Goal: Task Accomplishment & Management: Manage account settings

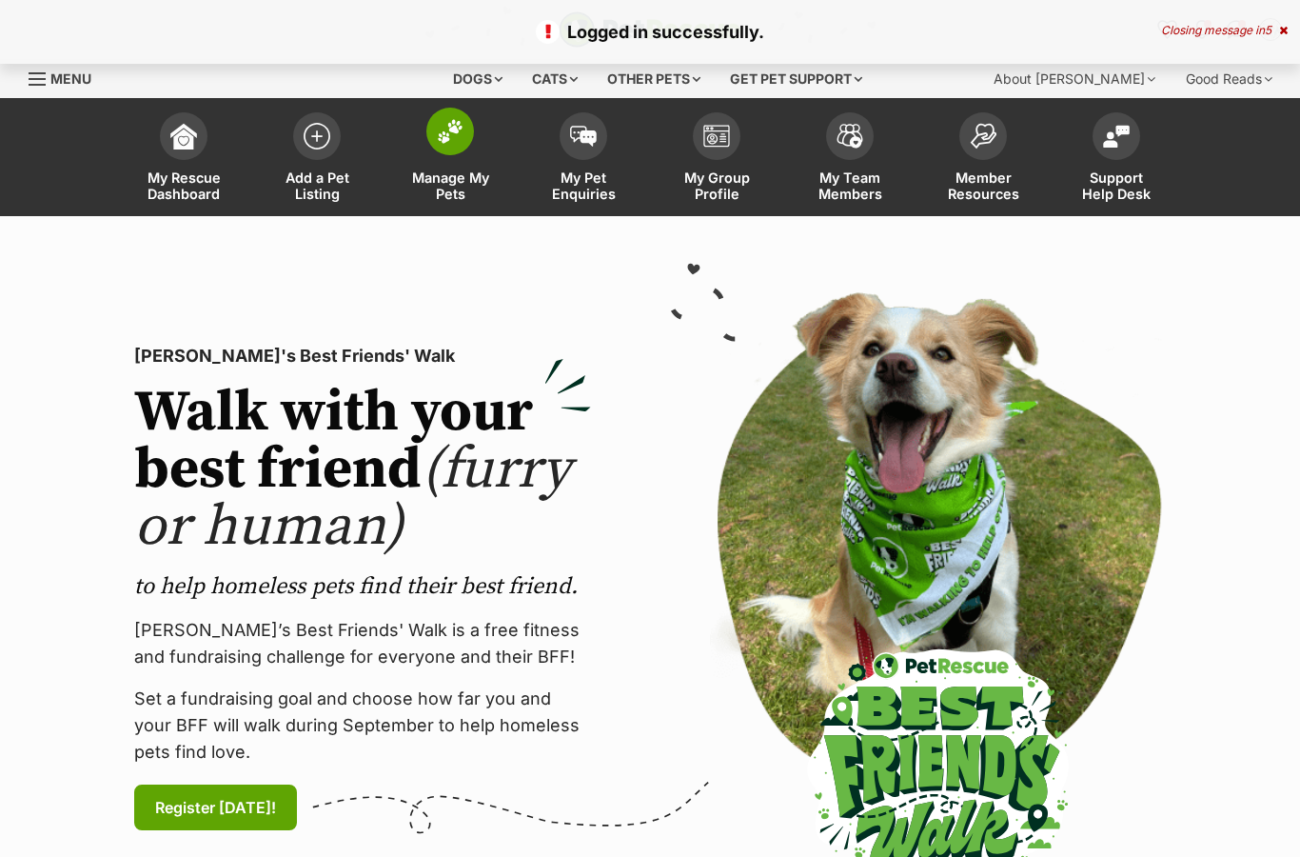
click at [444, 166] on link "Manage My Pets" at bounding box center [450, 159] width 133 height 113
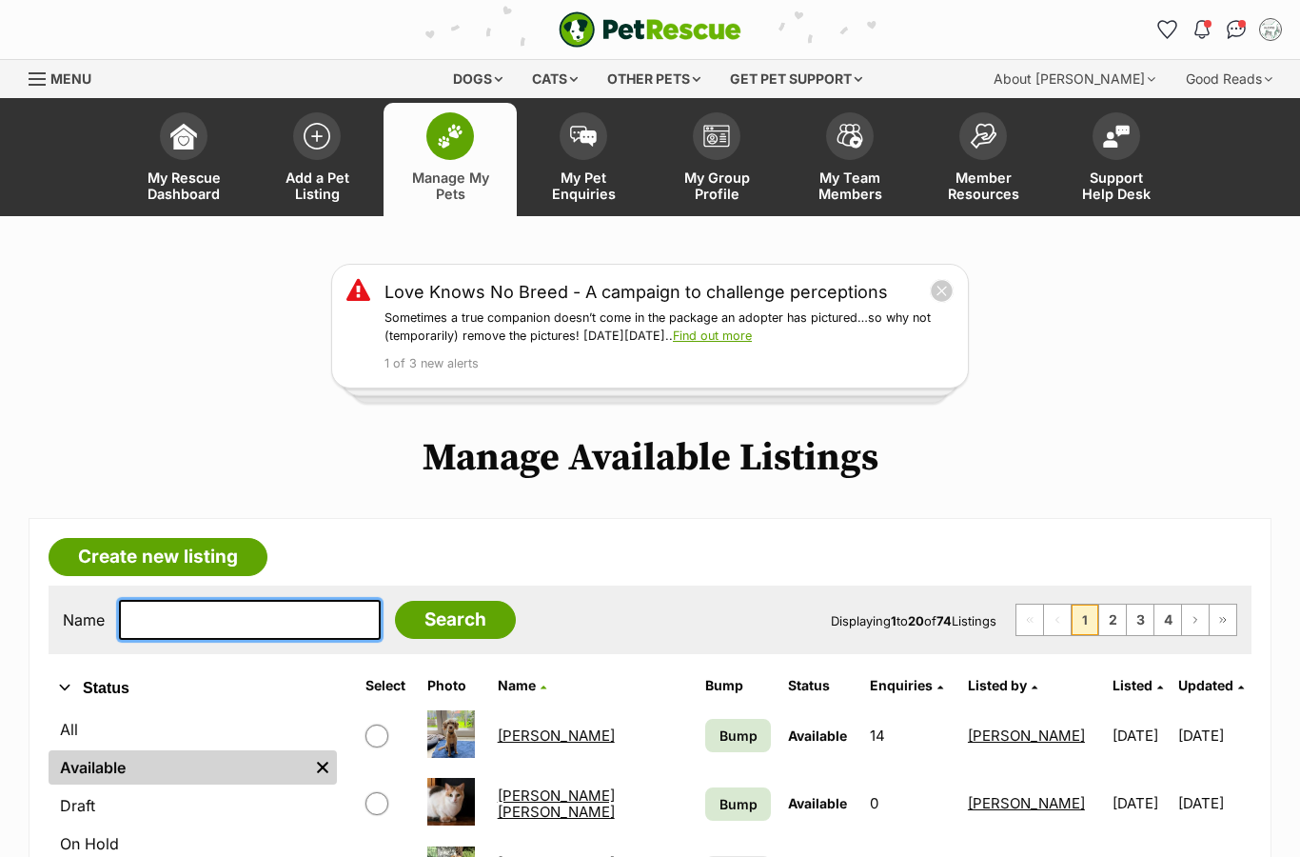
click at [231, 619] on input "text" at bounding box center [250, 620] width 262 height 40
type input "Jack"
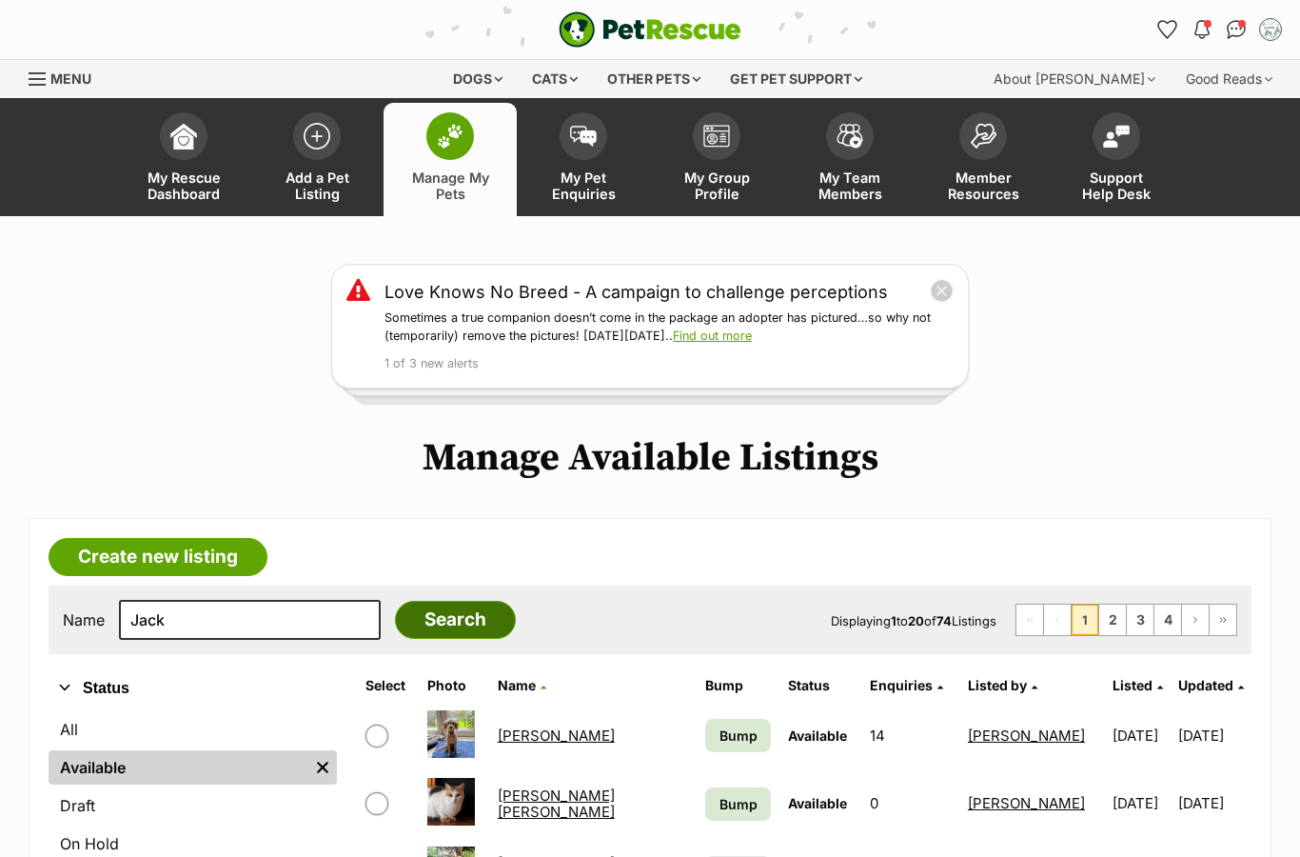
click at [432, 626] on input "Search" at bounding box center [455, 620] width 121 height 38
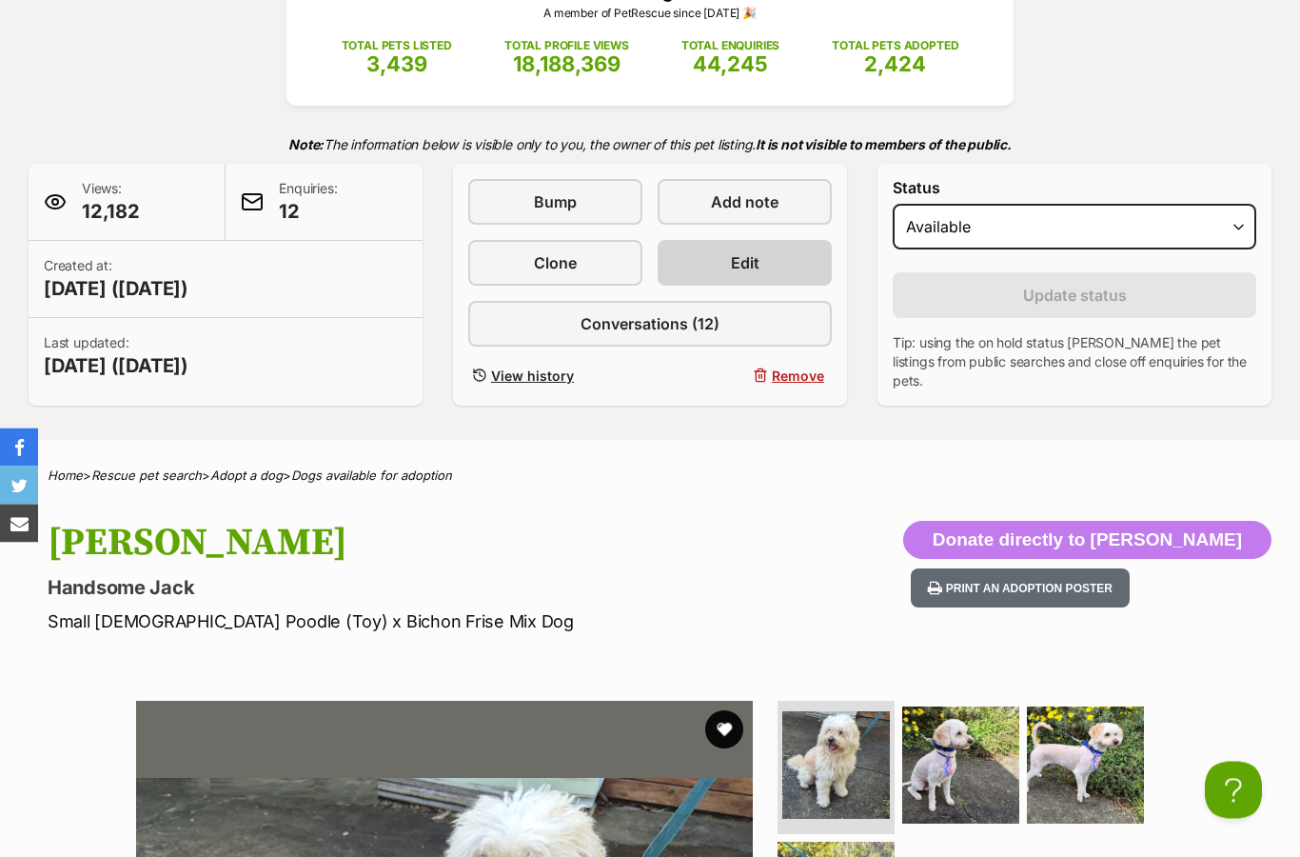
click at [807, 279] on link "Edit" at bounding box center [745, 264] width 174 height 46
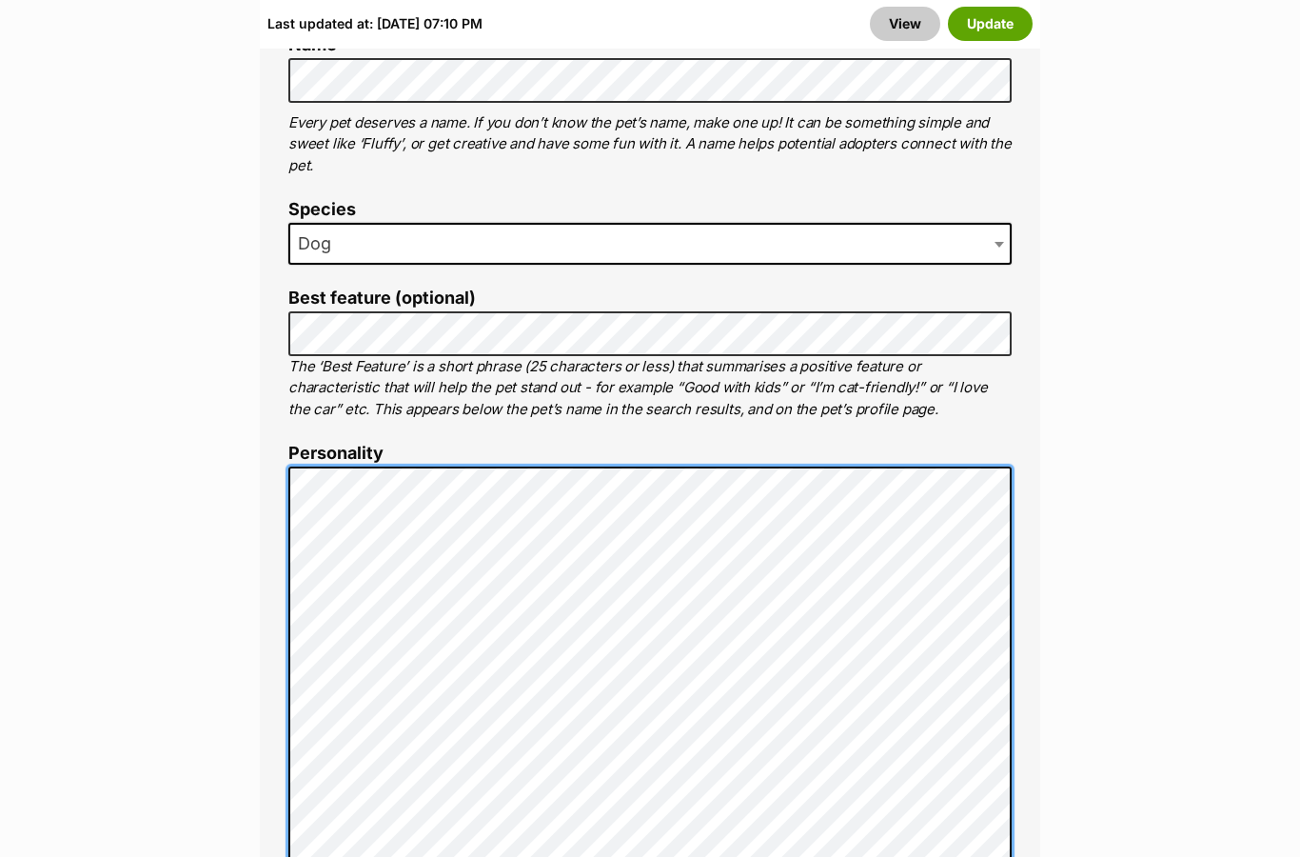
scroll to position [1153, 0]
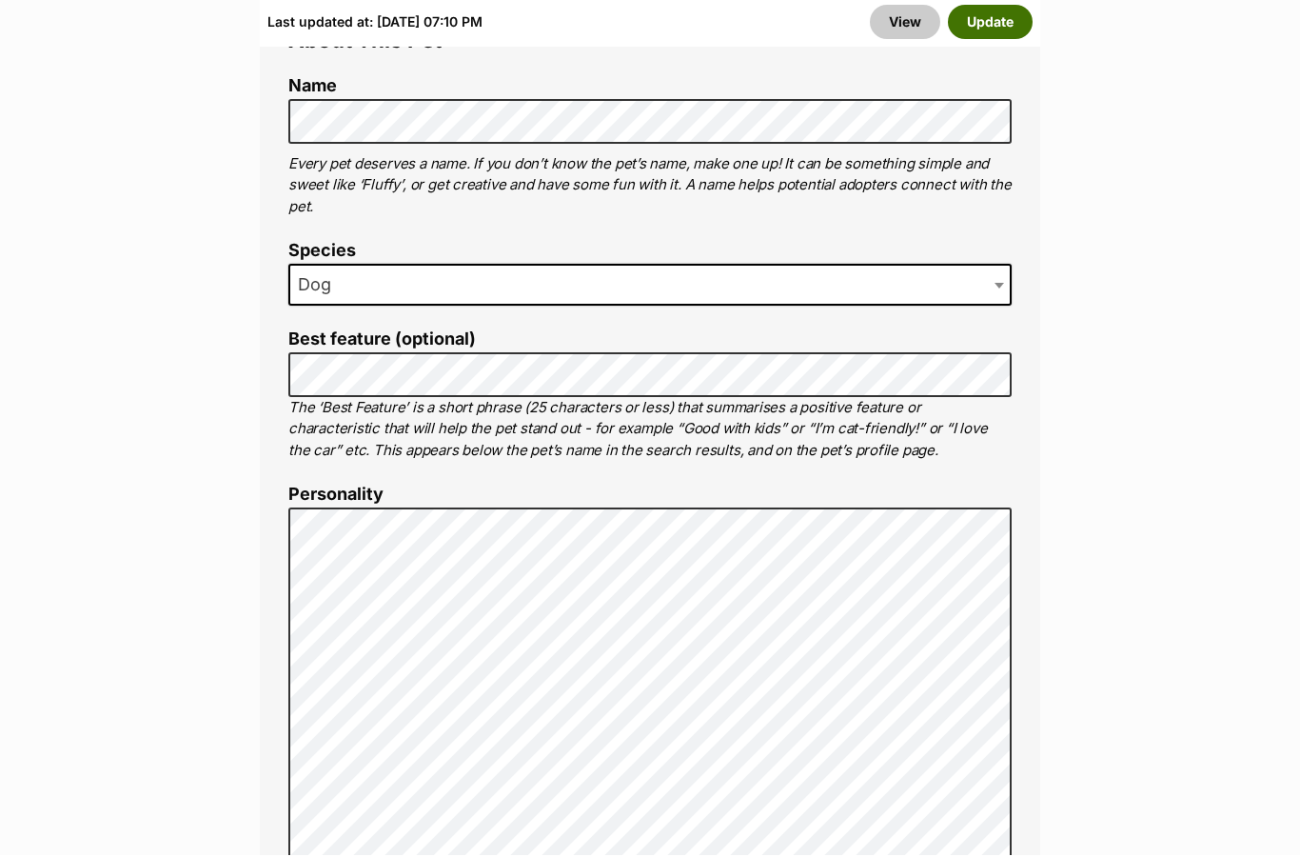
click at [1019, 30] on button "Update" at bounding box center [990, 24] width 85 height 34
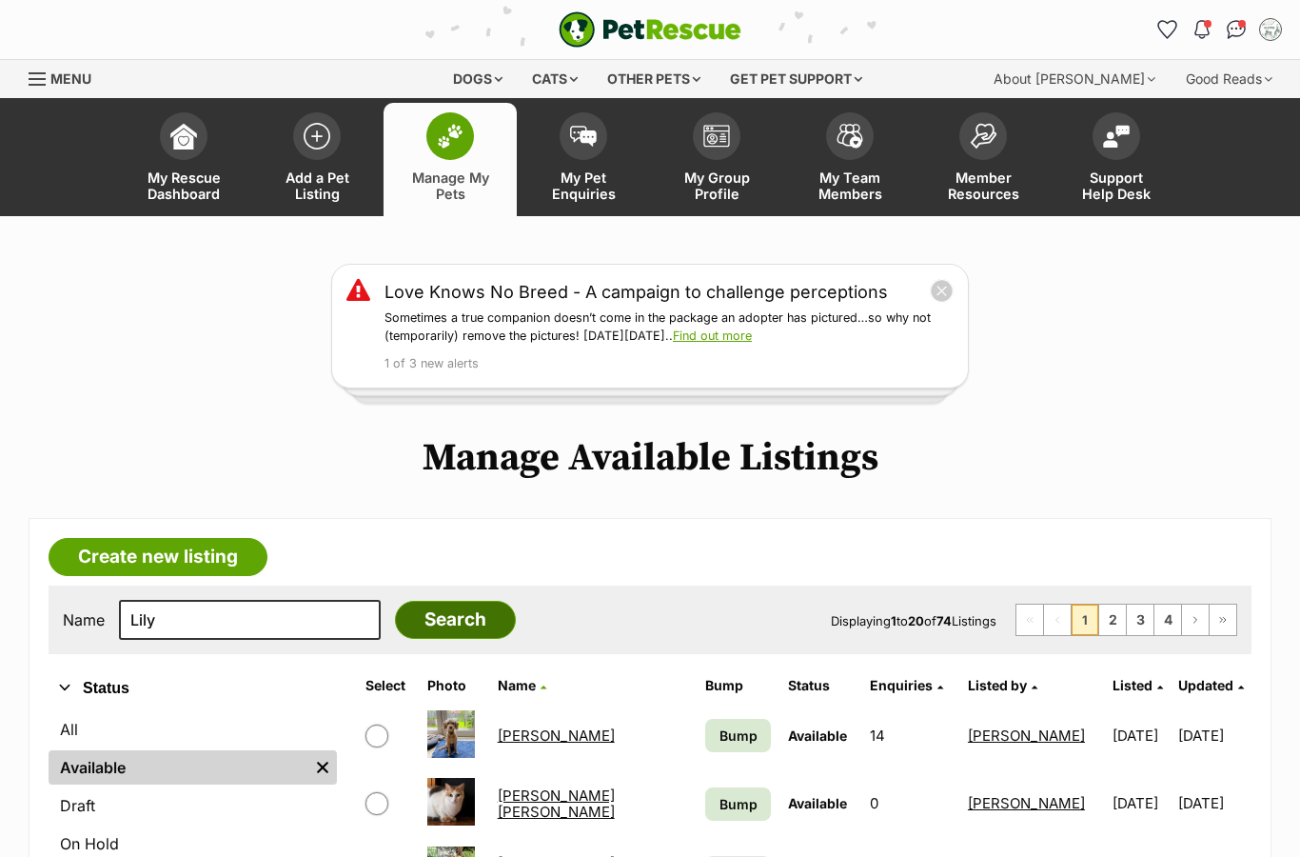
type input "Lily"
click at [444, 608] on input "Search" at bounding box center [455, 620] width 121 height 38
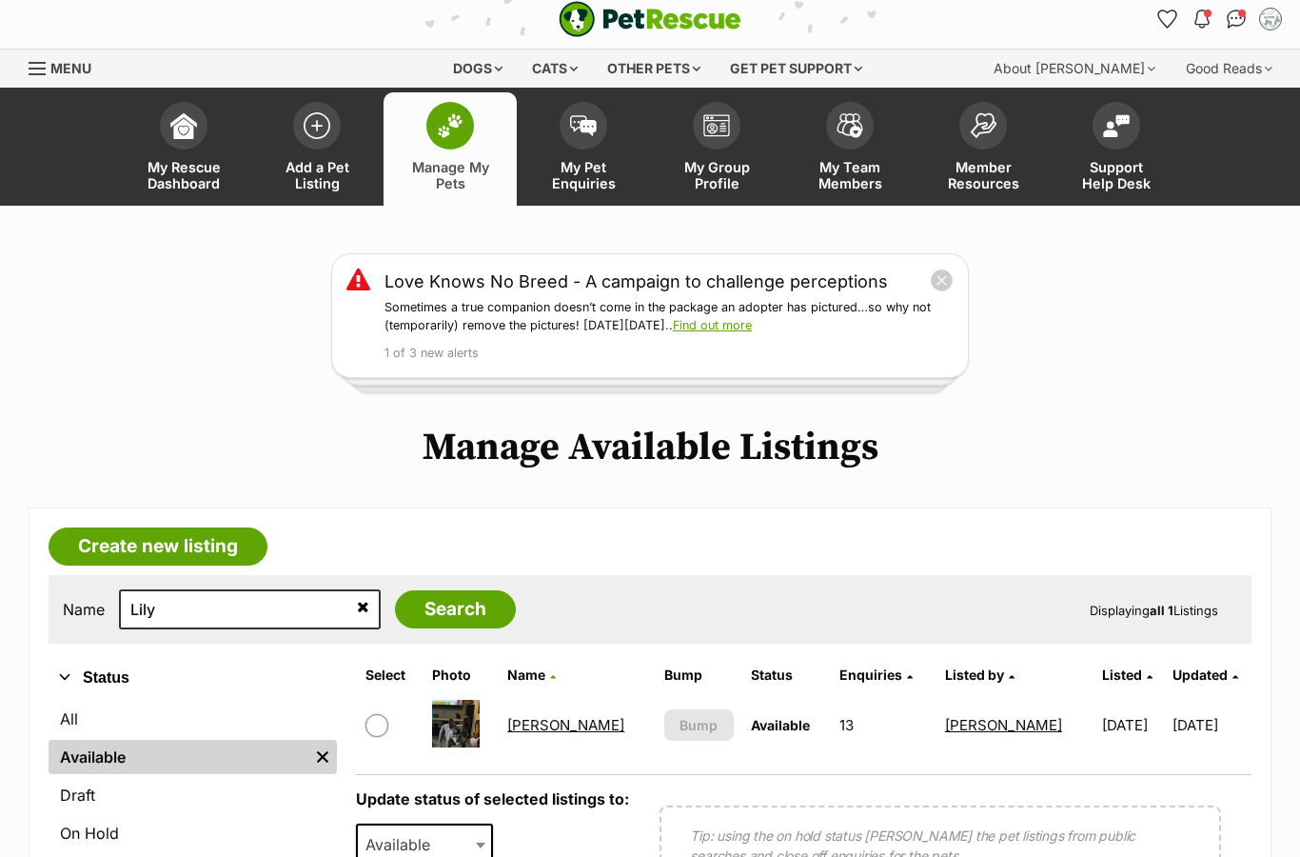
click at [546, 733] on link "[PERSON_NAME]" at bounding box center [565, 725] width 117 height 18
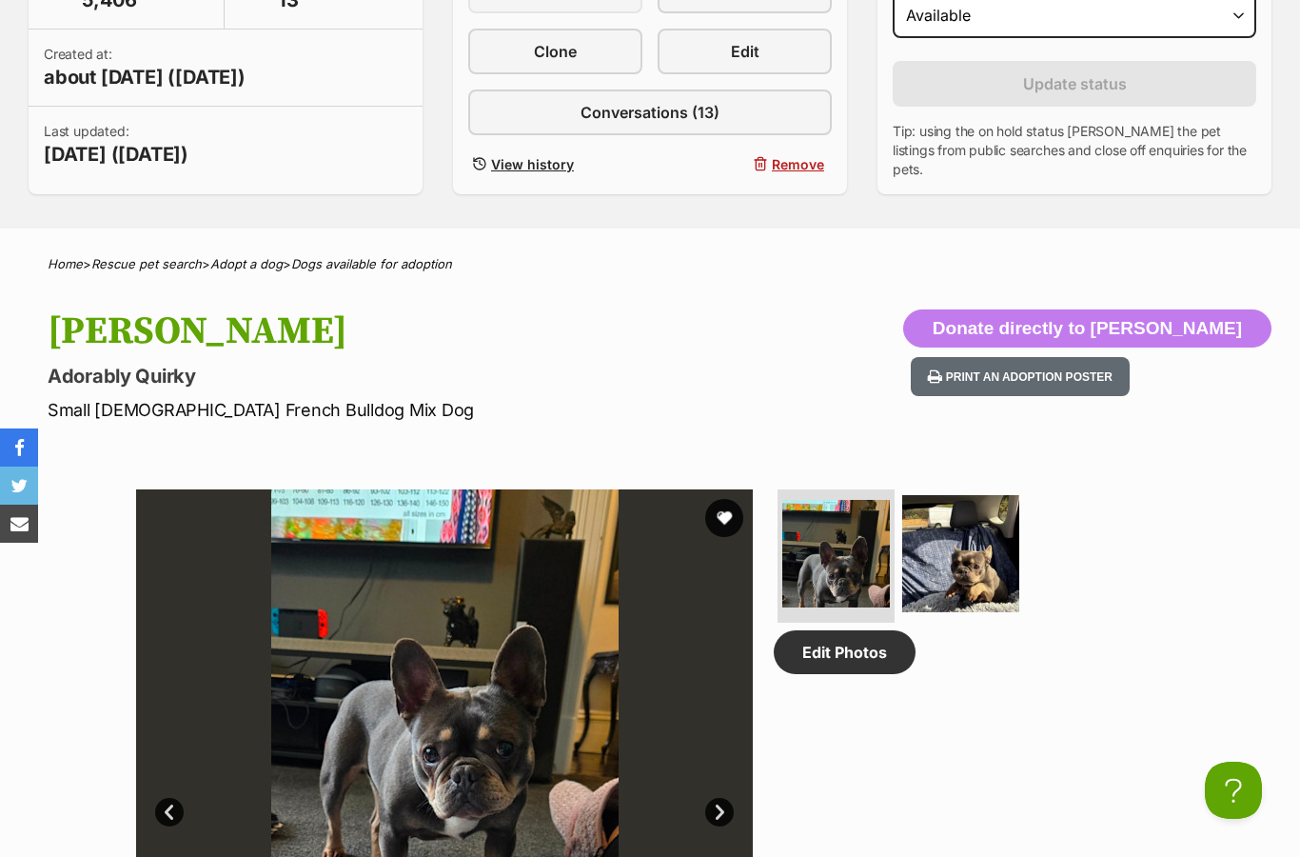
scroll to position [514, 0]
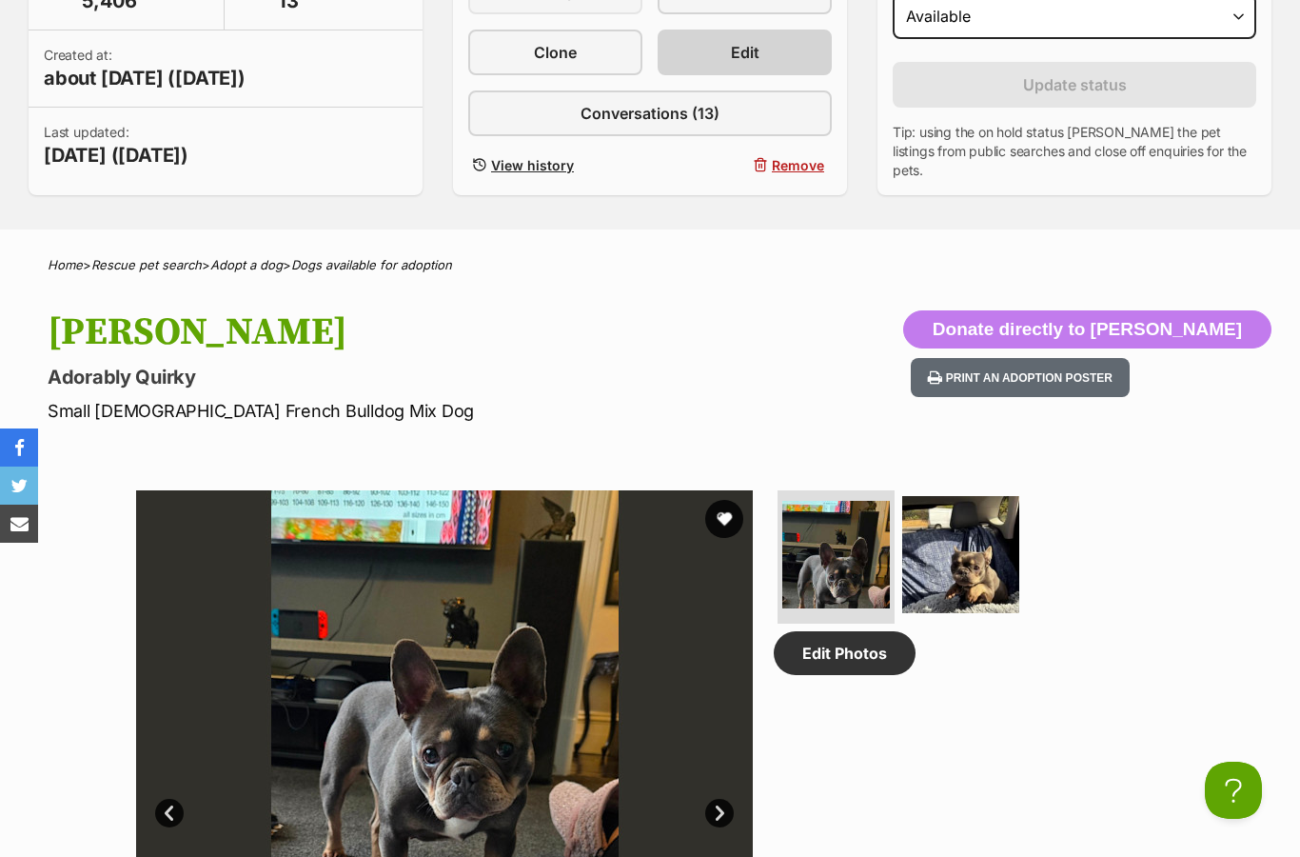
click at [781, 49] on link "Edit" at bounding box center [745, 53] width 174 height 46
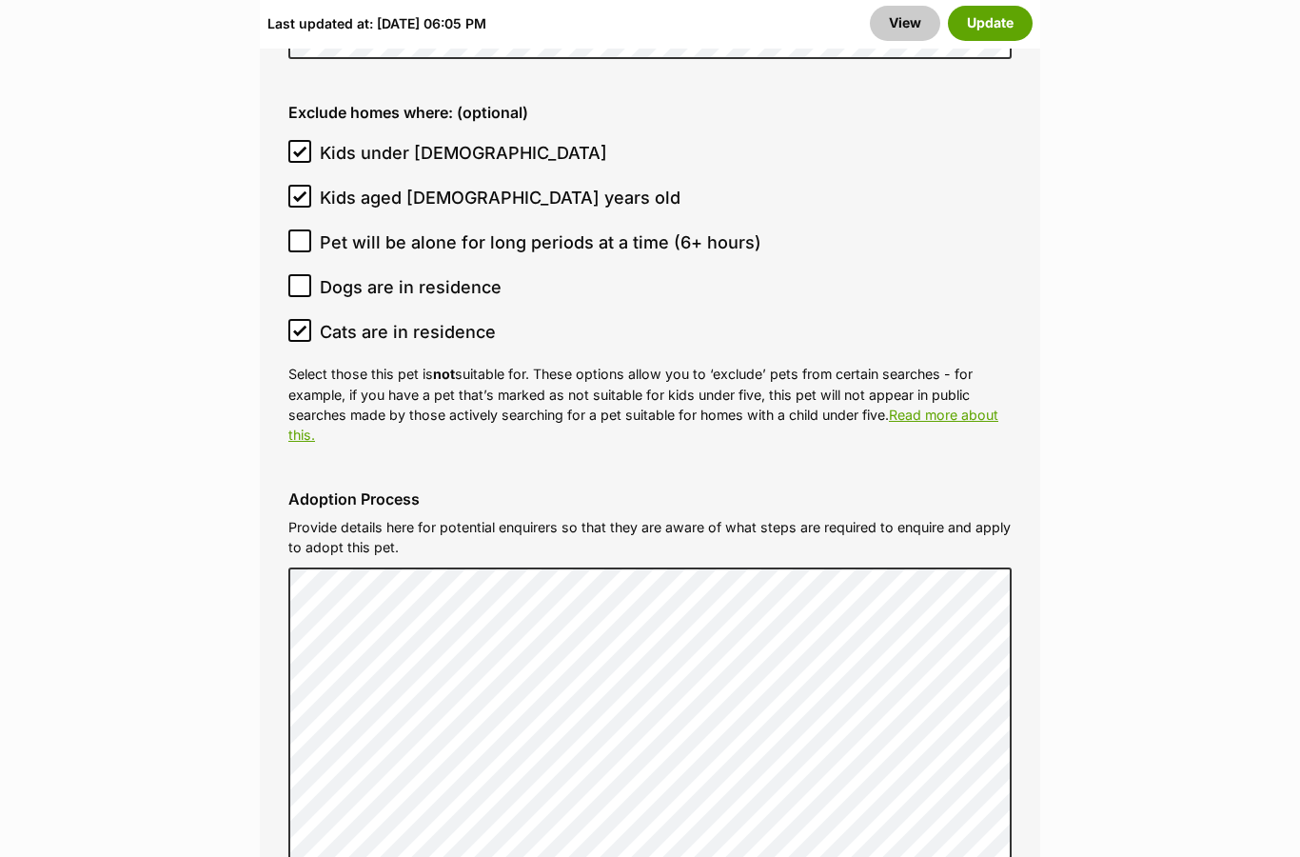
scroll to position [5711, 0]
click at [309, 319] on input "Cats are in residence" at bounding box center [299, 330] width 23 height 23
checkbox input "false"
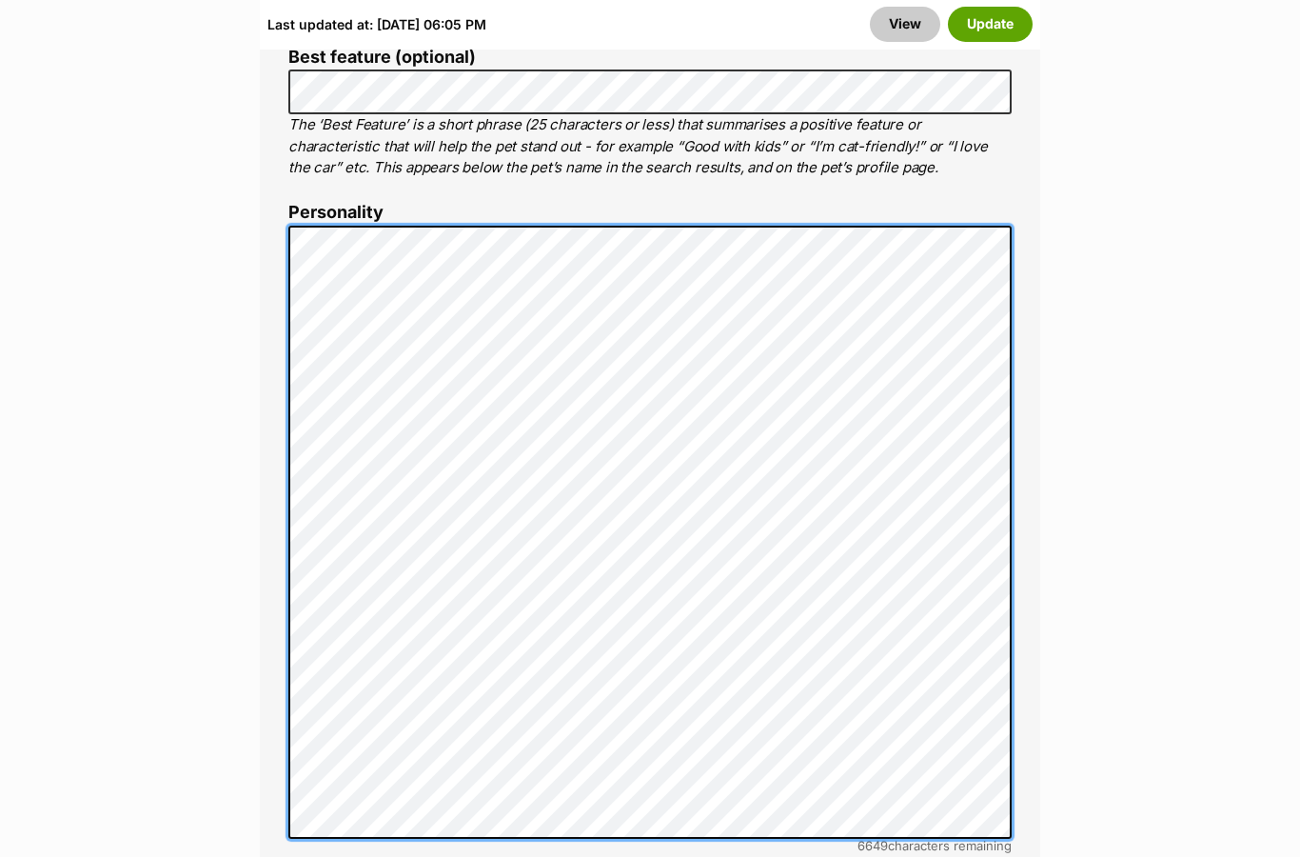
scroll to position [1489, 0]
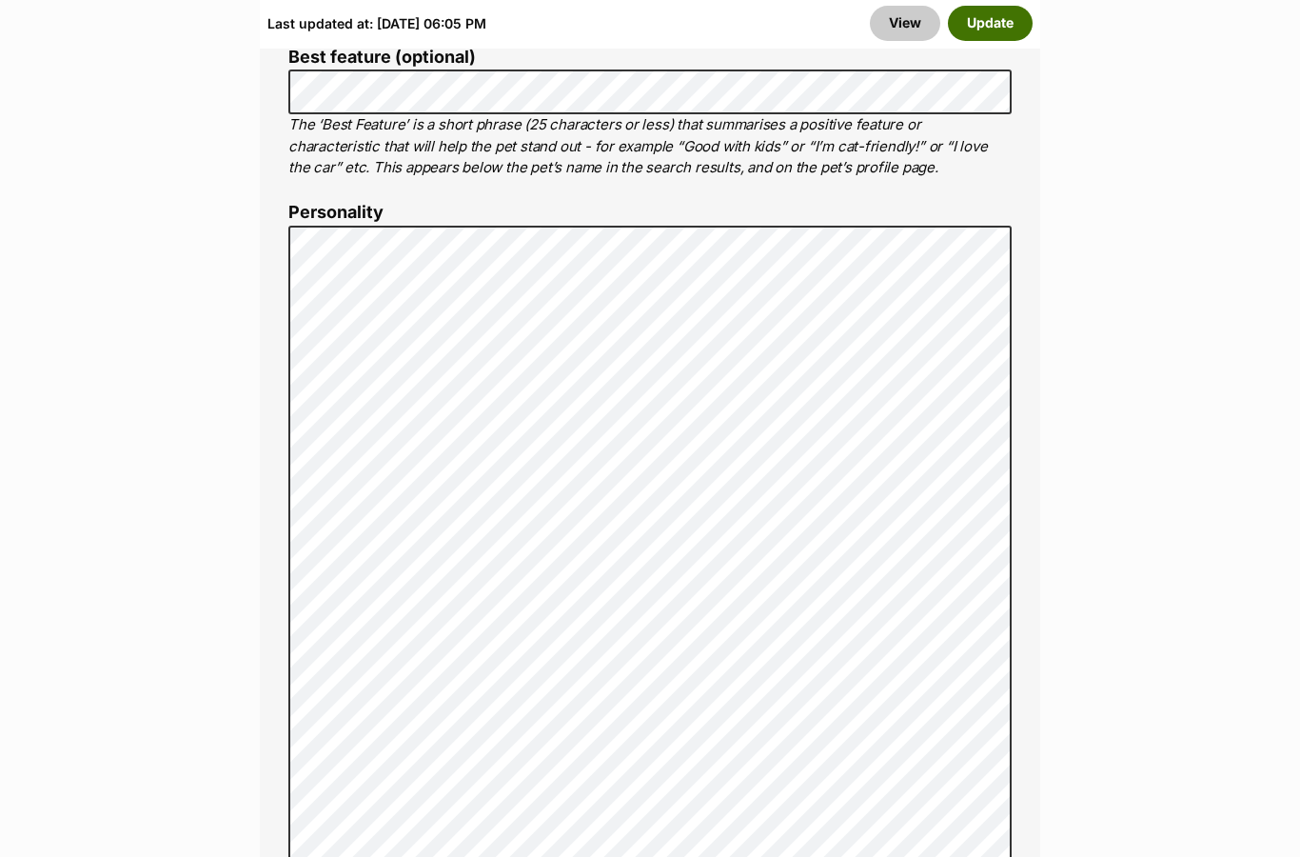
click at [984, 28] on button "Update" at bounding box center [990, 24] width 85 height 34
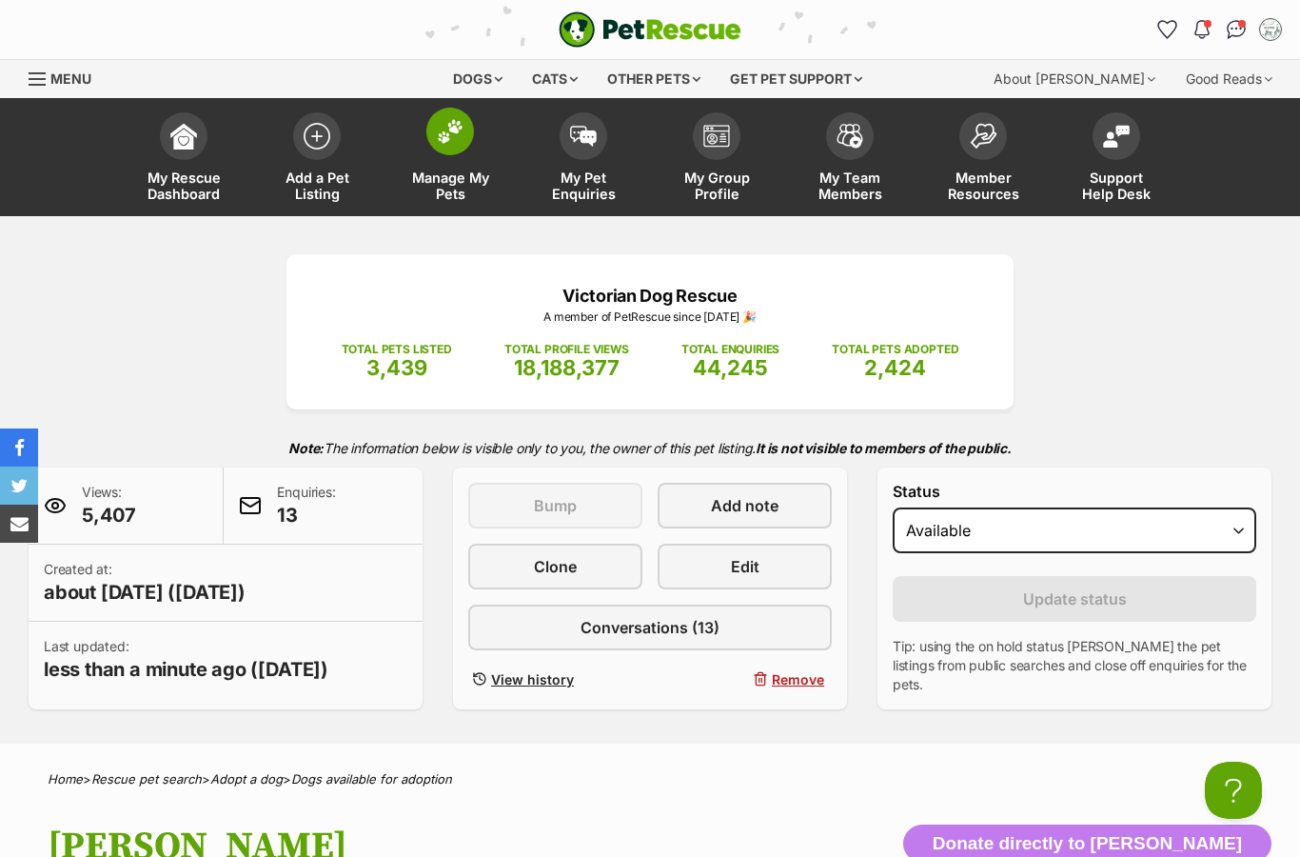
click at [457, 146] on span at bounding box center [450, 132] width 48 height 48
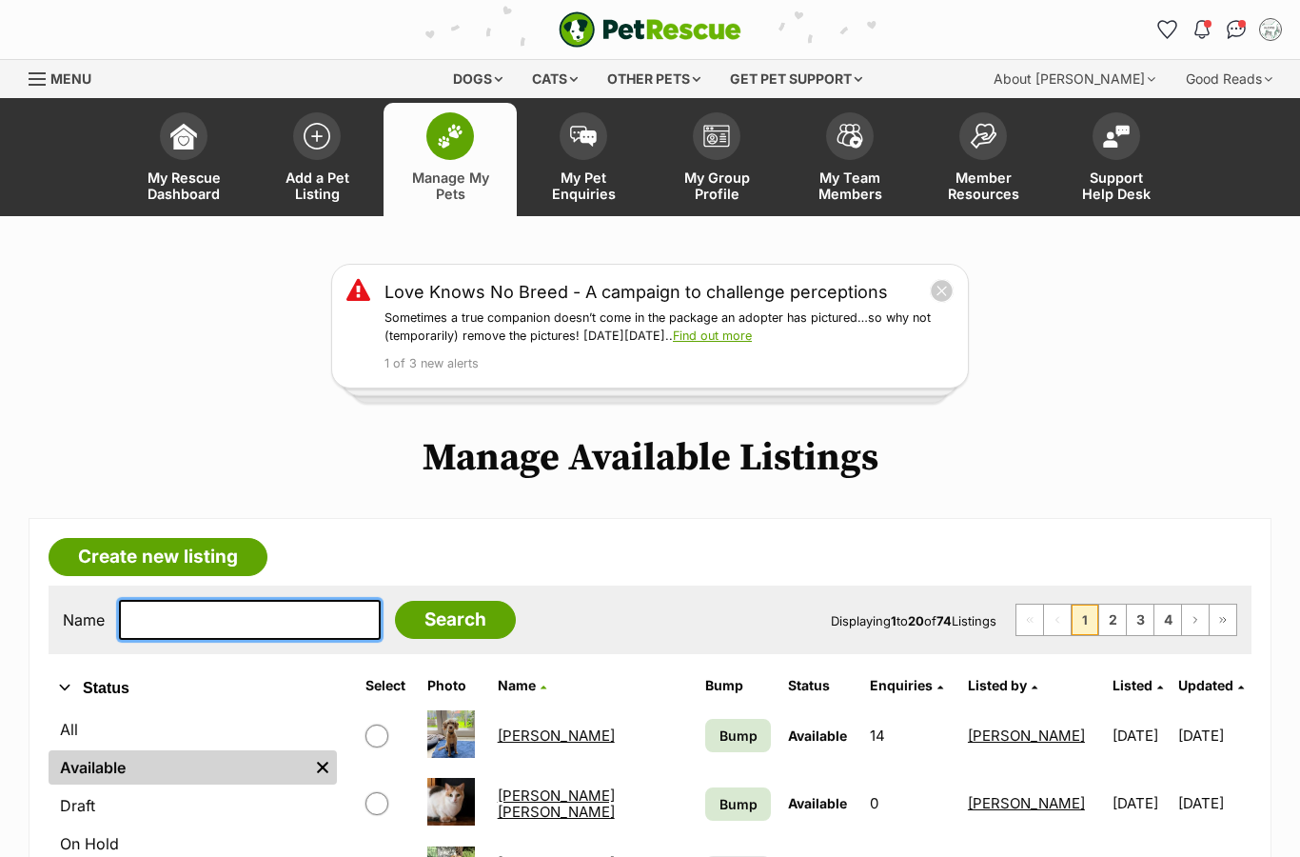
click at [254, 617] on input "text" at bounding box center [250, 620] width 262 height 40
type input "Ralph"
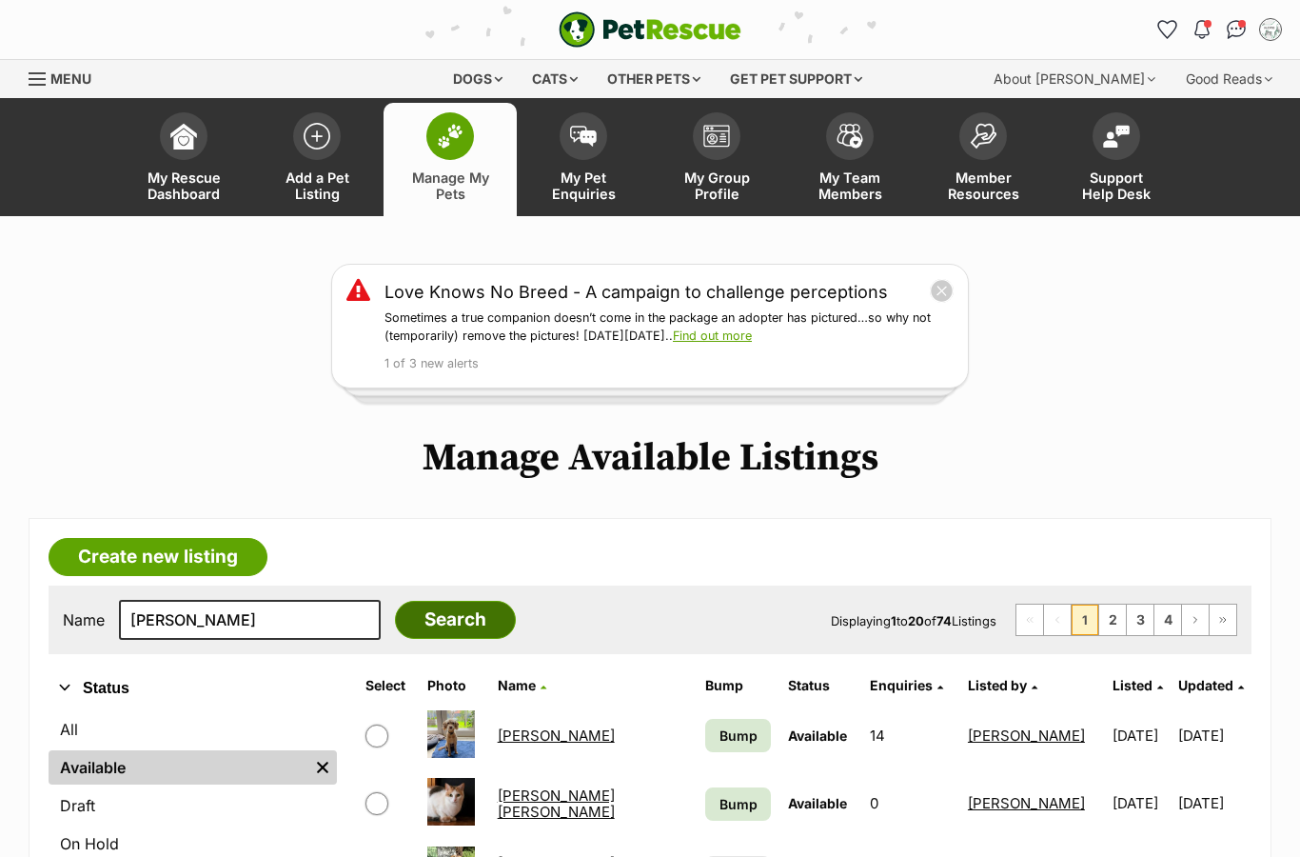
click at [423, 615] on input "Search" at bounding box center [455, 620] width 121 height 38
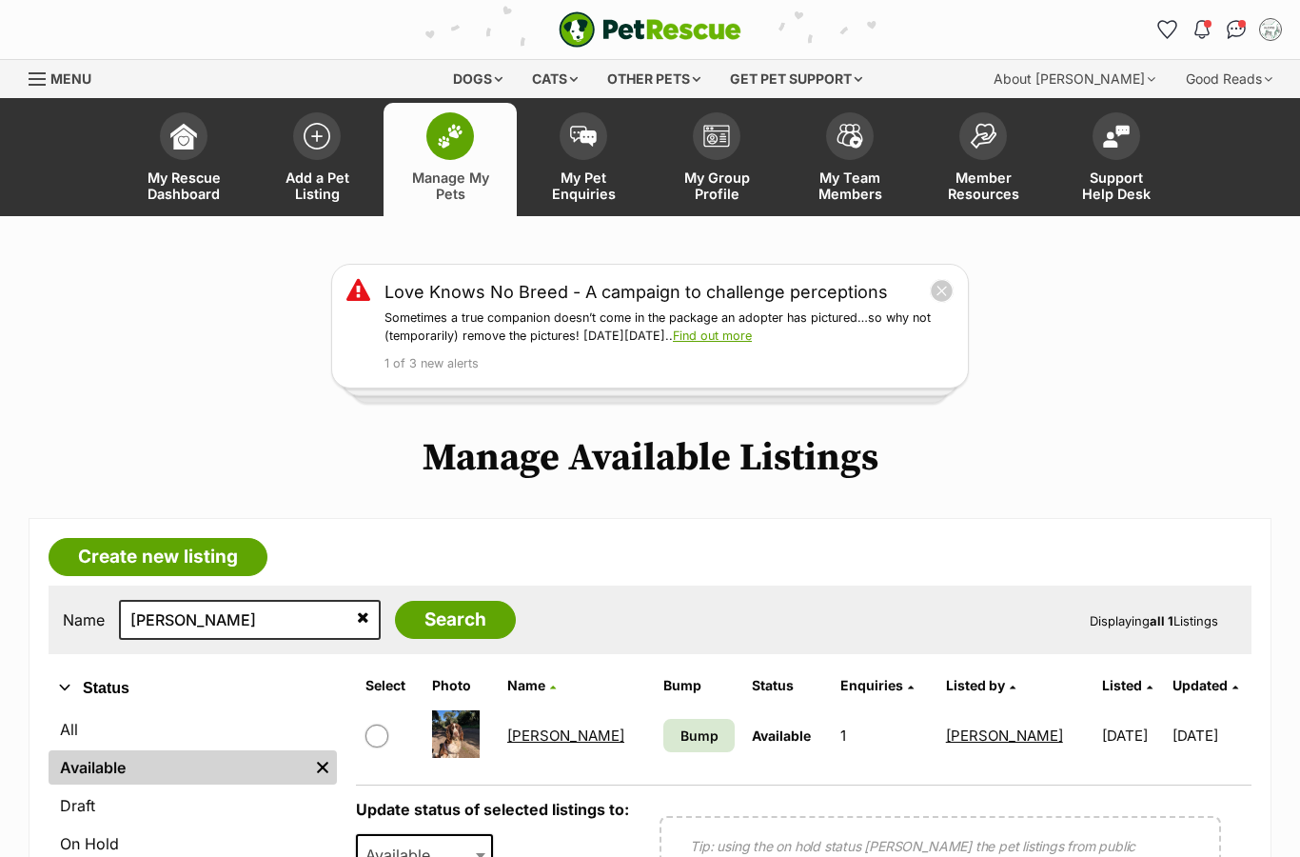
click at [539, 730] on link "Ralph Valenti" at bounding box center [565, 735] width 117 height 18
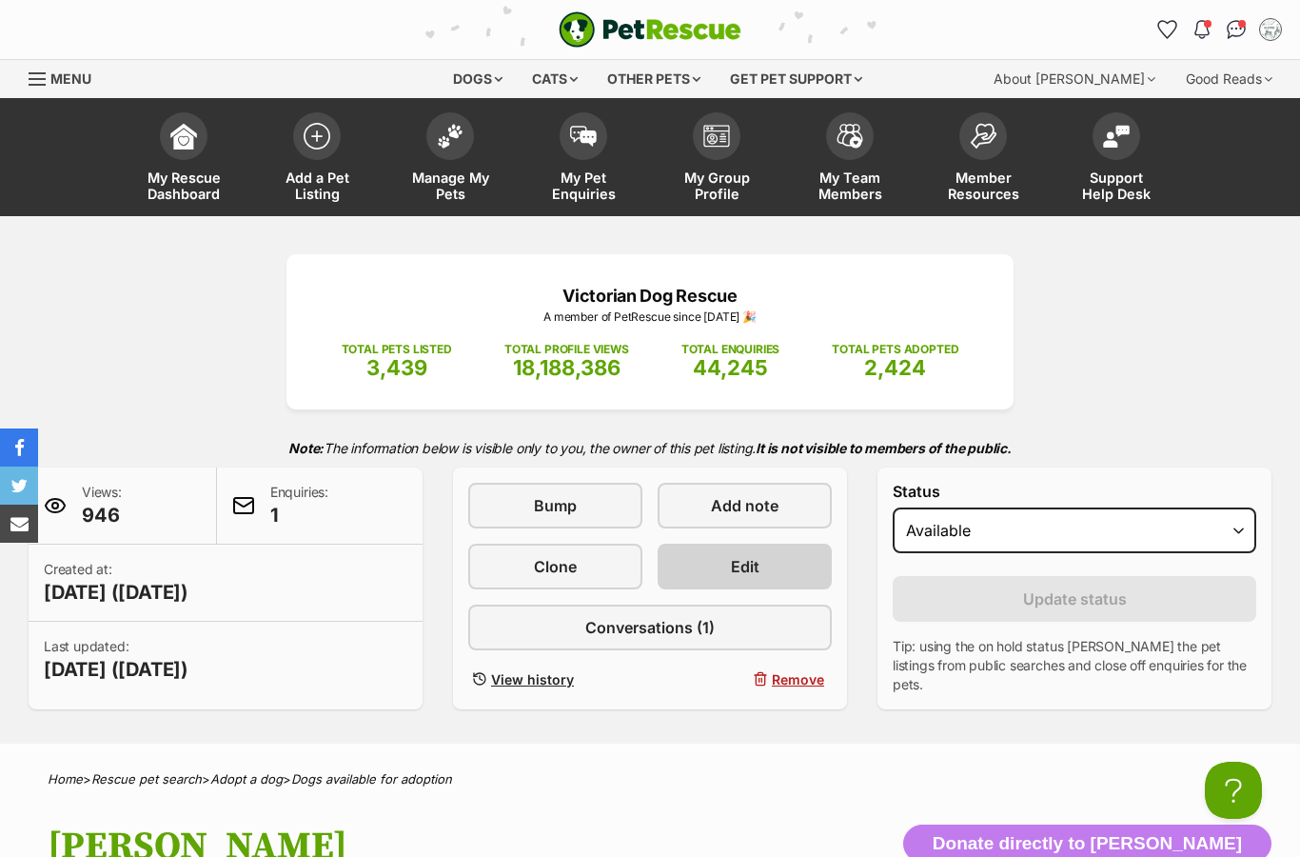
click at [759, 556] on span "Edit" at bounding box center [745, 566] width 29 height 23
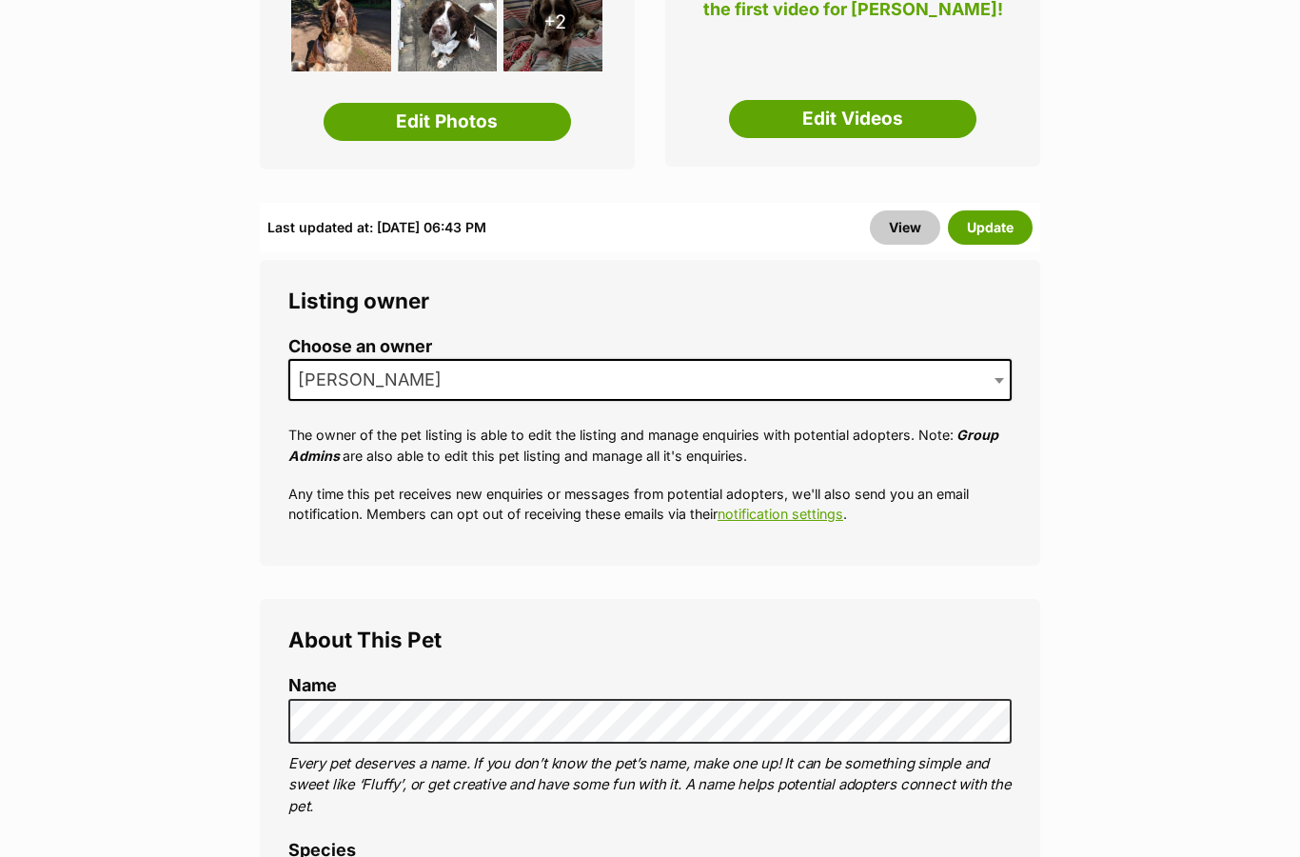
scroll to position [553, 0]
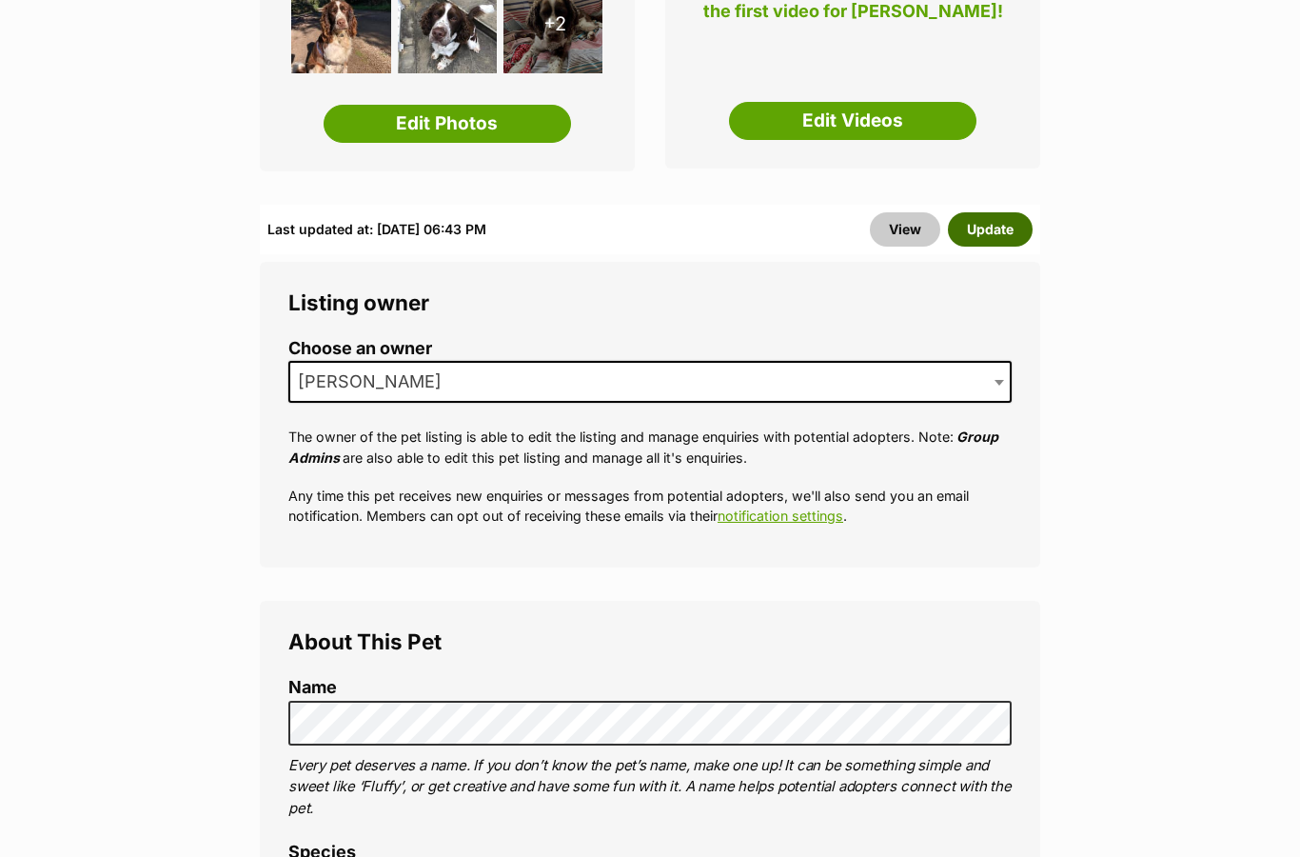
click at [983, 212] on button "Update" at bounding box center [990, 229] width 85 height 34
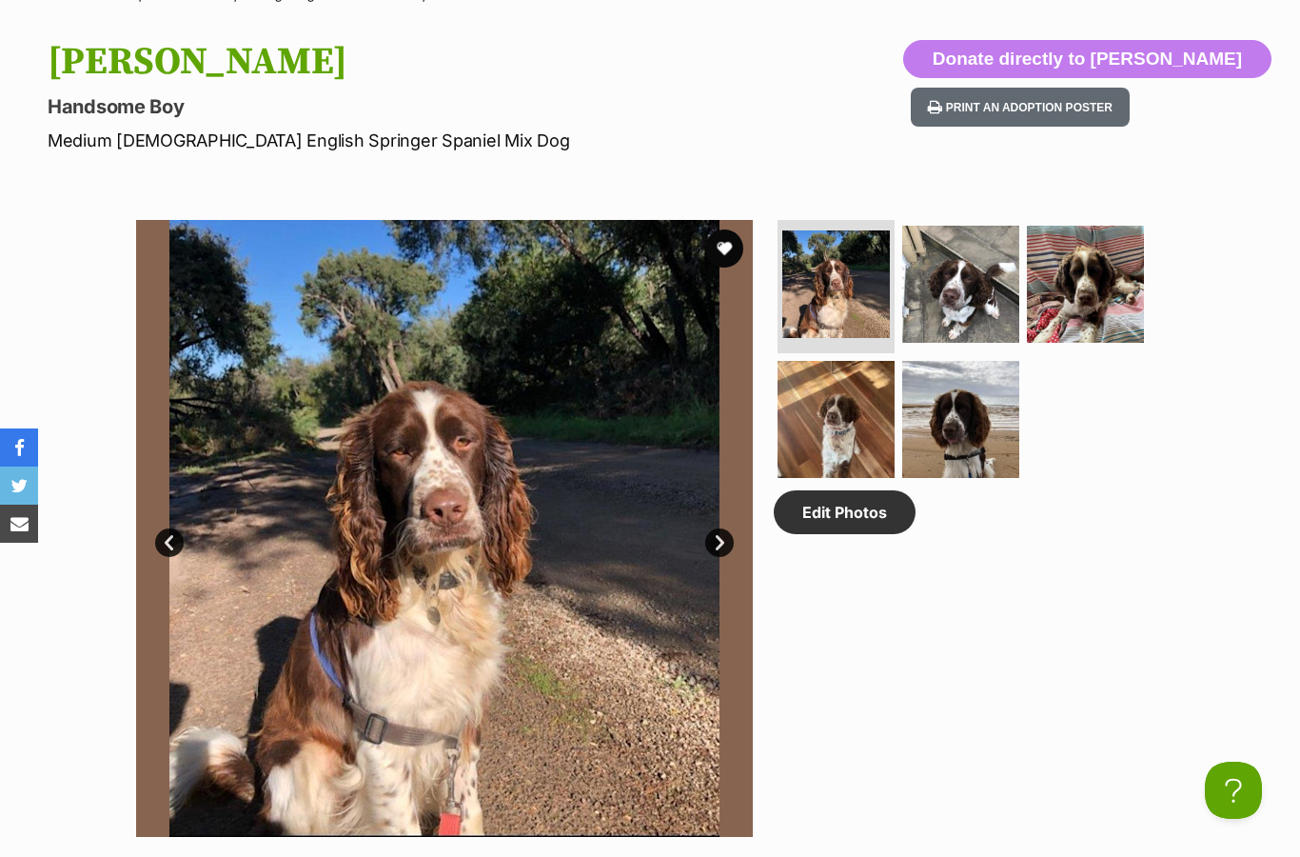
scroll to position [790, 0]
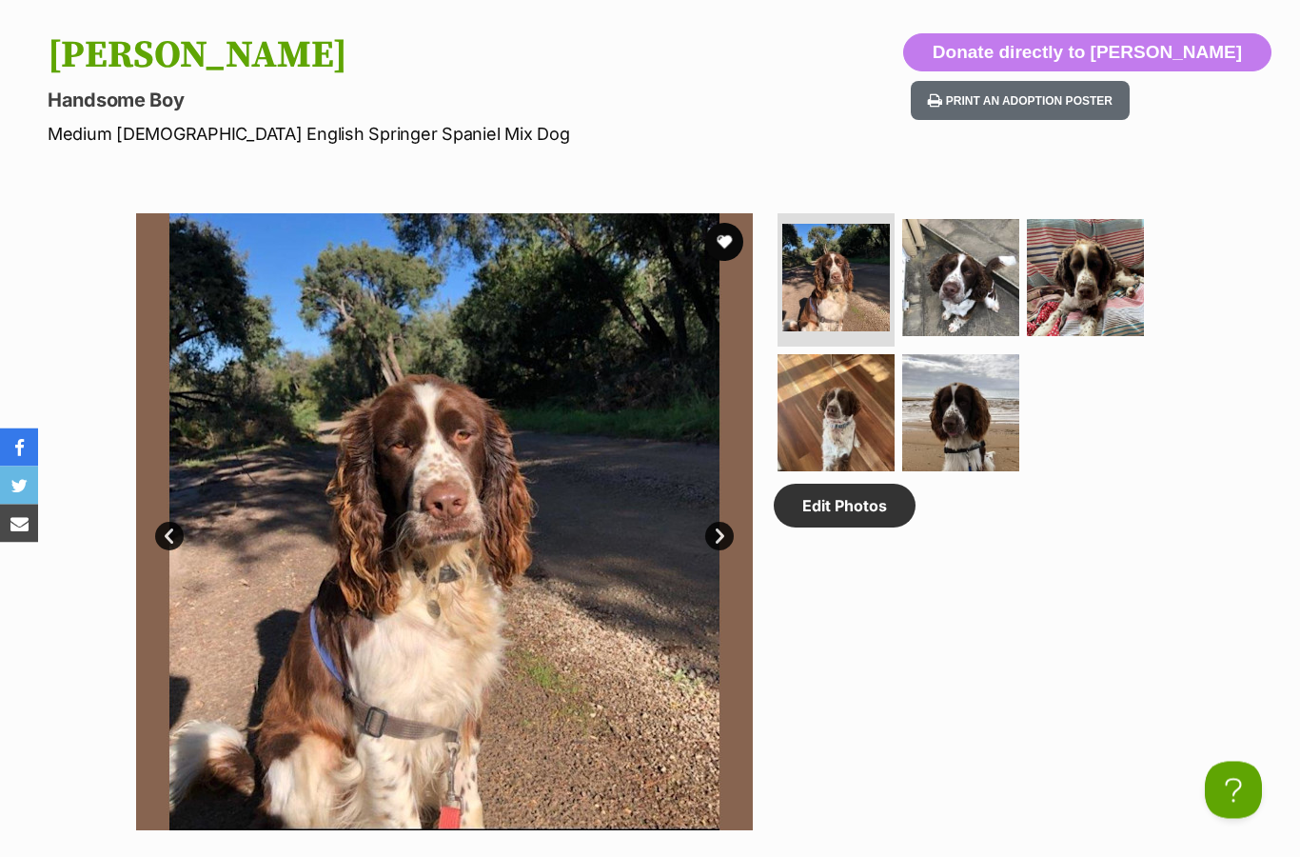
click at [705, 537] on link "Next" at bounding box center [719, 537] width 29 height 29
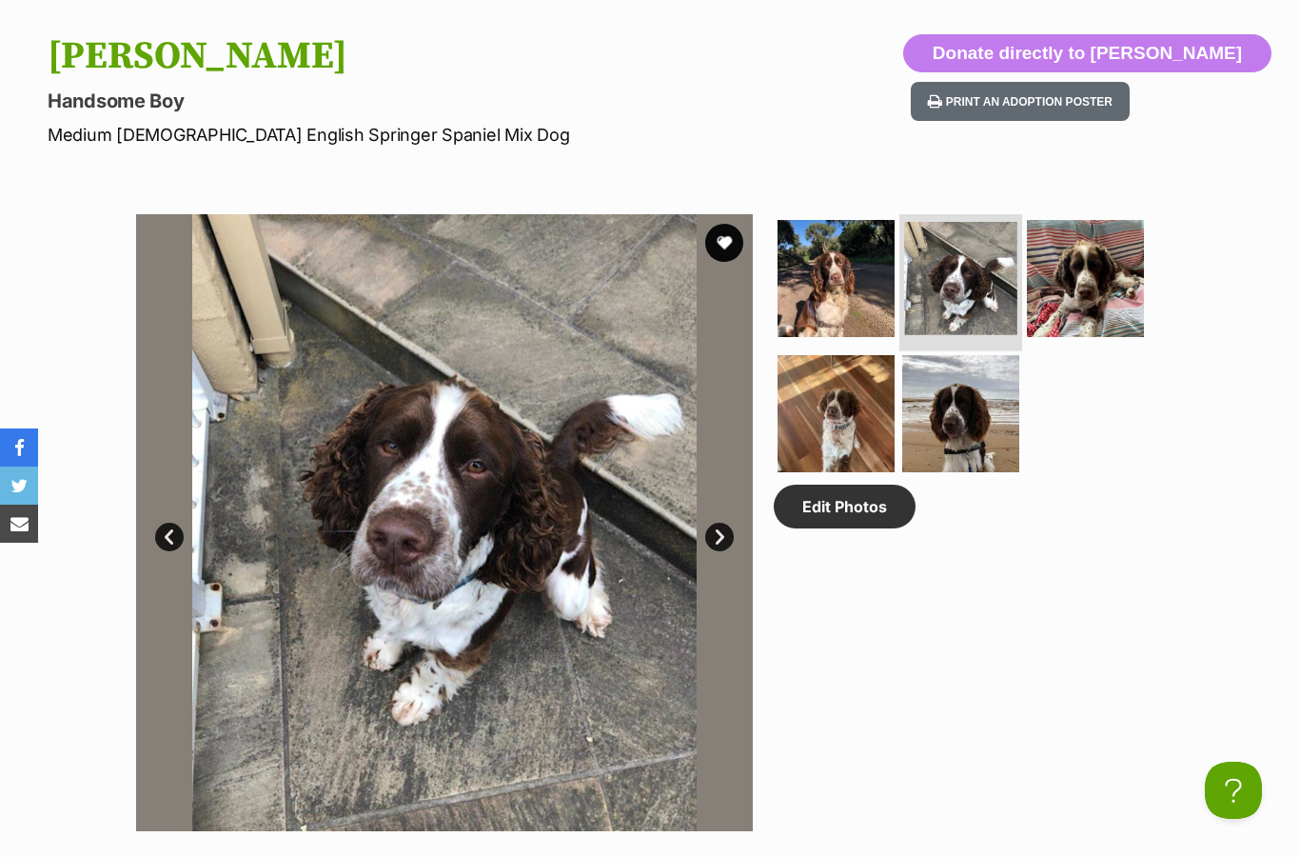
click at [963, 311] on img at bounding box center [960, 278] width 113 height 113
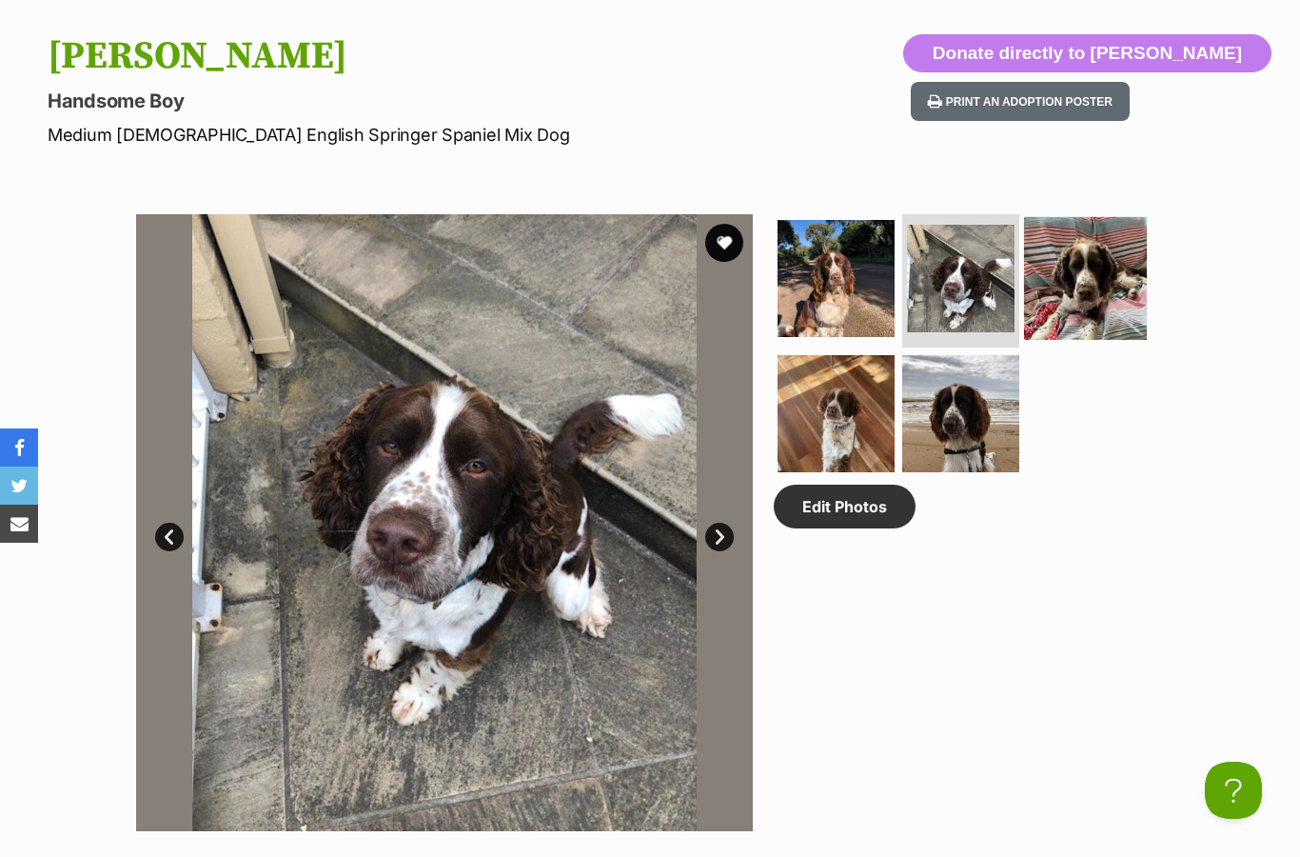
click at [1123, 269] on img at bounding box center [1085, 278] width 123 height 123
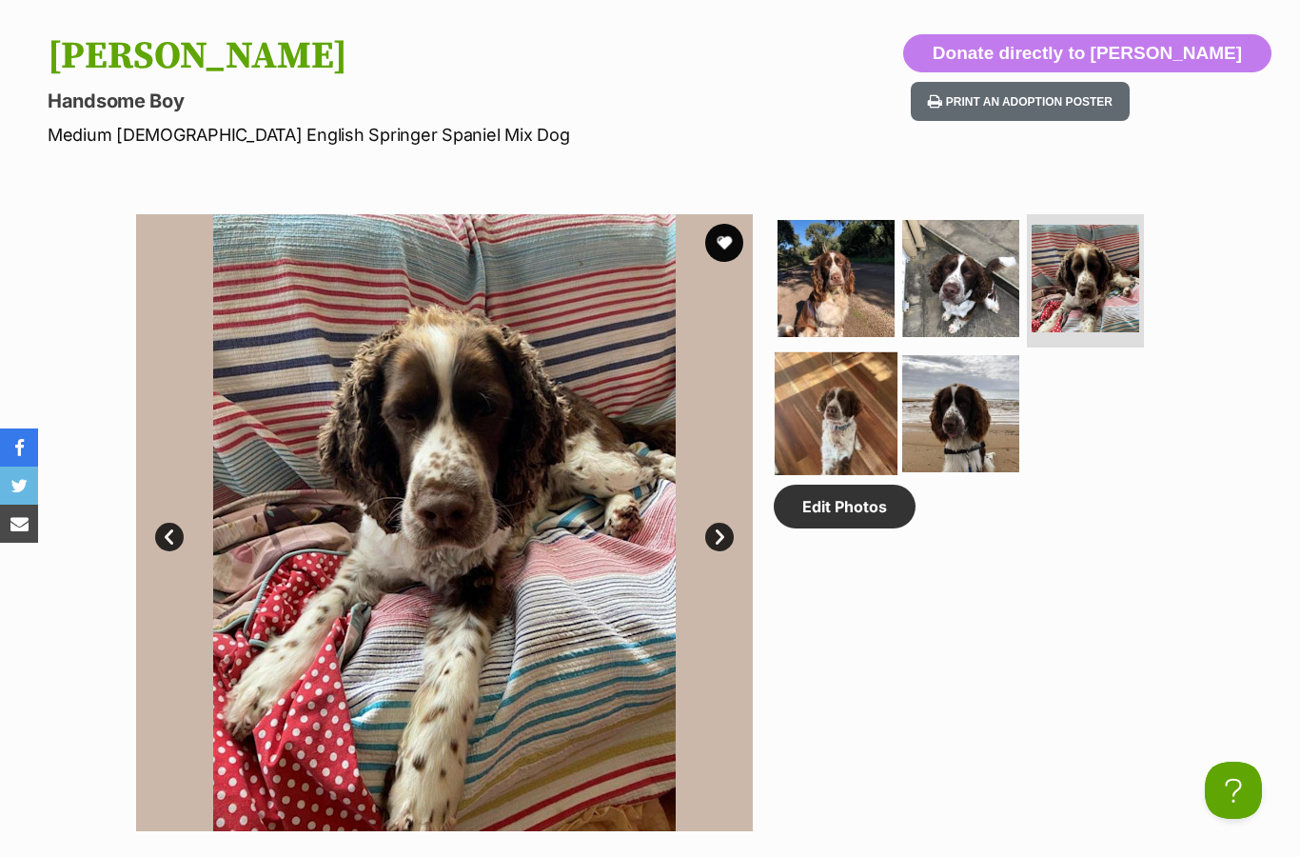
click at [814, 419] on img at bounding box center [836, 413] width 123 height 123
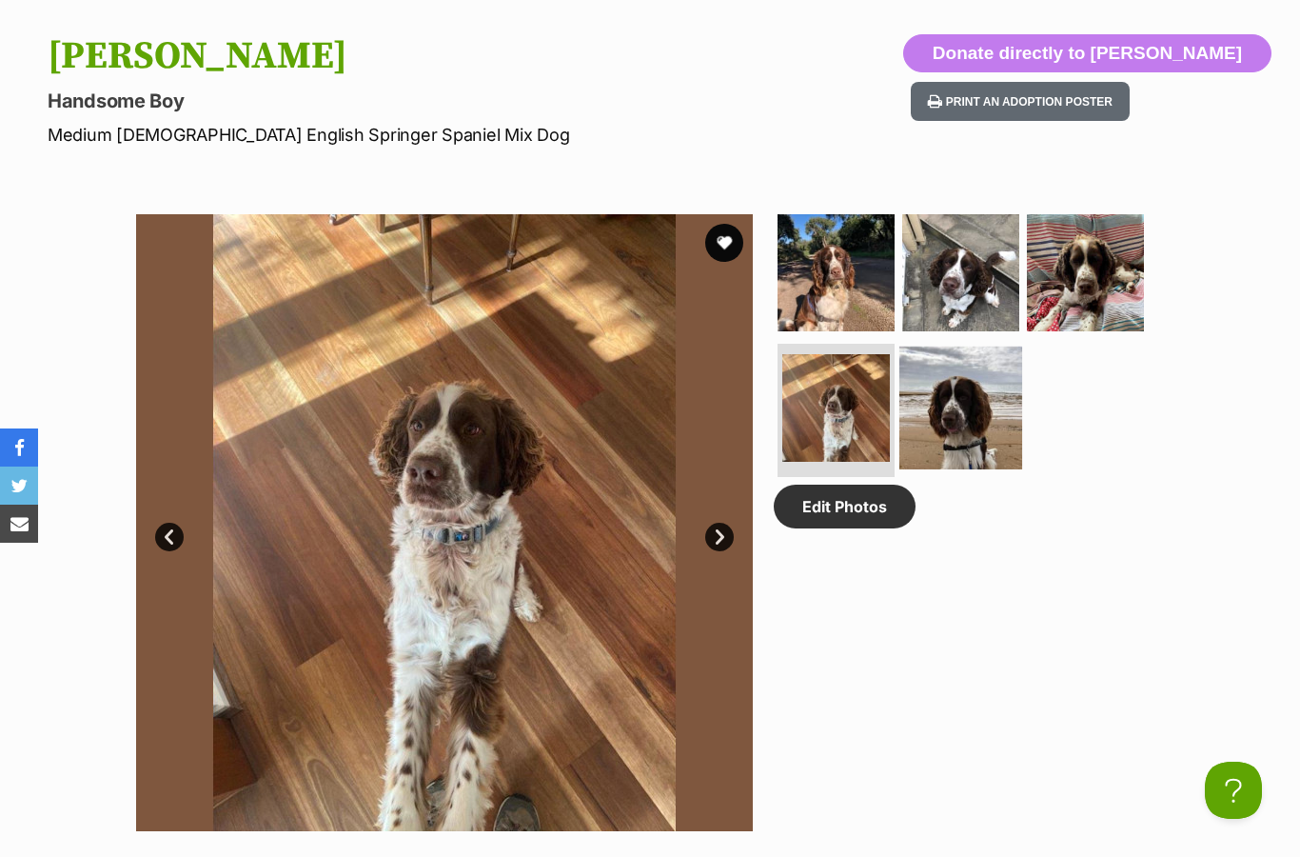
click at [982, 403] on img at bounding box center [961, 407] width 123 height 123
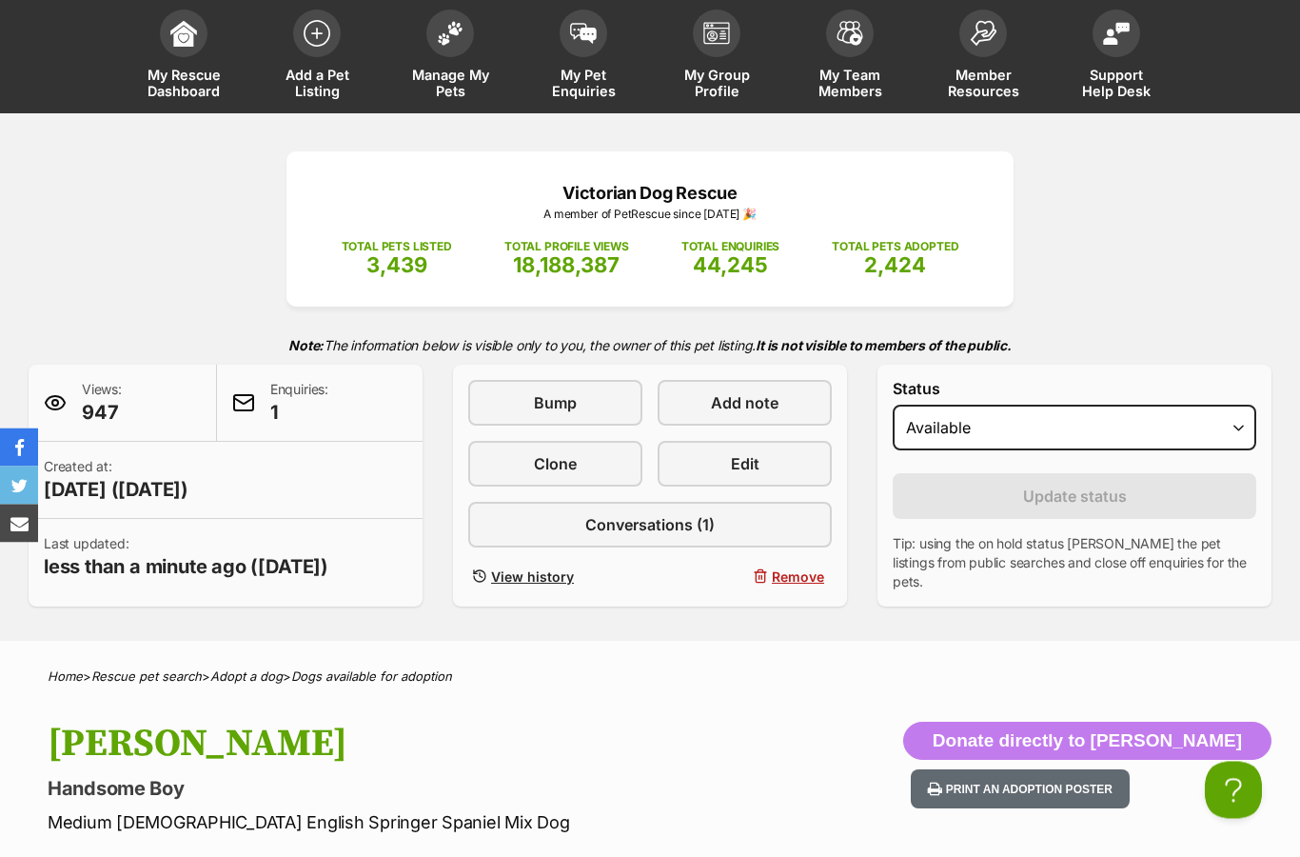
scroll to position [0, 0]
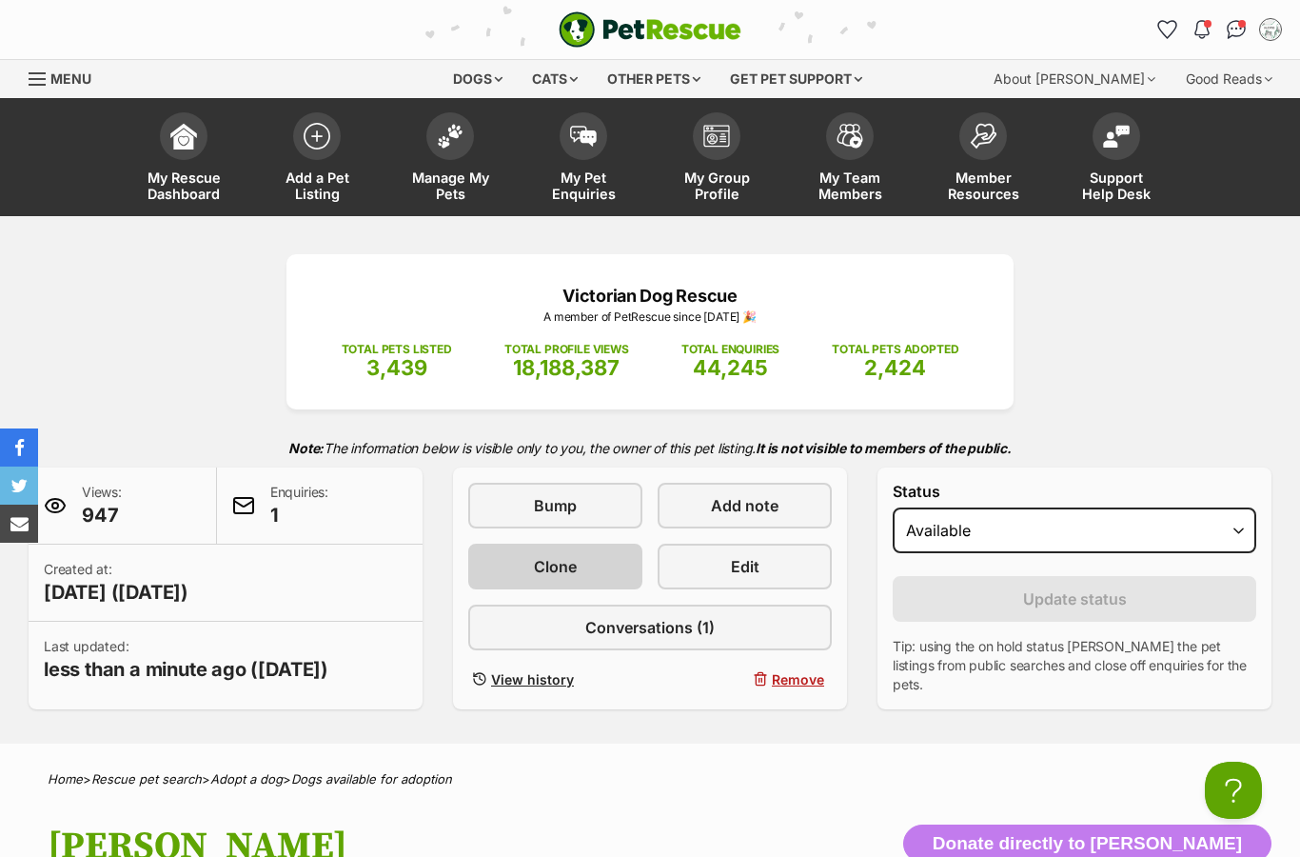
click at [514, 556] on link "Clone" at bounding box center [555, 567] width 174 height 46
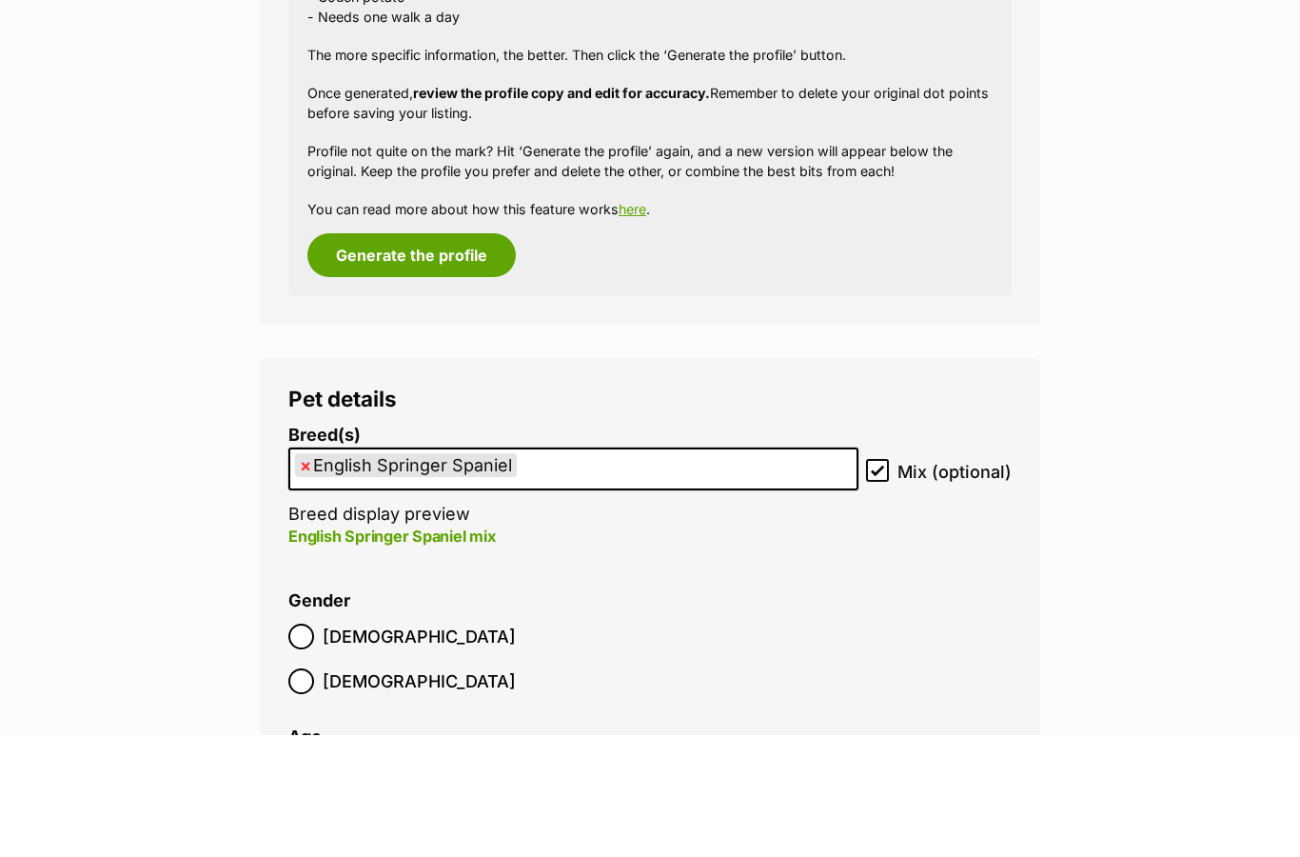
scroll to position [2119, 0]
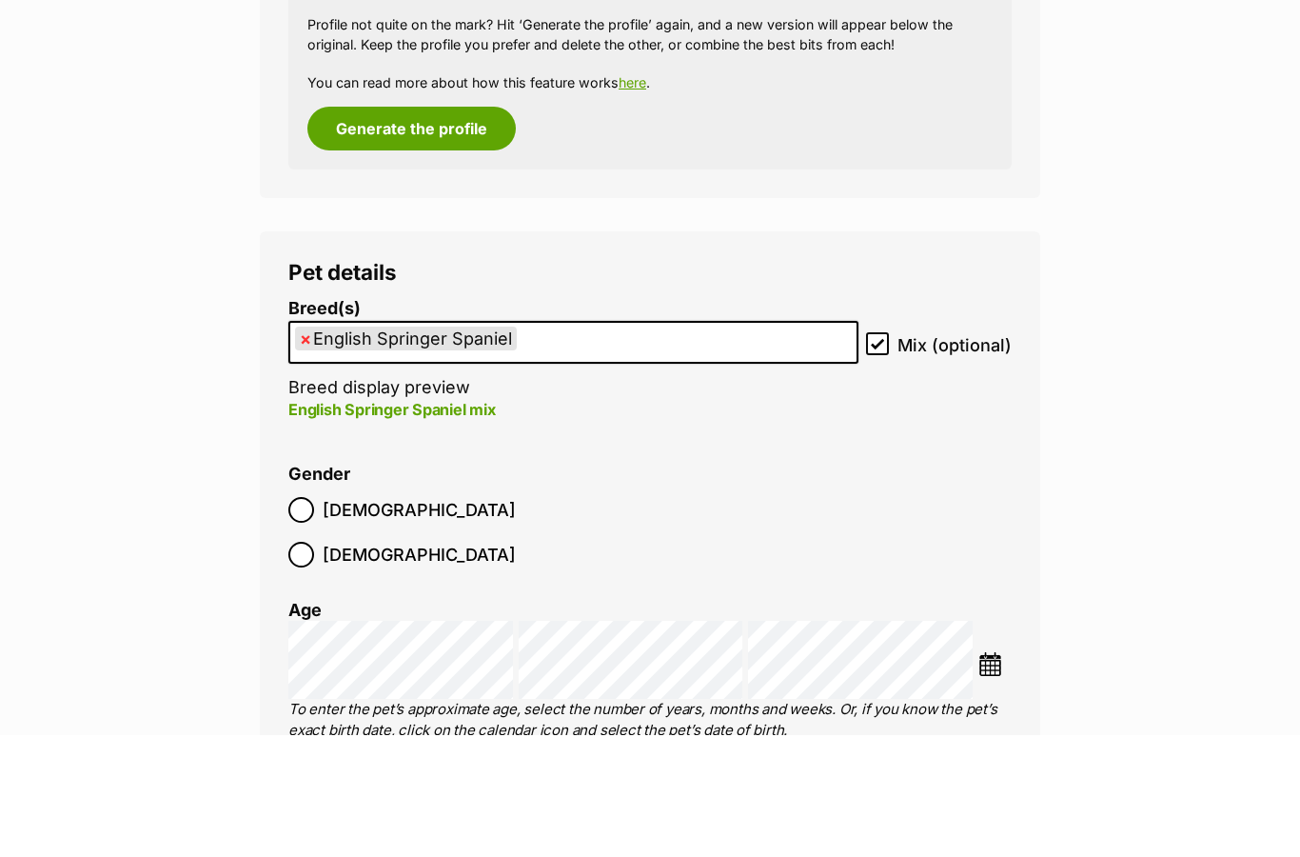
click at [1000, 774] on img at bounding box center [991, 786] width 24 height 24
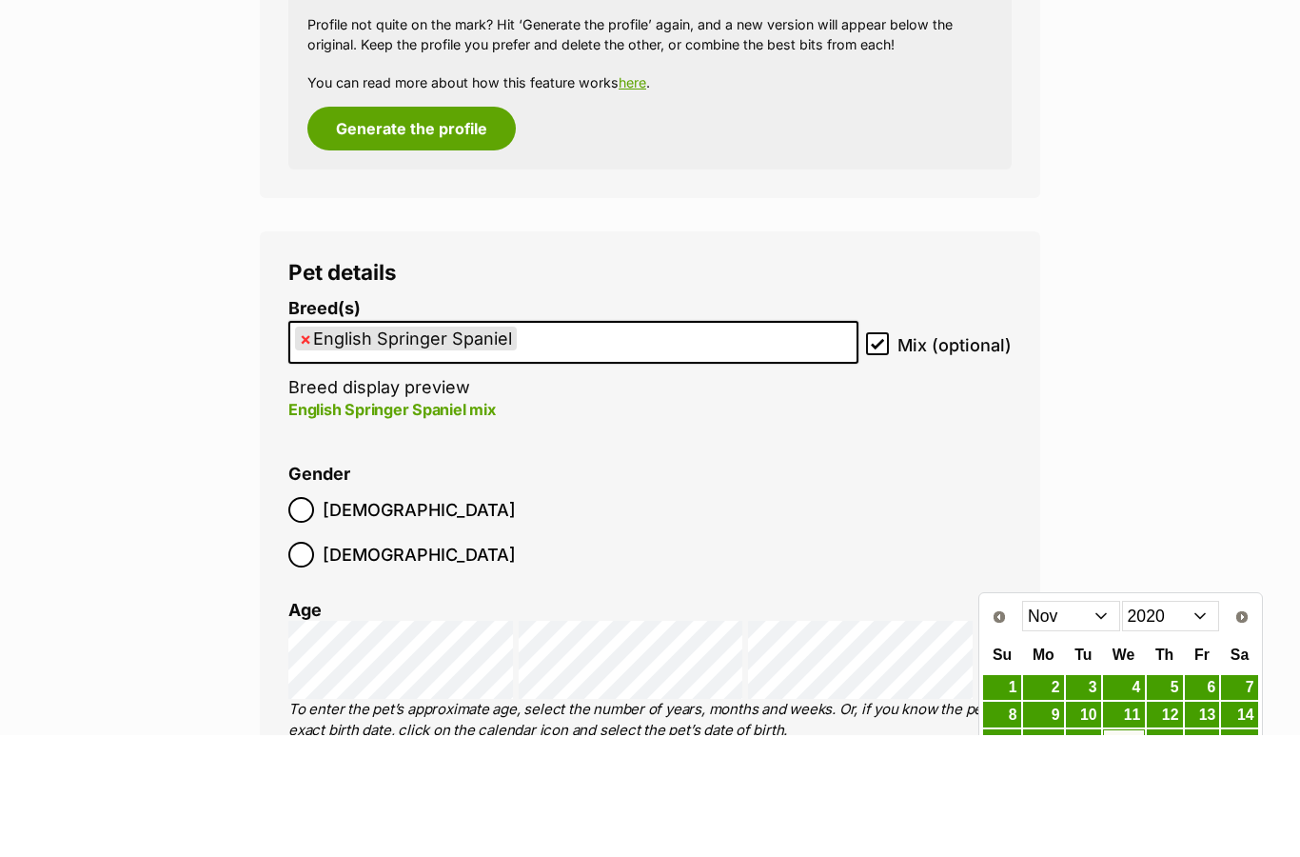
scroll to position [2242, 0]
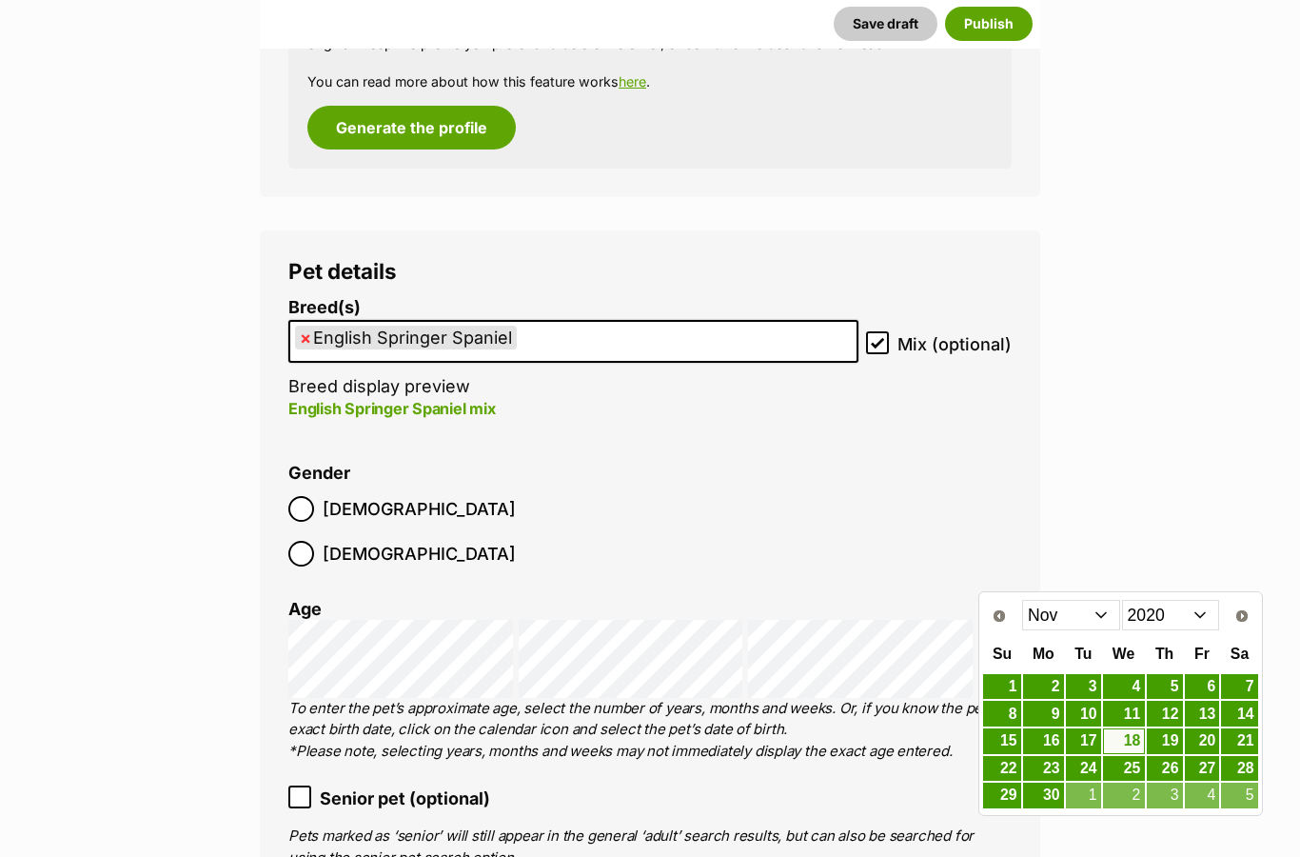
click at [1211, 613] on select "2010 2011 2012 2013 2014 2015 2016 2017 2018 2019 2020 2021 2022 2023 2024 2025" at bounding box center [1171, 615] width 98 height 30
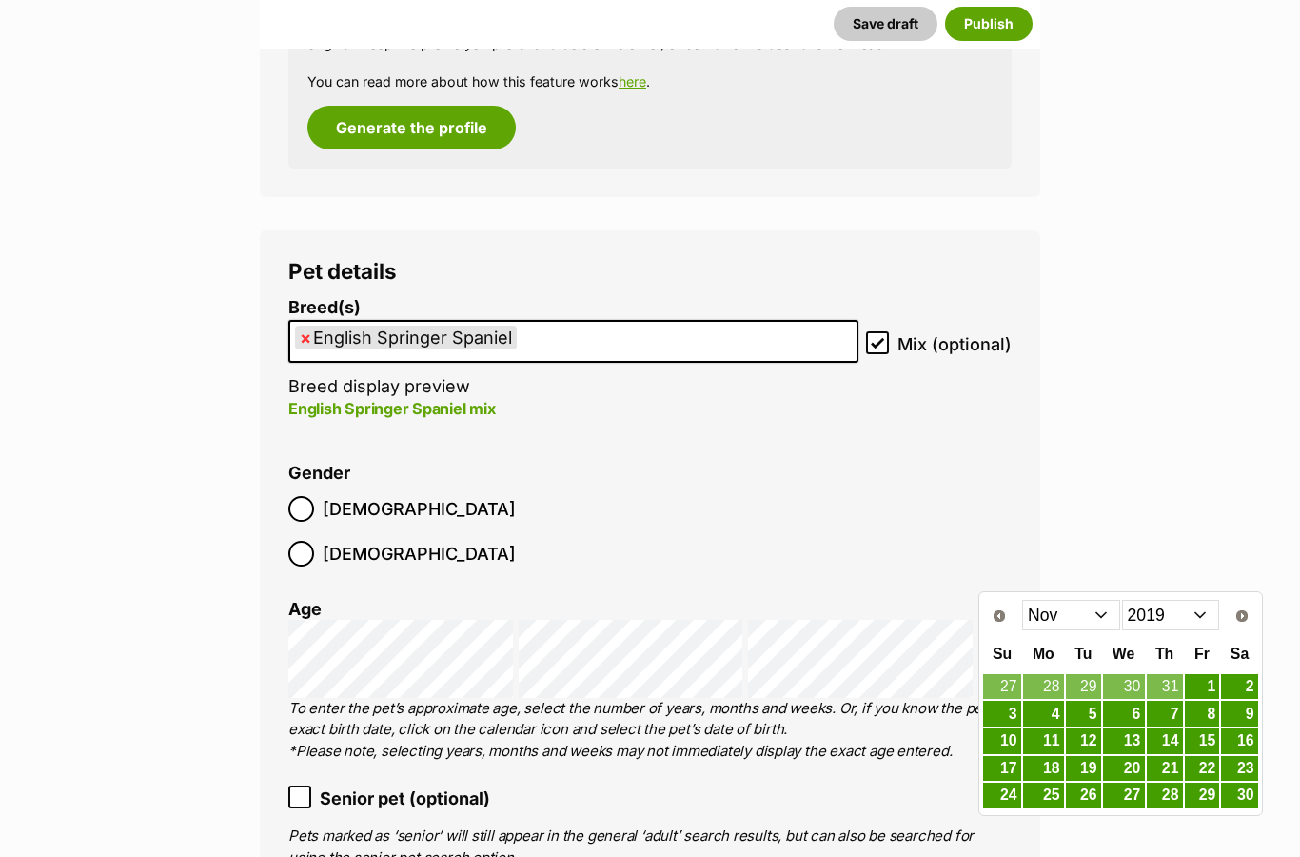
click at [1098, 611] on select "Jan Feb Mar Apr May Jun Jul Aug Sep Oct Nov Dec" at bounding box center [1071, 615] width 98 height 30
click at [1208, 688] on link "4" at bounding box center [1202, 687] width 35 height 26
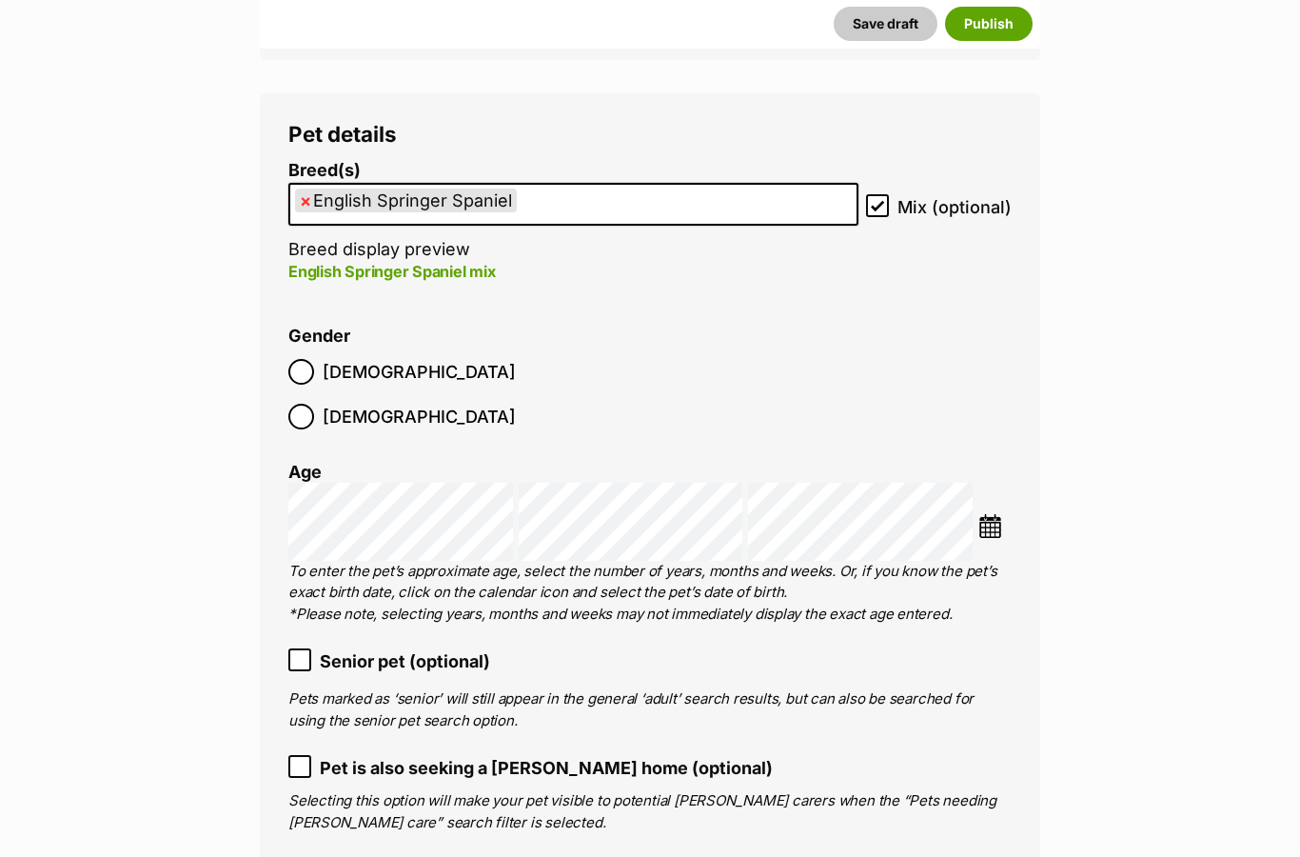
scroll to position [2204, 0]
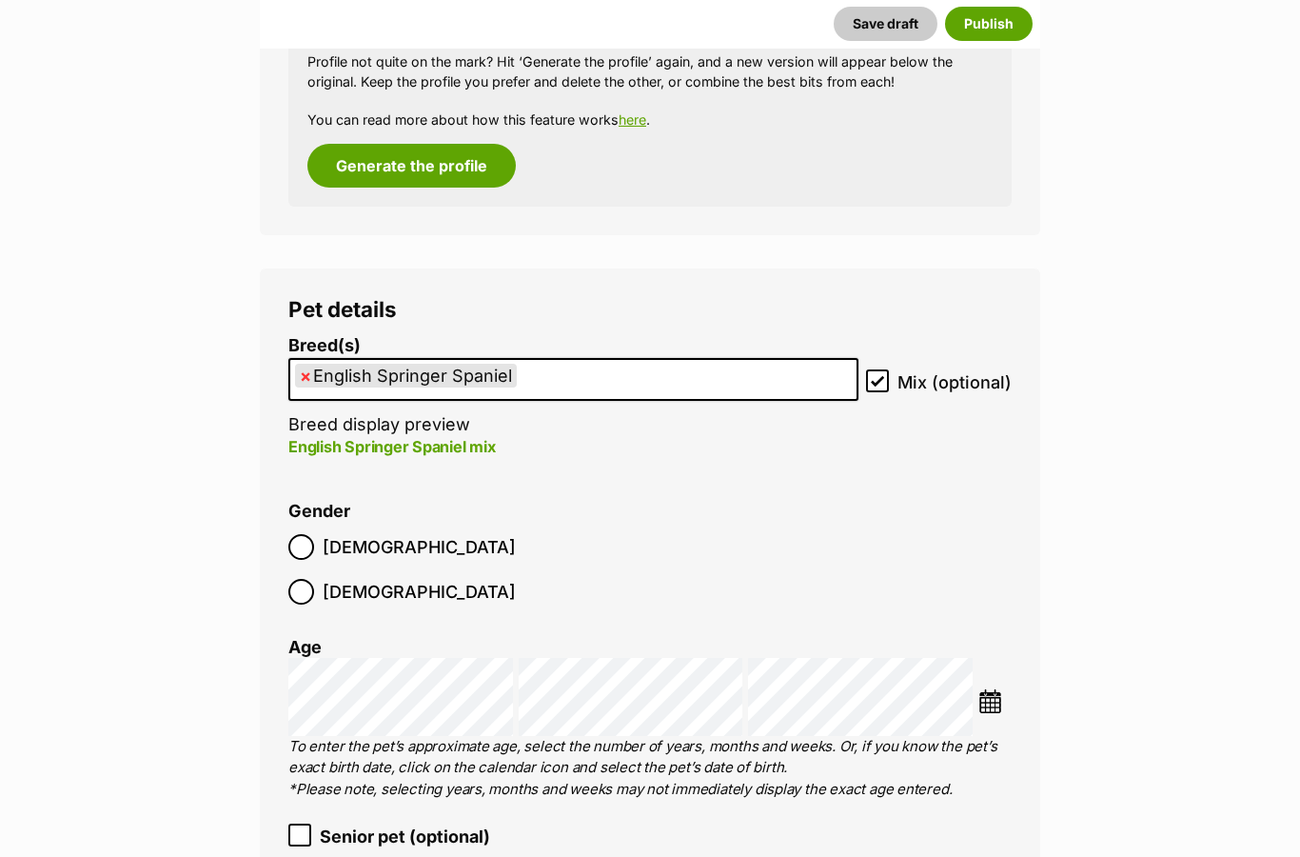
click at [314, 364] on li "× English Springer Spaniel" at bounding box center [406, 376] width 222 height 24
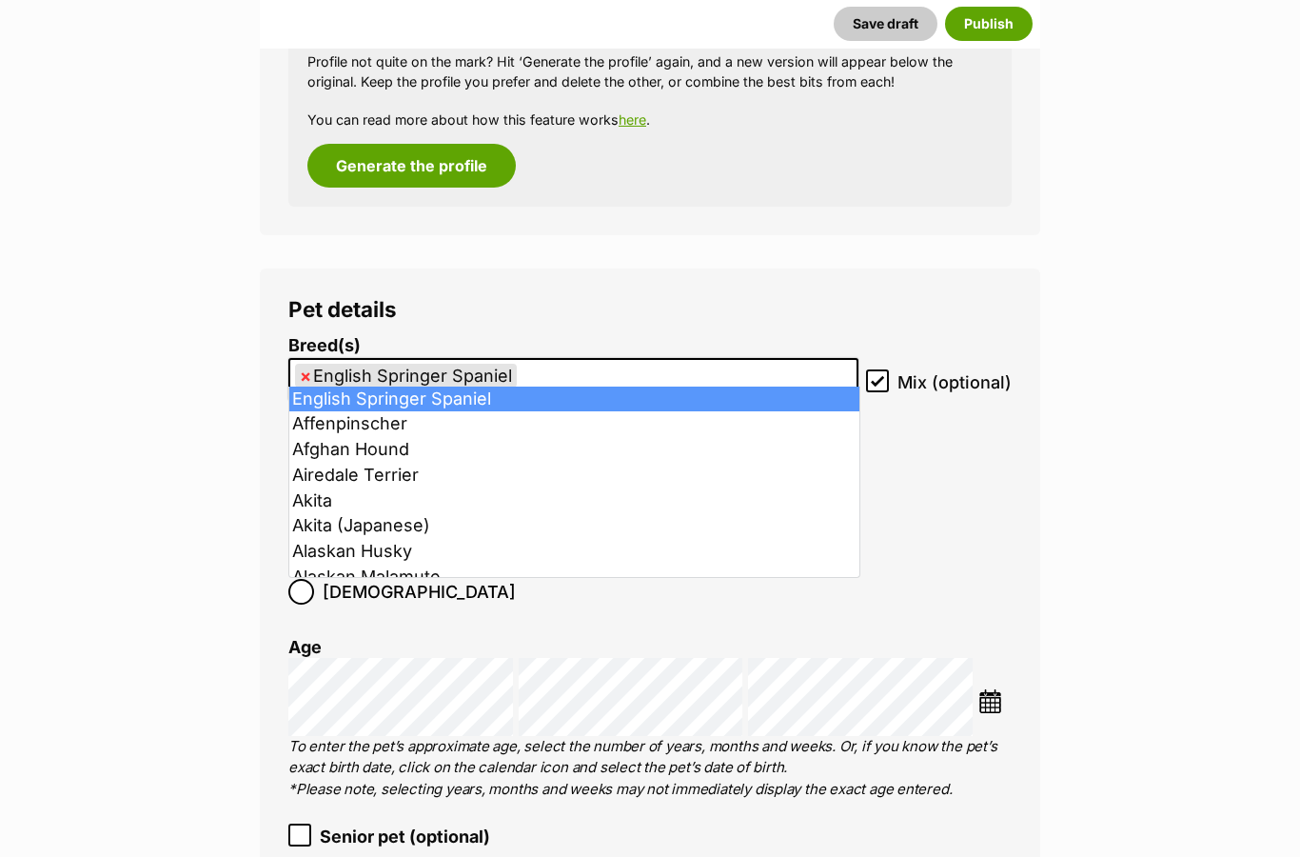
click at [310, 364] on span "×" at bounding box center [305, 376] width 11 height 24
select select
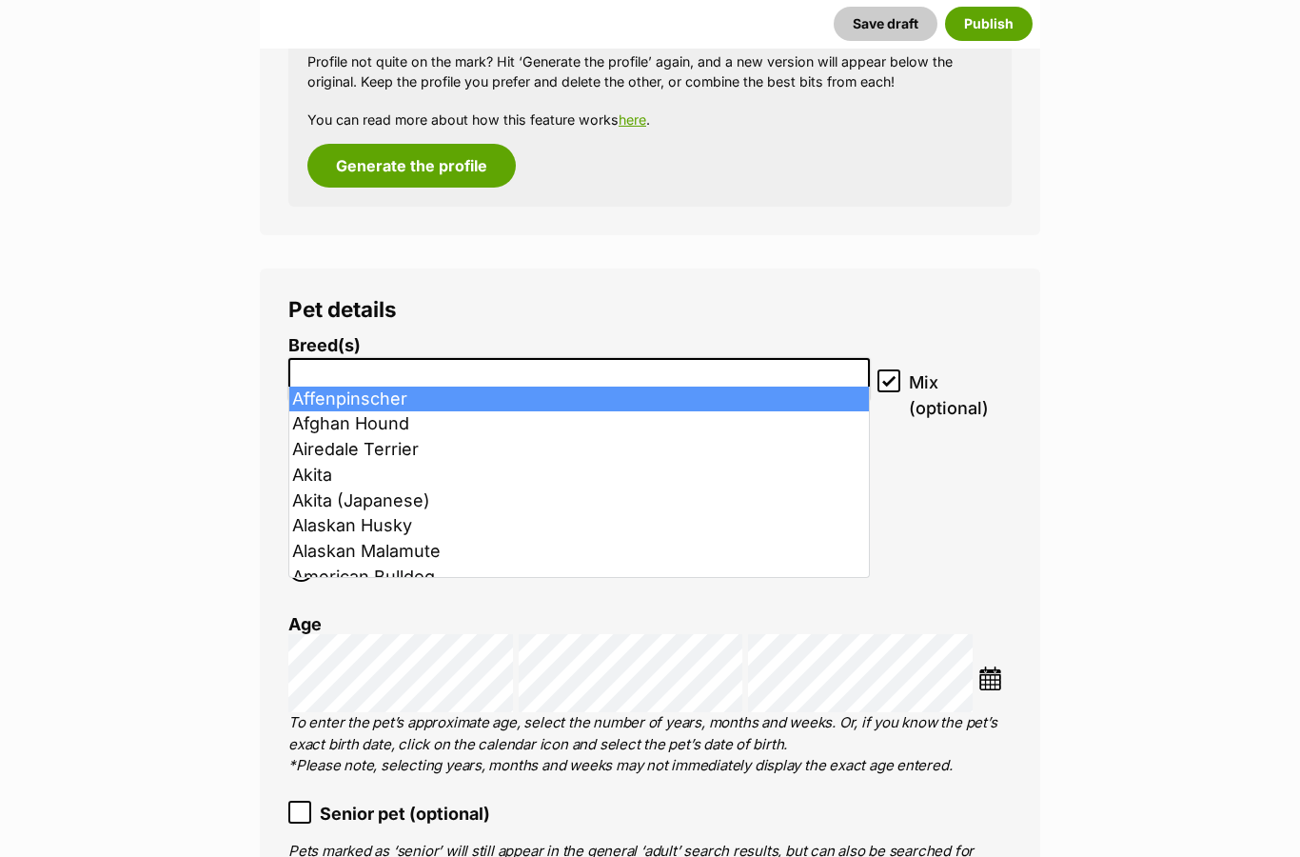
click at [365, 365] on input "search" at bounding box center [579, 375] width 568 height 20
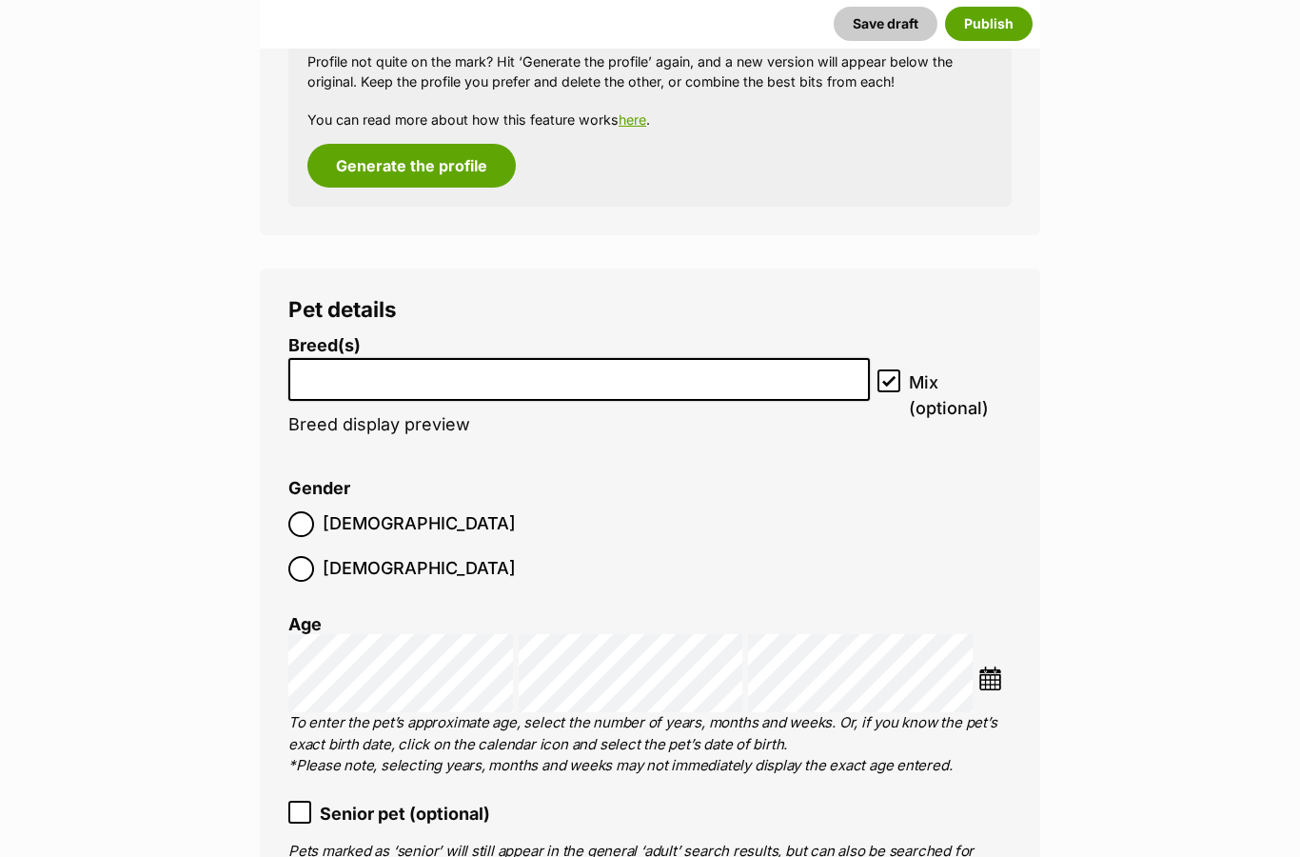
click at [386, 365] on input "search" at bounding box center [579, 375] width 568 height 20
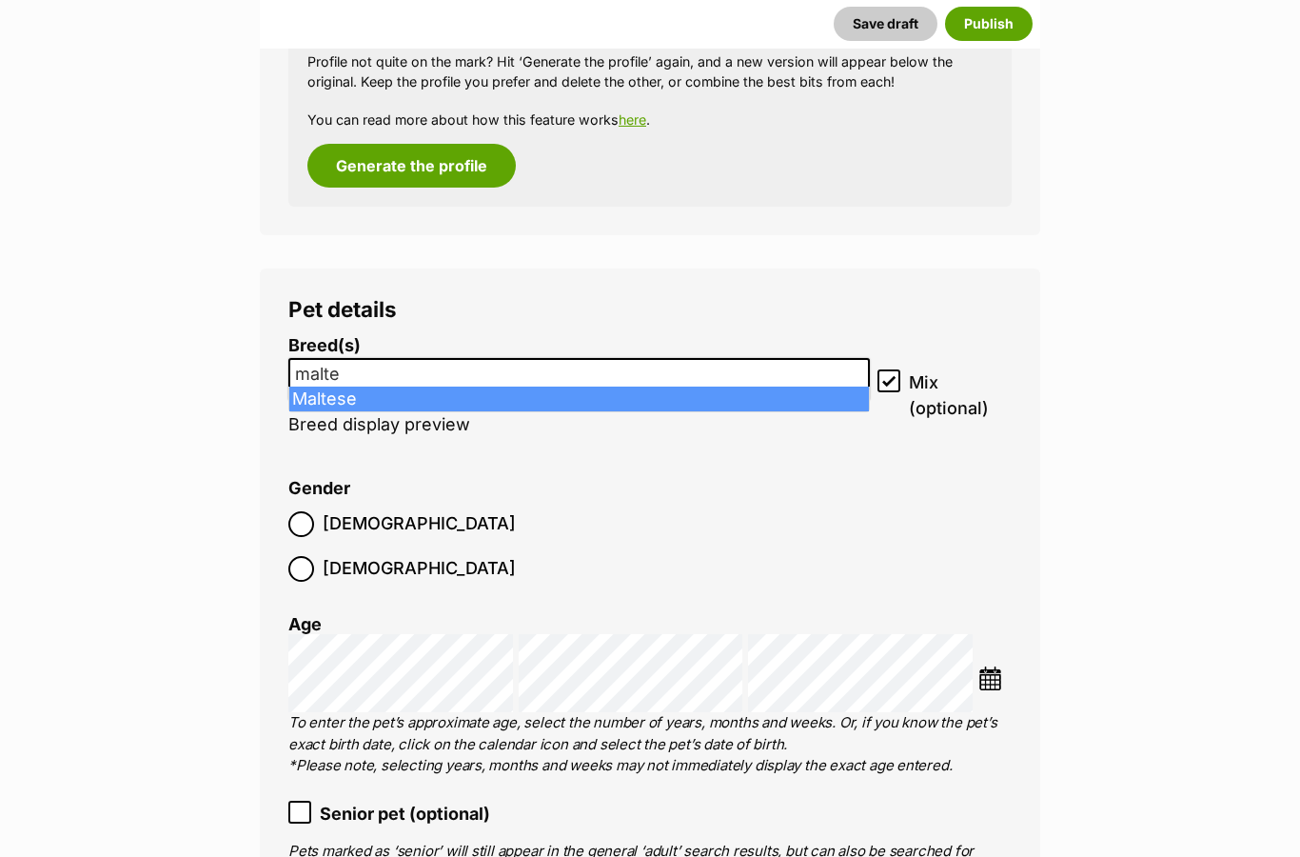
type input "malte"
select select "138"
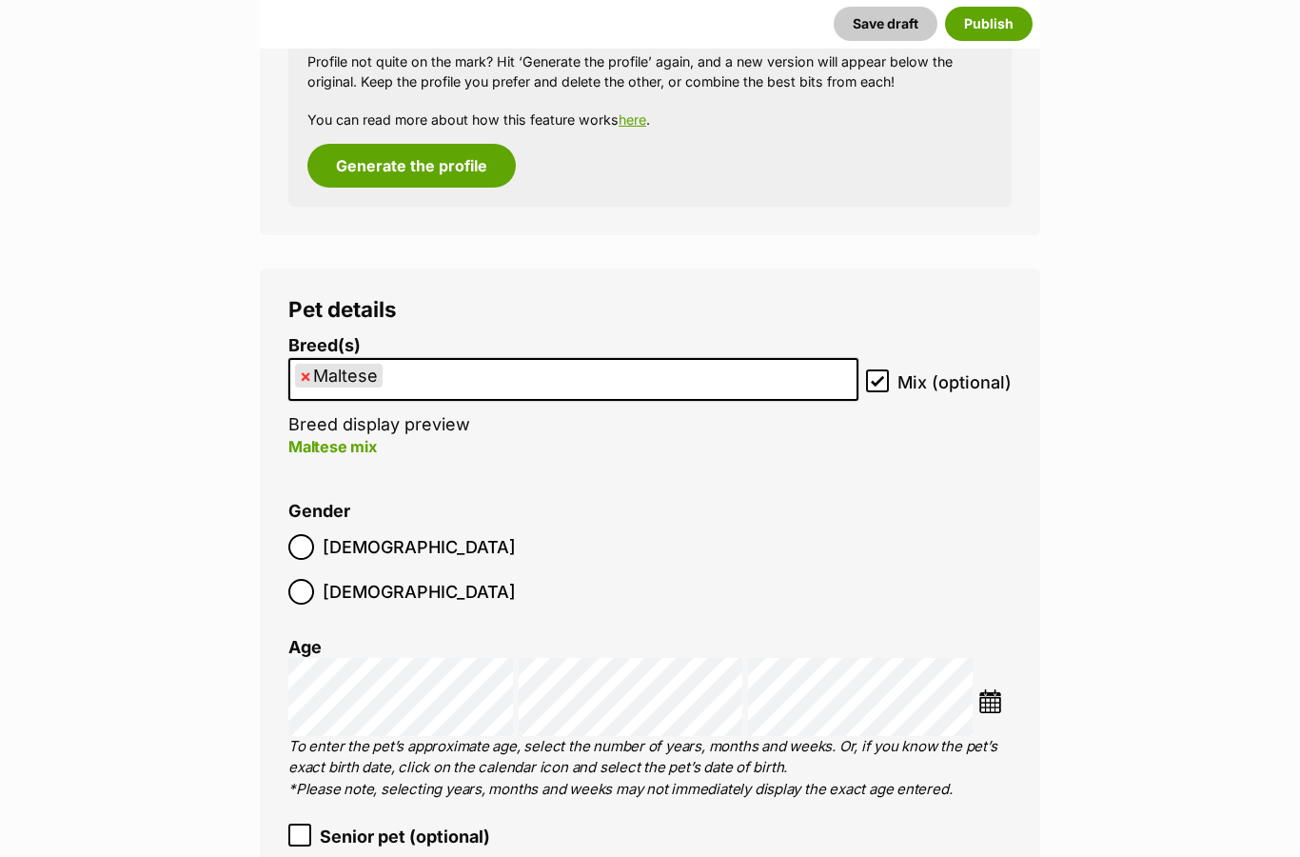
click at [663, 362] on ul "× Maltese" at bounding box center [573, 379] width 566 height 39
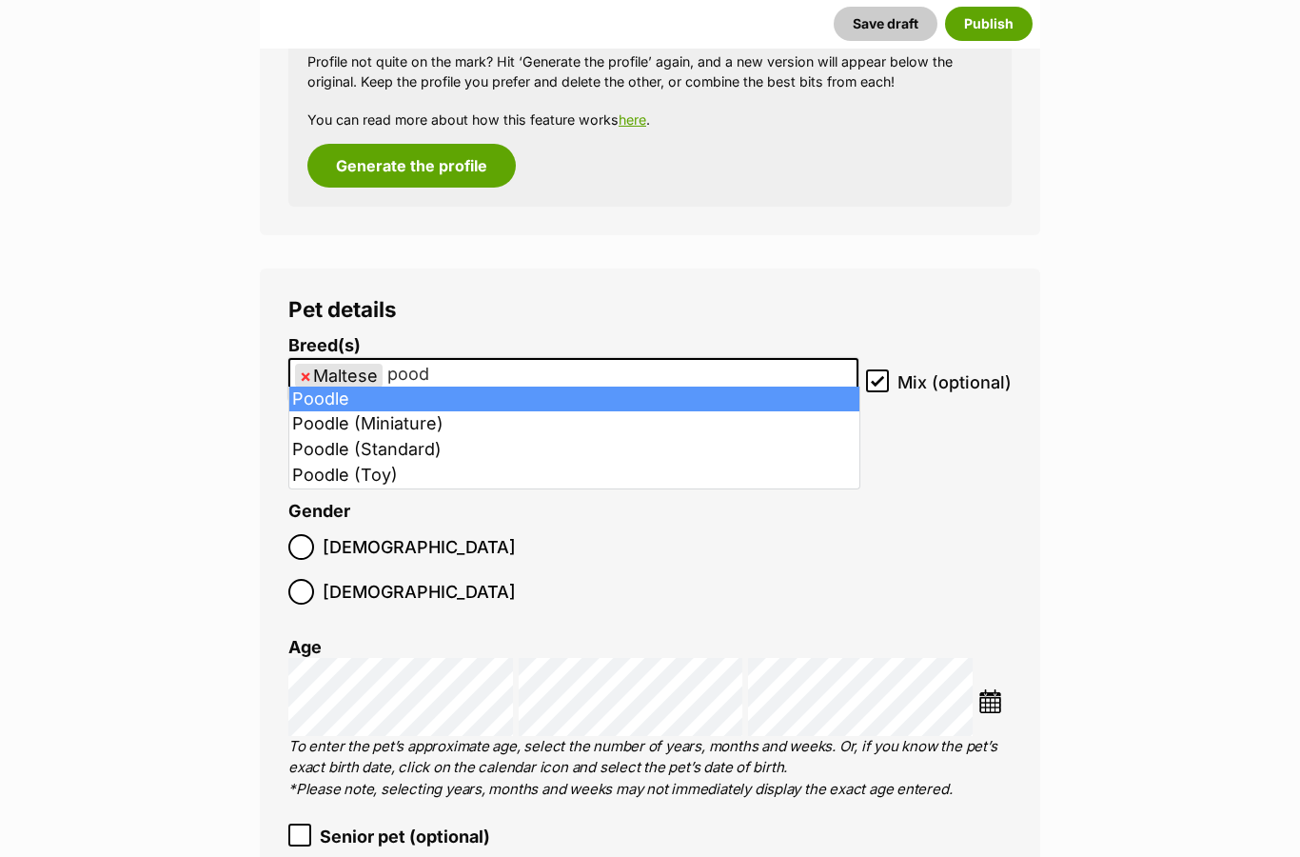
type input "pood"
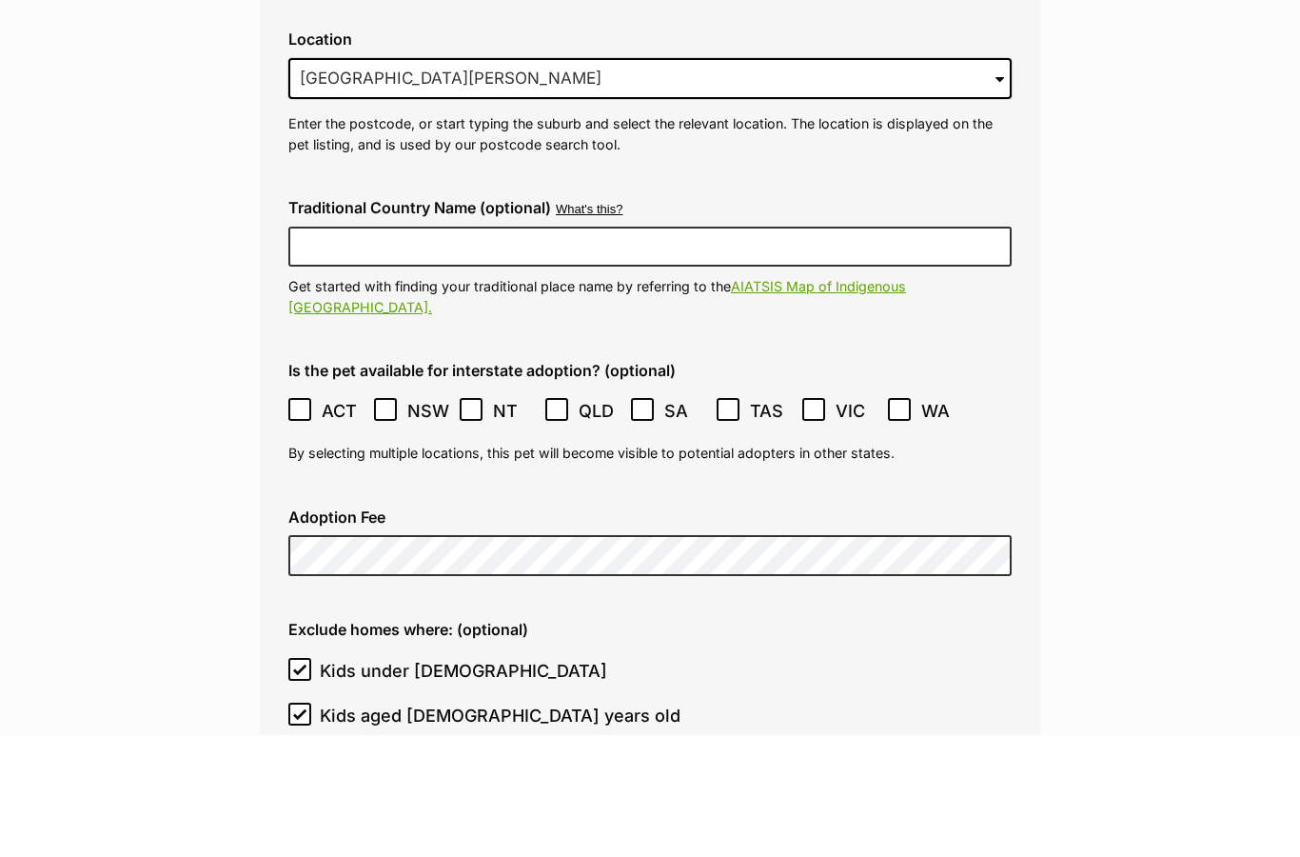
scroll to position [4627, 0]
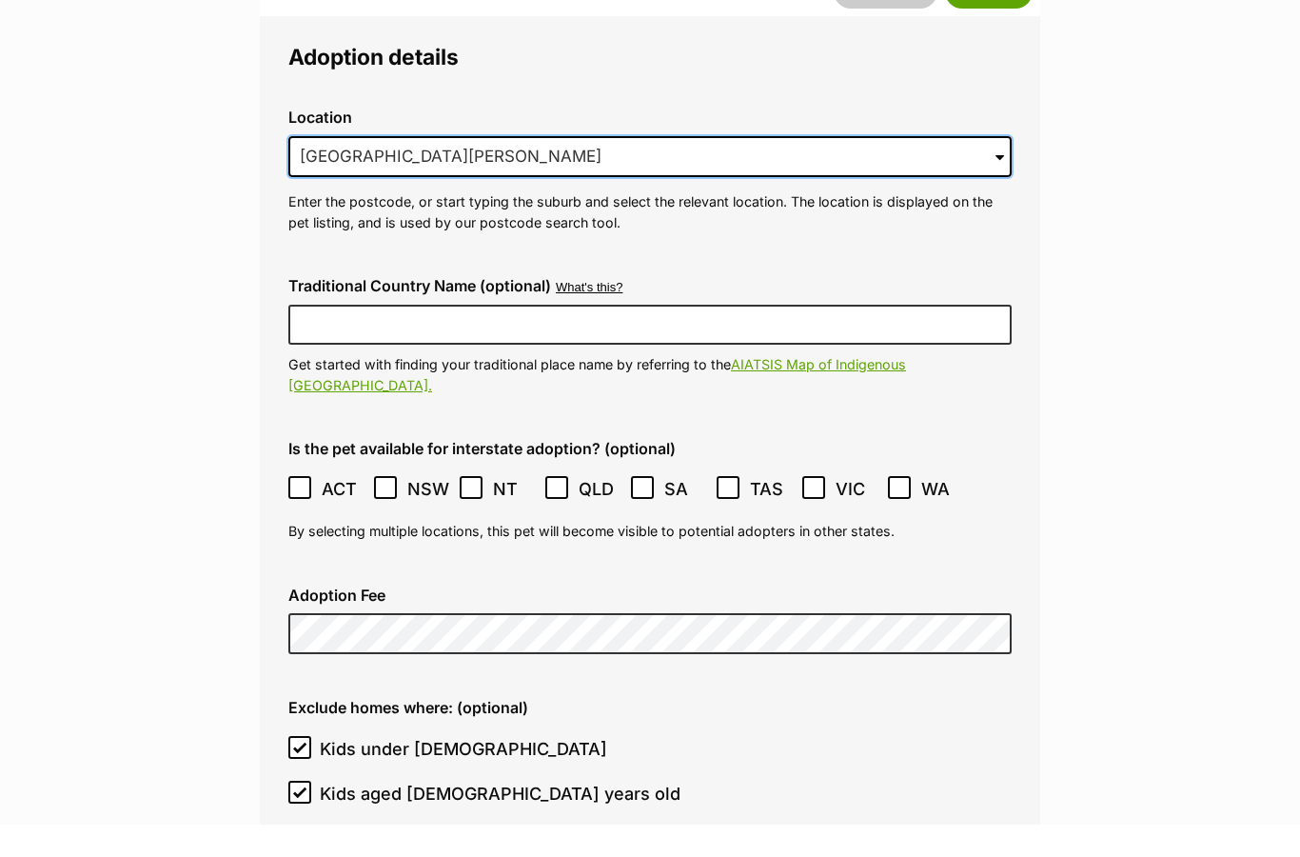
click at [445, 168] on input "Mount Martha, VIC, 3934" at bounding box center [649, 189] width 723 height 42
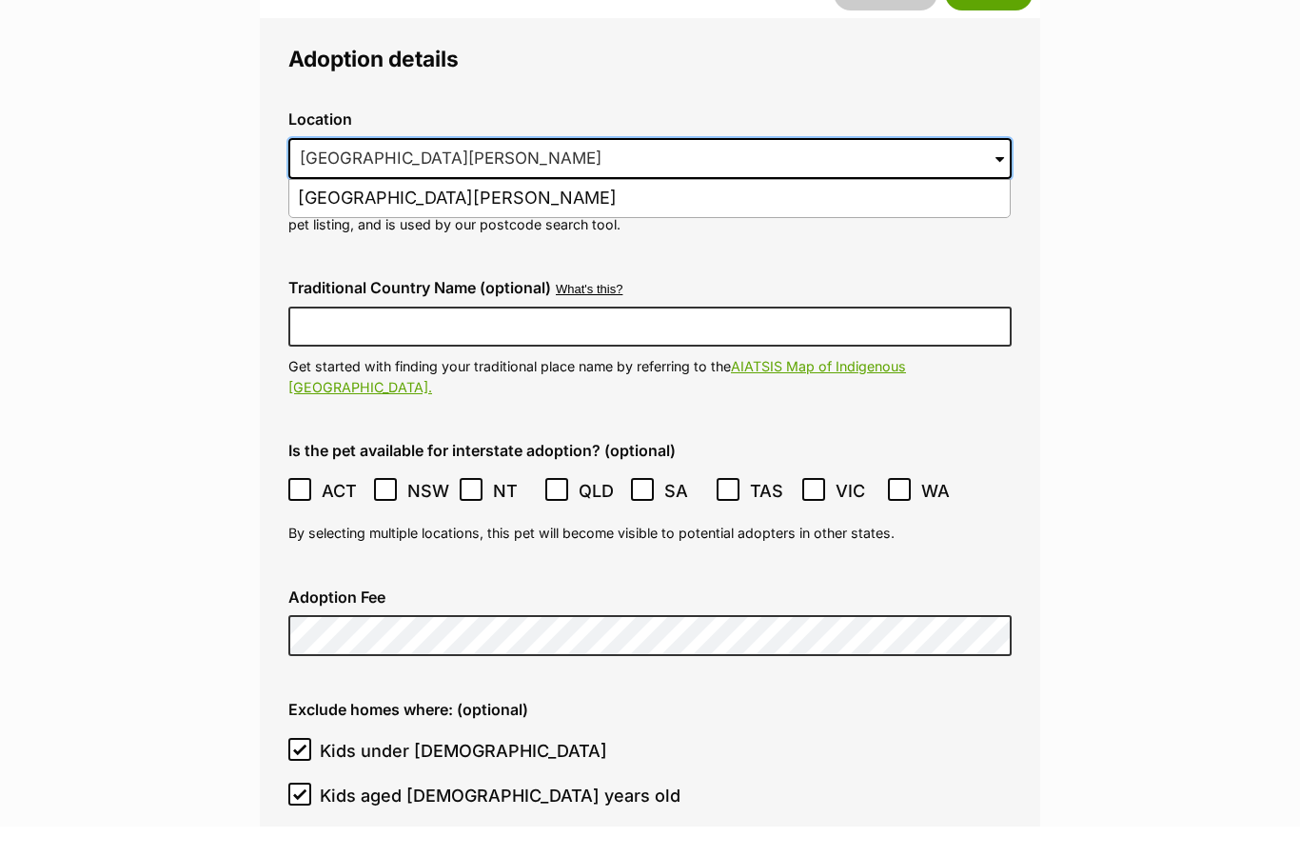
click at [324, 168] on input "Mount Martha, VIC, 3934" at bounding box center [649, 189] width 723 height 42
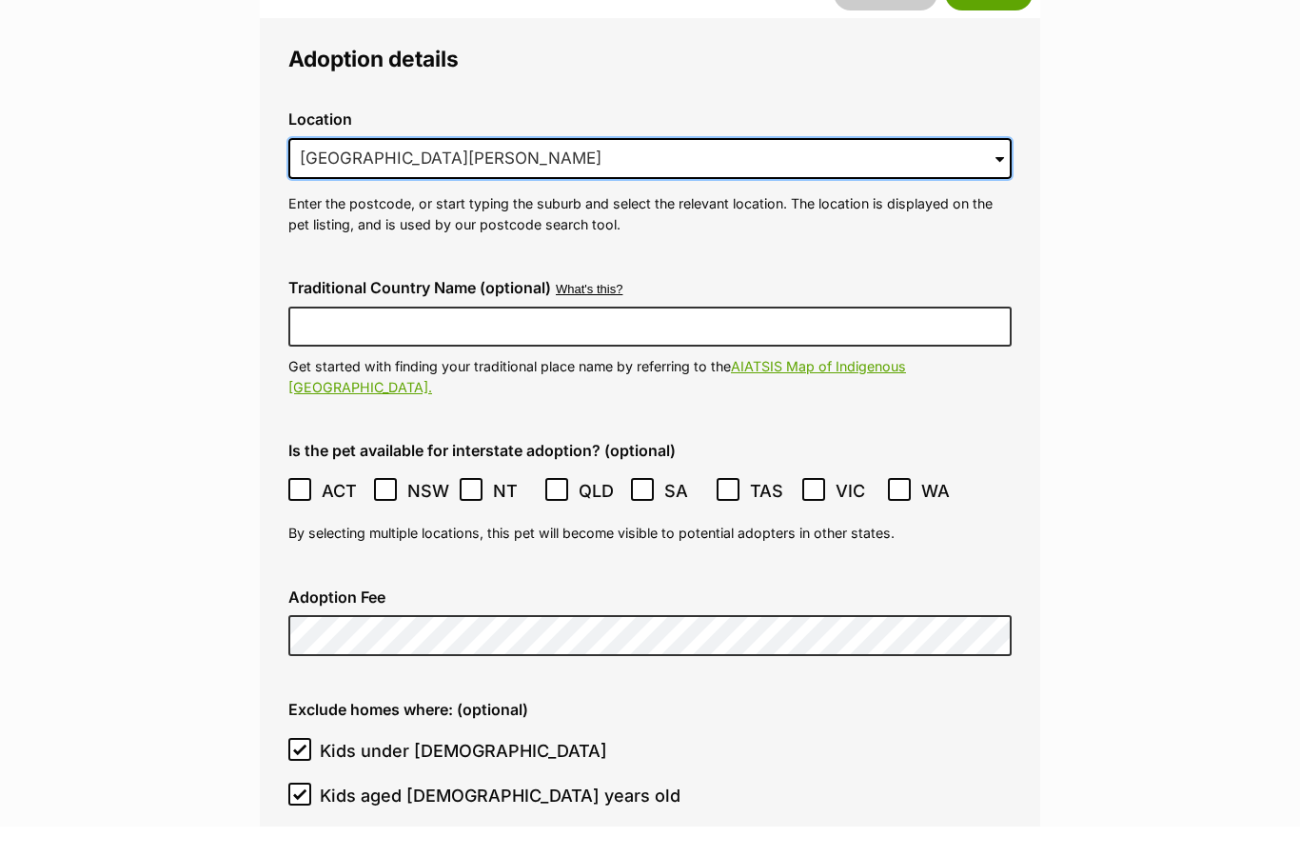
click at [324, 168] on input "Mount Martha, VIC, 3934" at bounding box center [649, 189] width 723 height 42
type input "W"
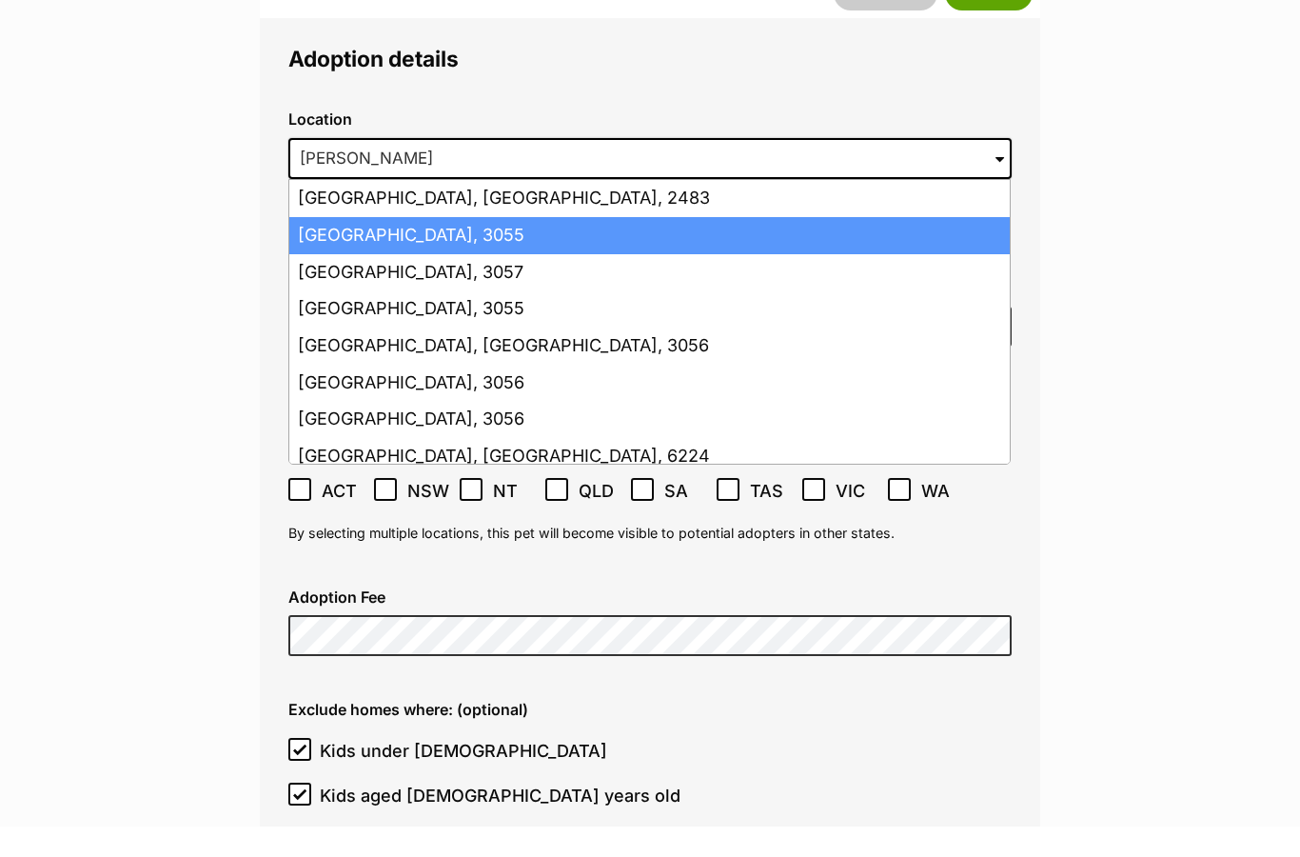
click at [558, 247] on li "Brunswick West, Victoria, 3055" at bounding box center [649, 265] width 721 height 37
type input "Brunswick West, Victoria, 3055"
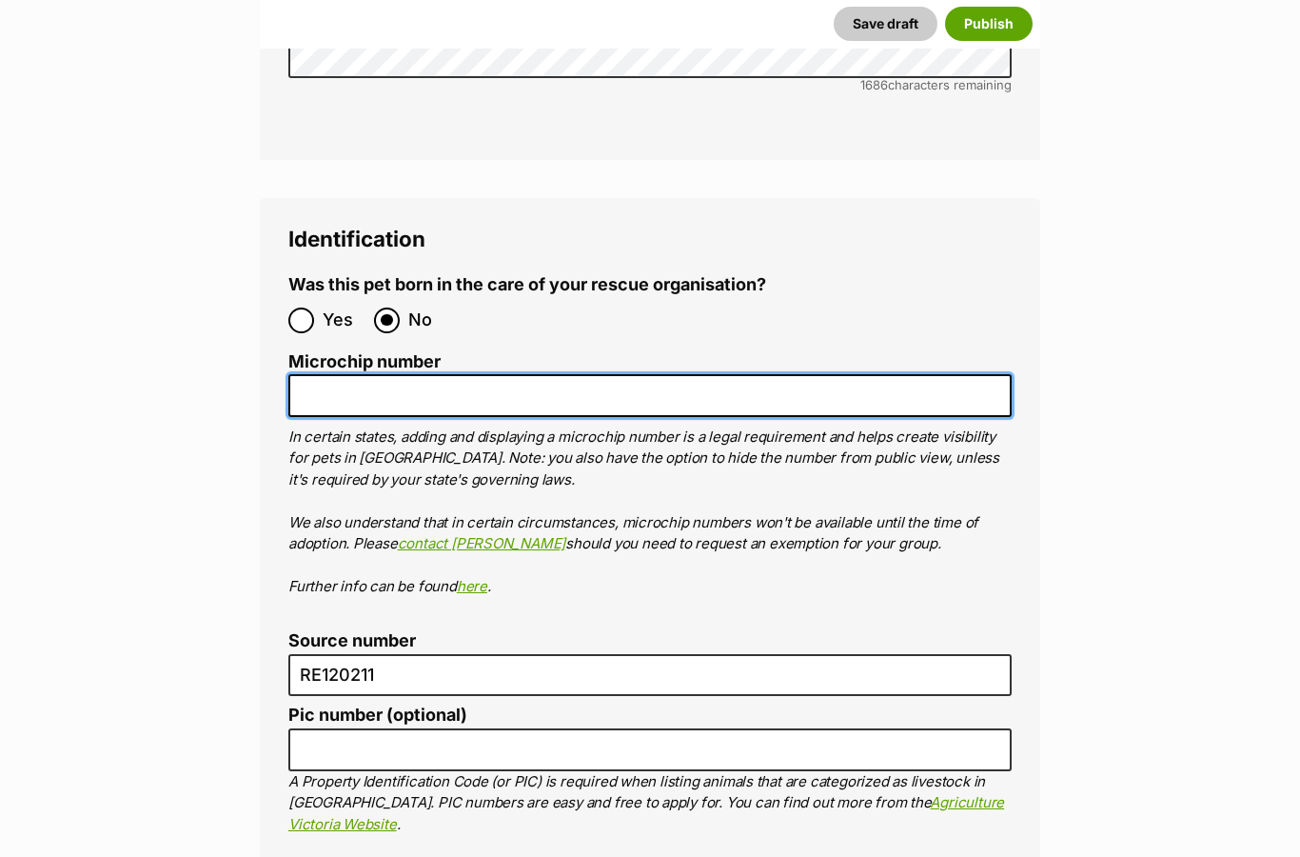
click at [957, 375] on input "Microchip number" at bounding box center [649, 396] width 723 height 43
paste input "956000007810119"
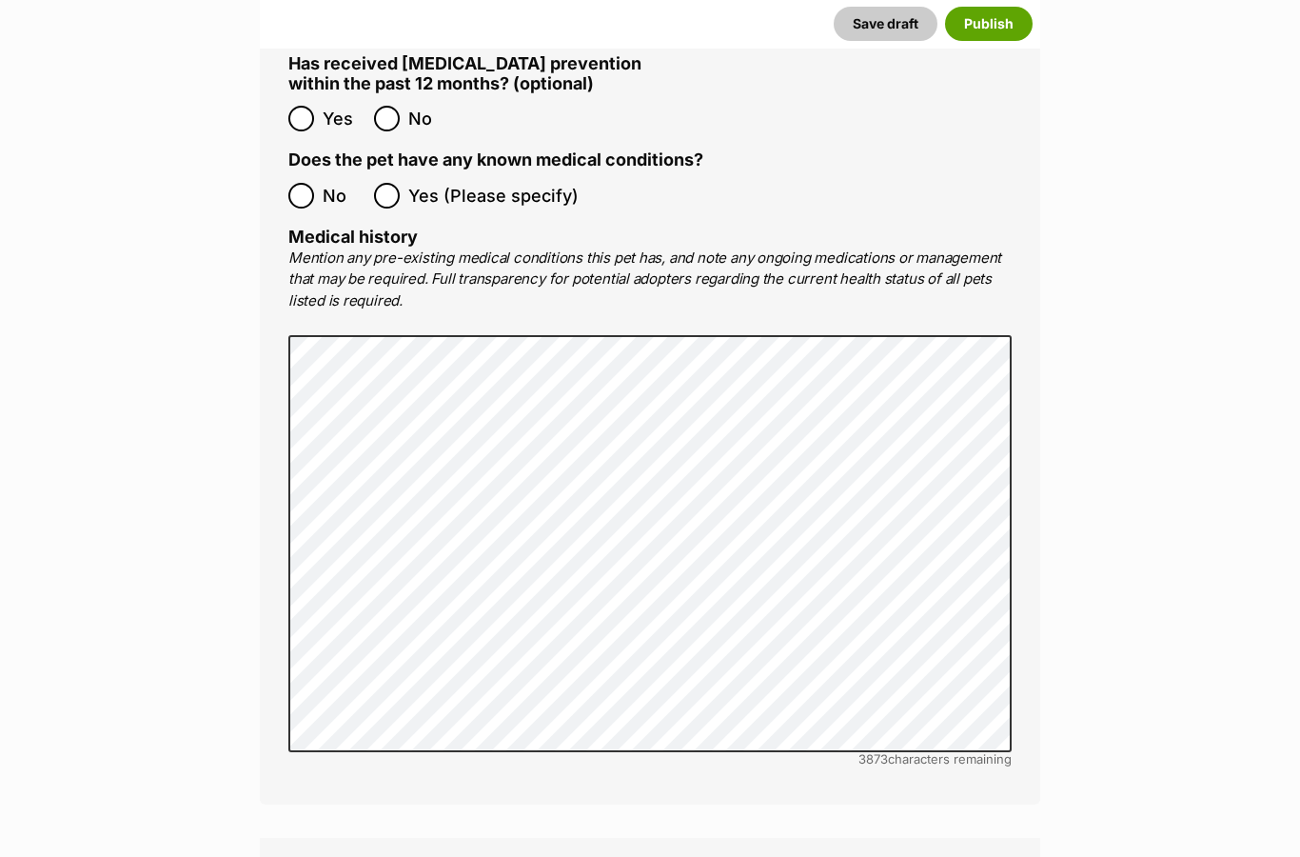
scroll to position [3832, 0]
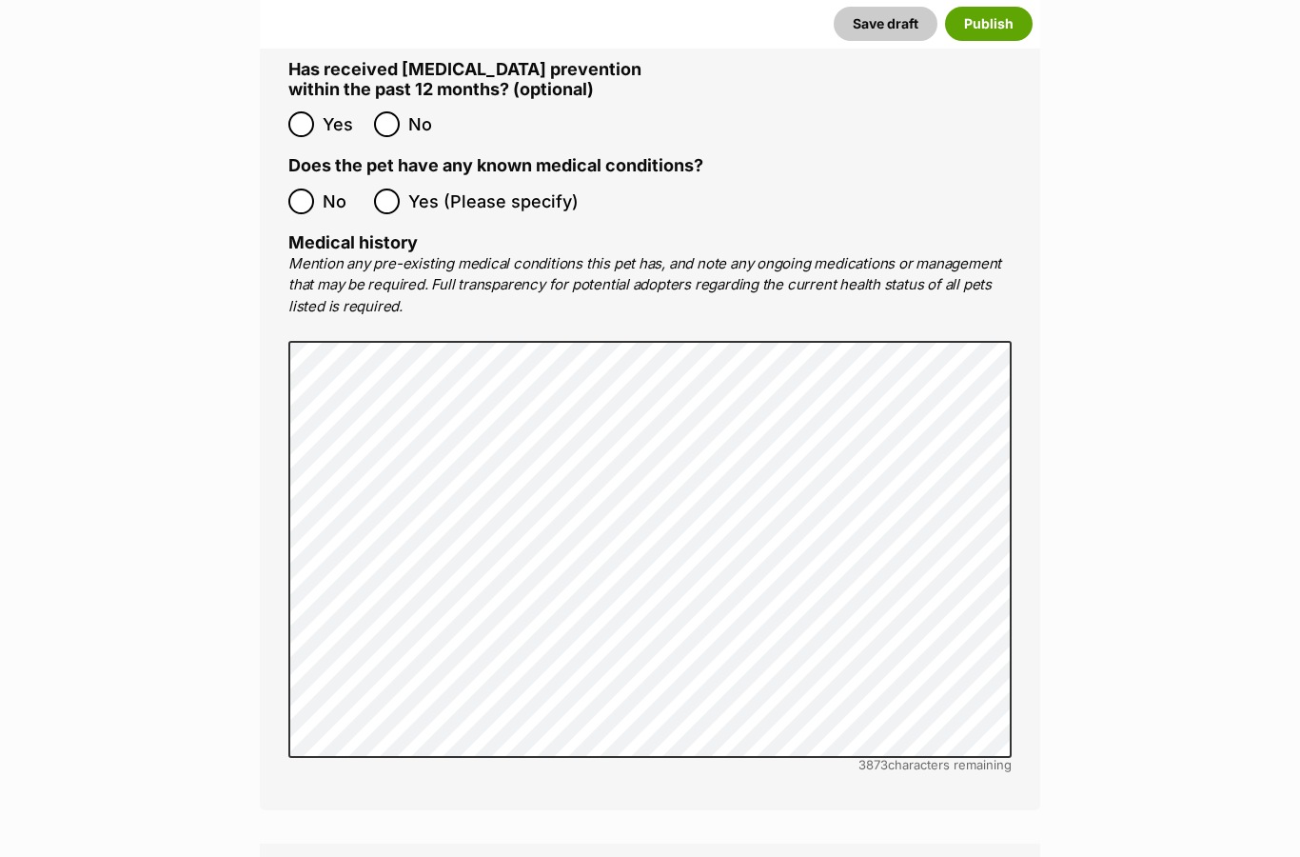
type input "956000007810119"
click at [1005, 35] on button "Publish" at bounding box center [989, 24] width 88 height 34
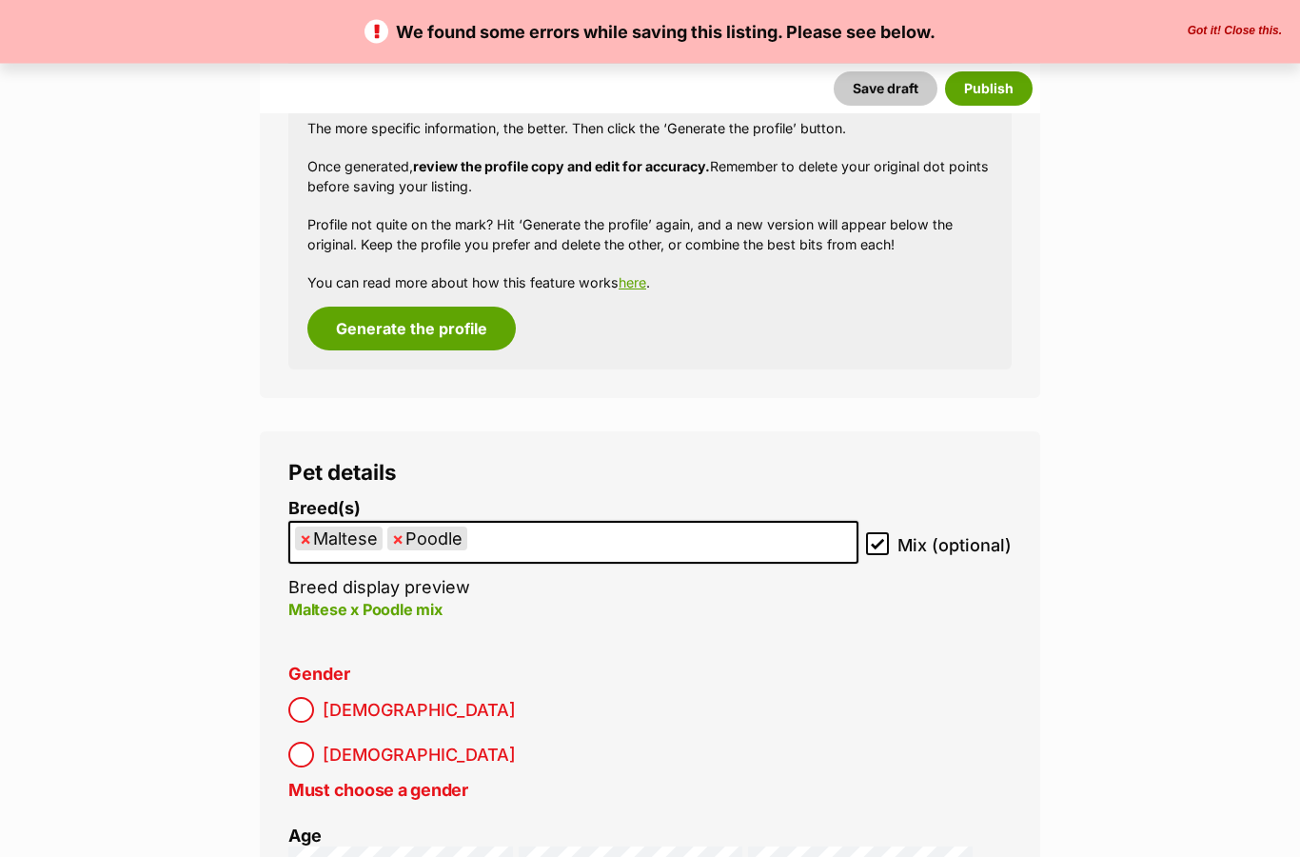
scroll to position [2174, 0]
click at [1004, 91] on button "Publish" at bounding box center [989, 88] width 88 height 34
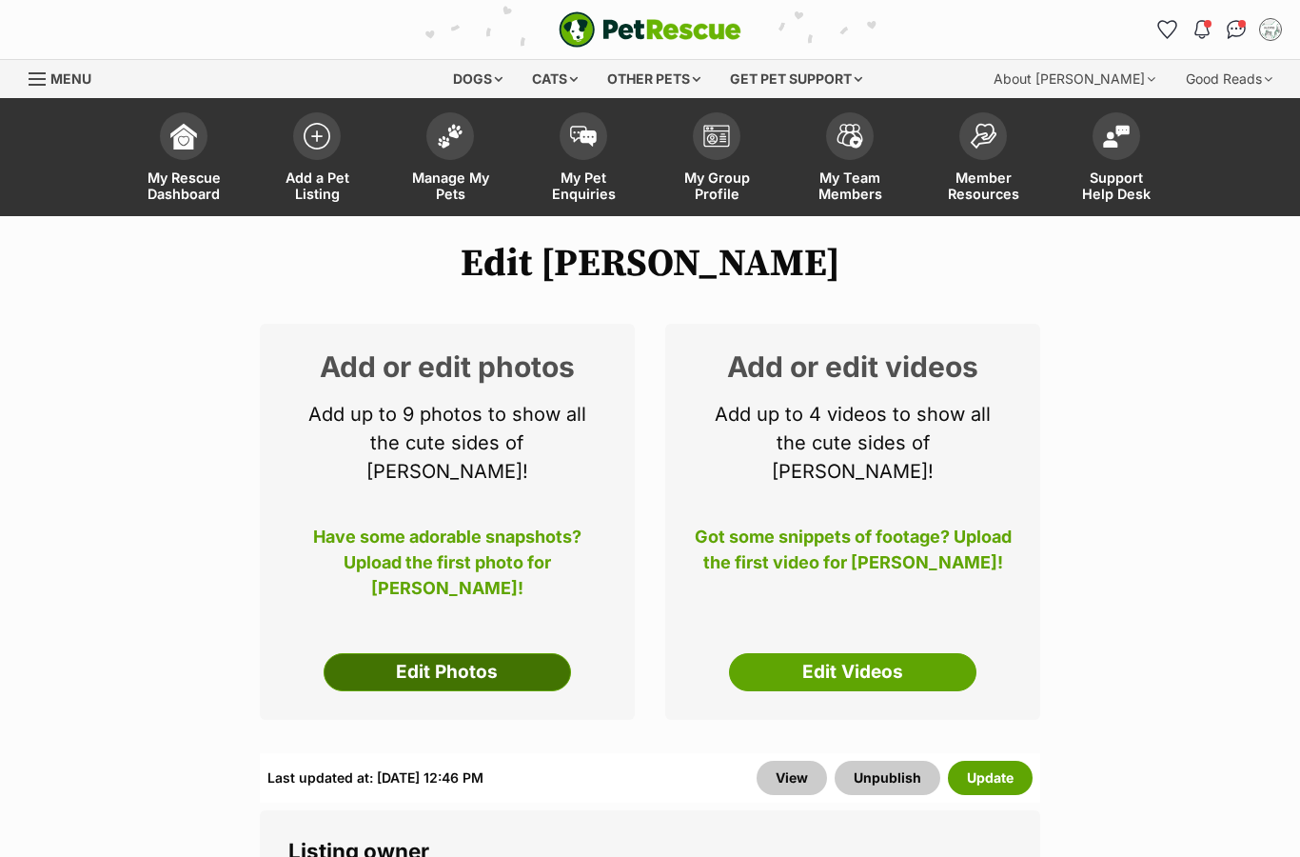
click at [523, 653] on link "Edit Photos" at bounding box center [447, 672] width 247 height 38
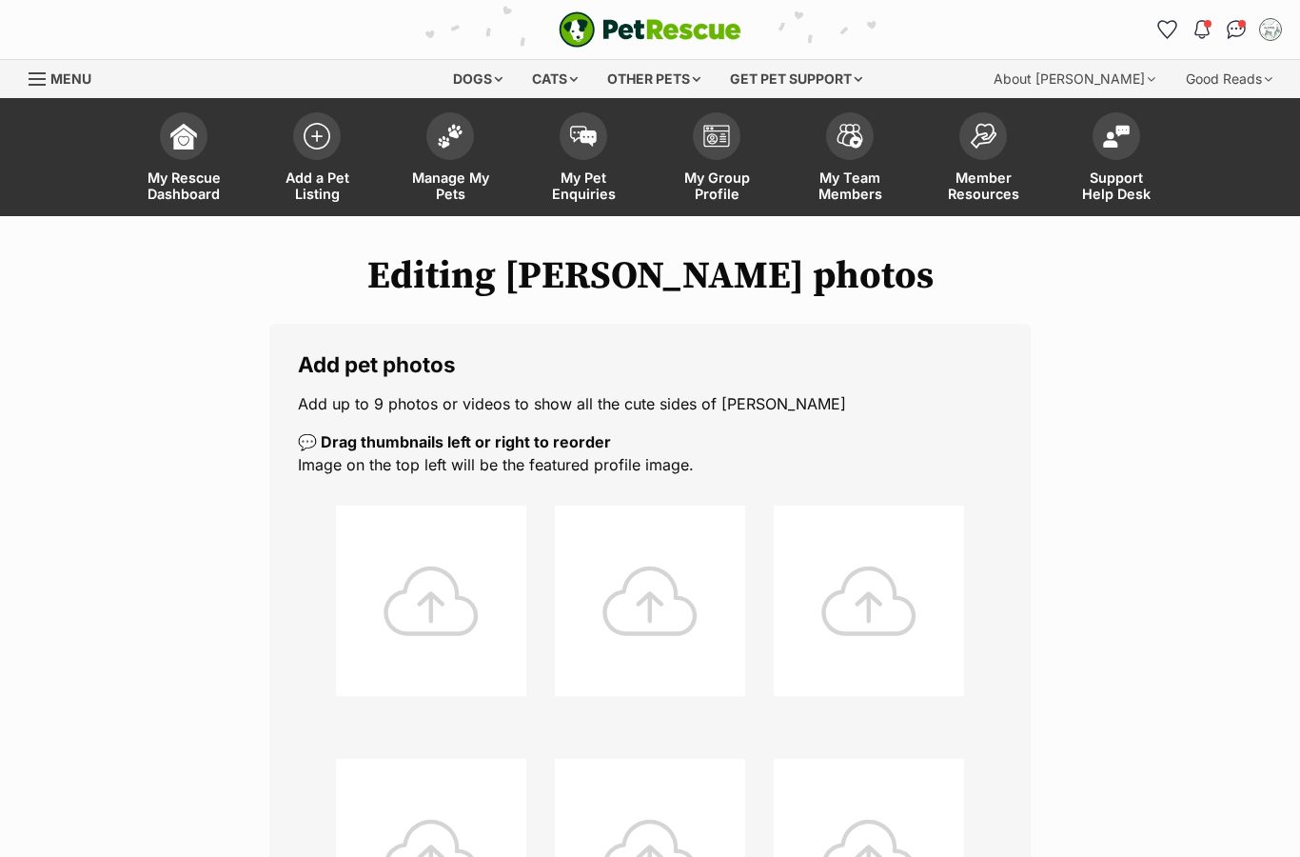
click at [445, 633] on div at bounding box center [431, 600] width 190 height 190
click at [449, 621] on div at bounding box center [431, 600] width 190 height 190
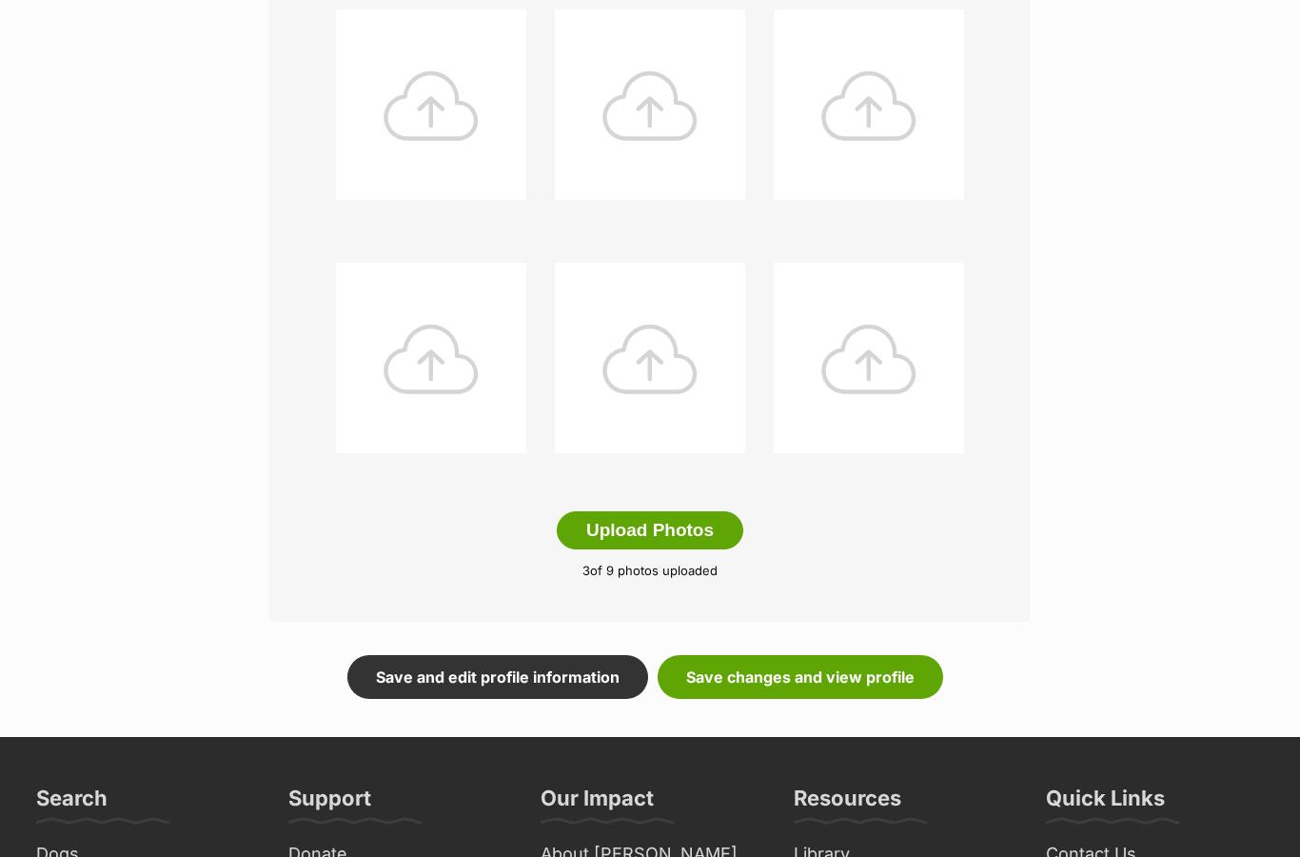
scroll to position [887, 0]
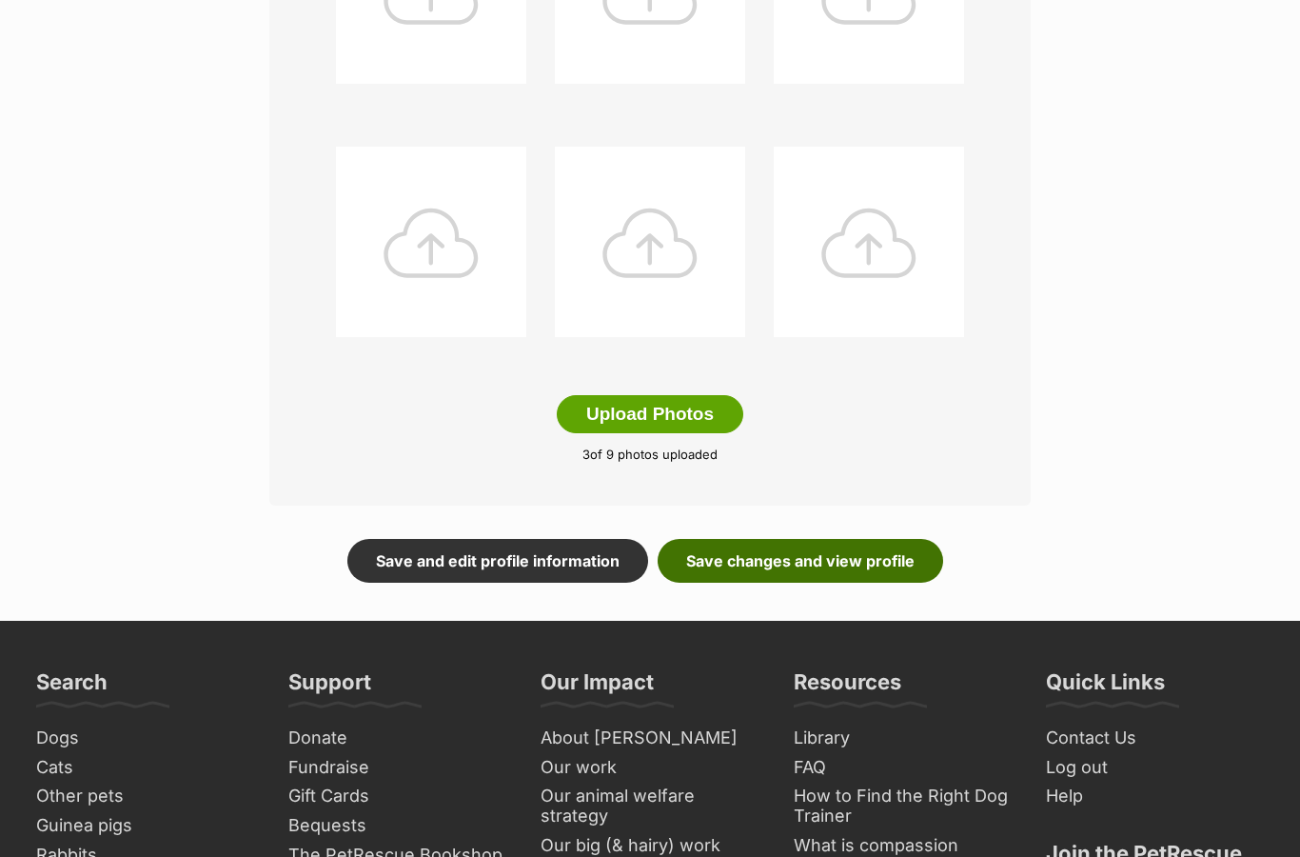
click at [842, 555] on link "Save changes and view profile" at bounding box center [801, 562] width 286 height 44
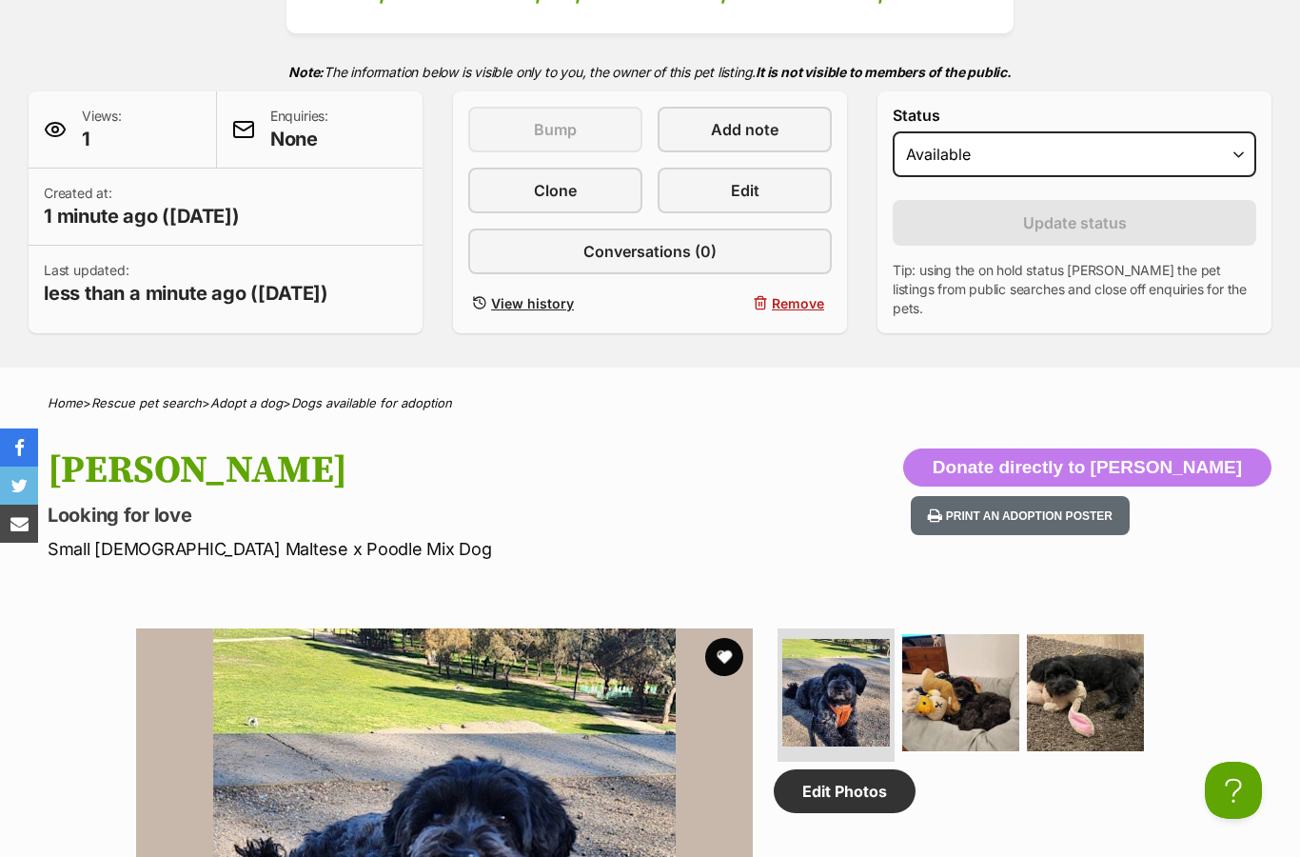
scroll to position [339, 0]
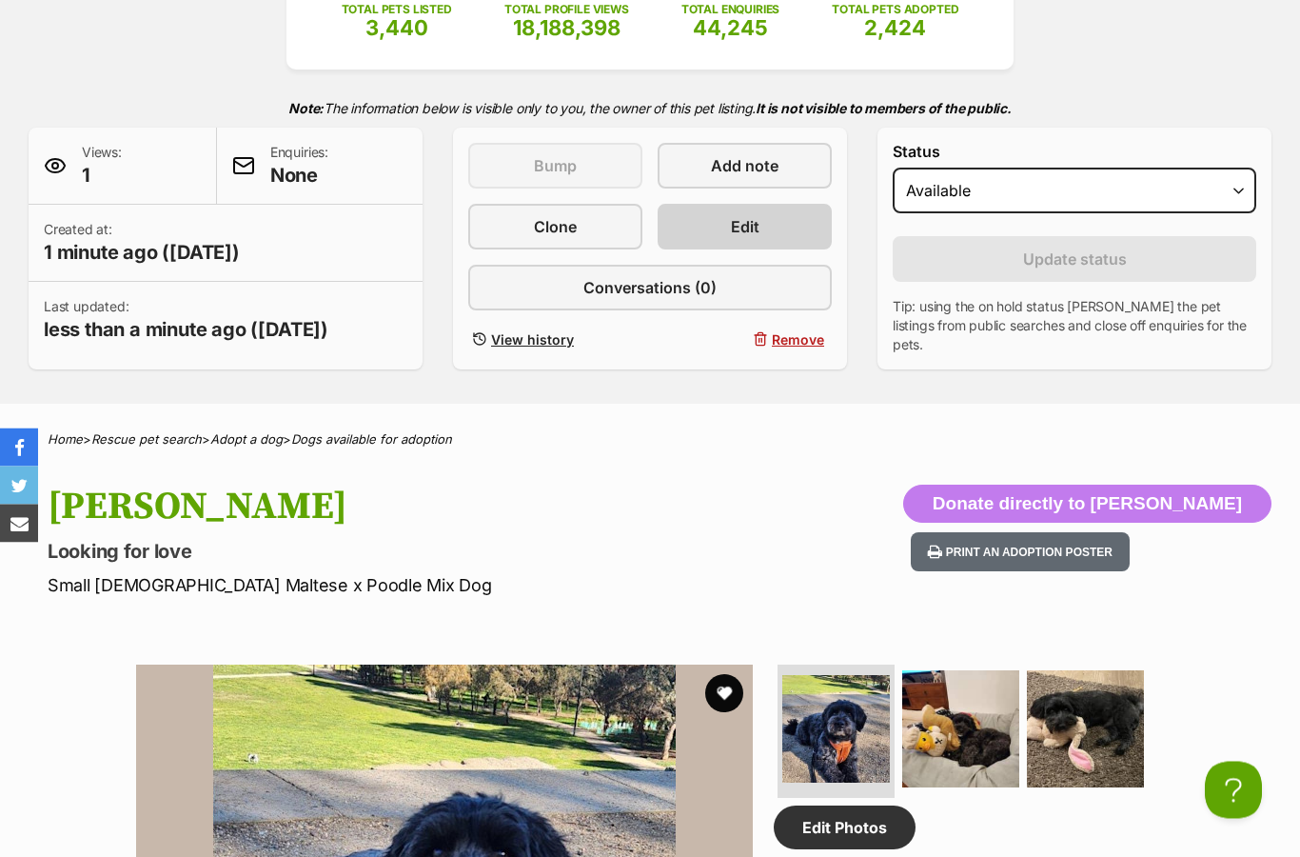
click at [798, 230] on link "Edit" at bounding box center [745, 228] width 174 height 46
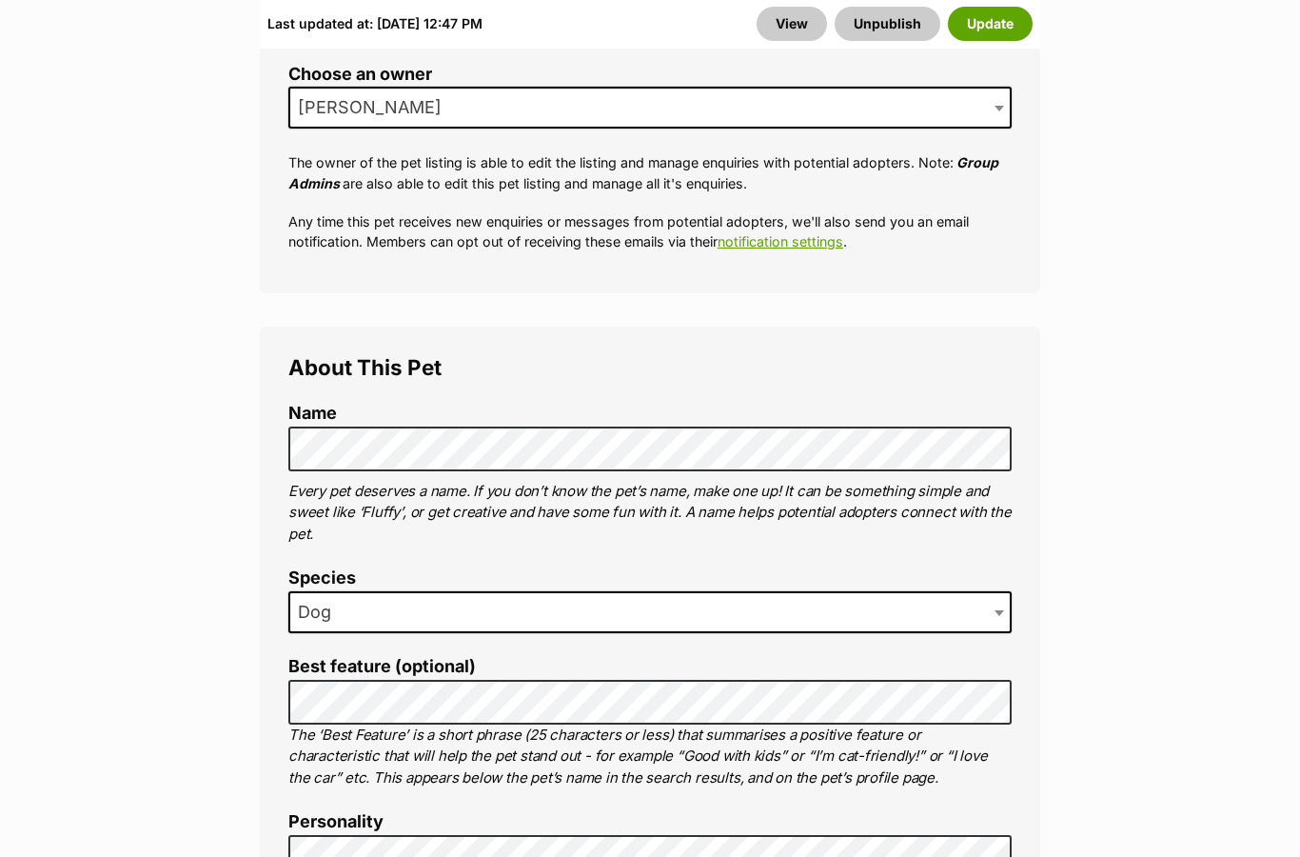
scroll to position [857, 0]
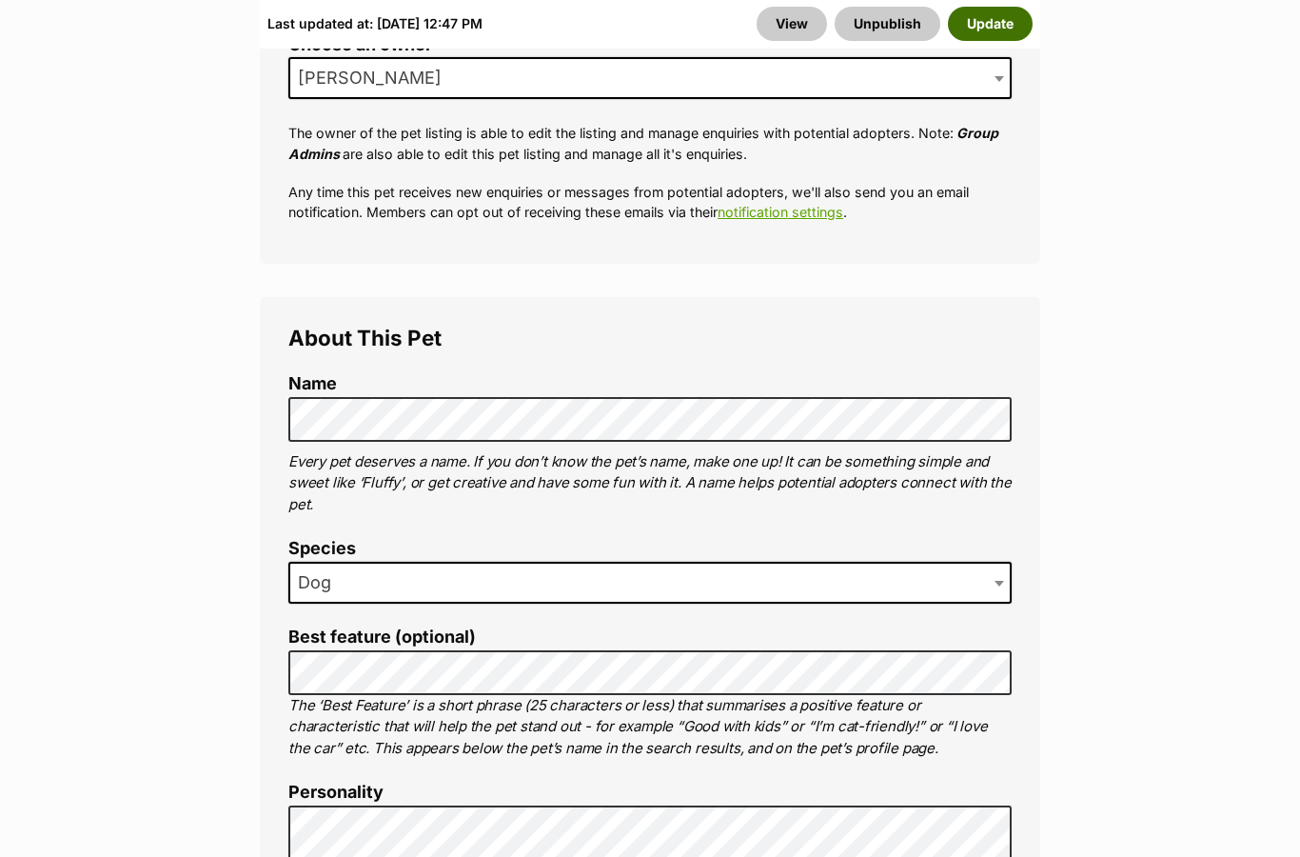
click at [1002, 19] on button "Update" at bounding box center [990, 24] width 85 height 34
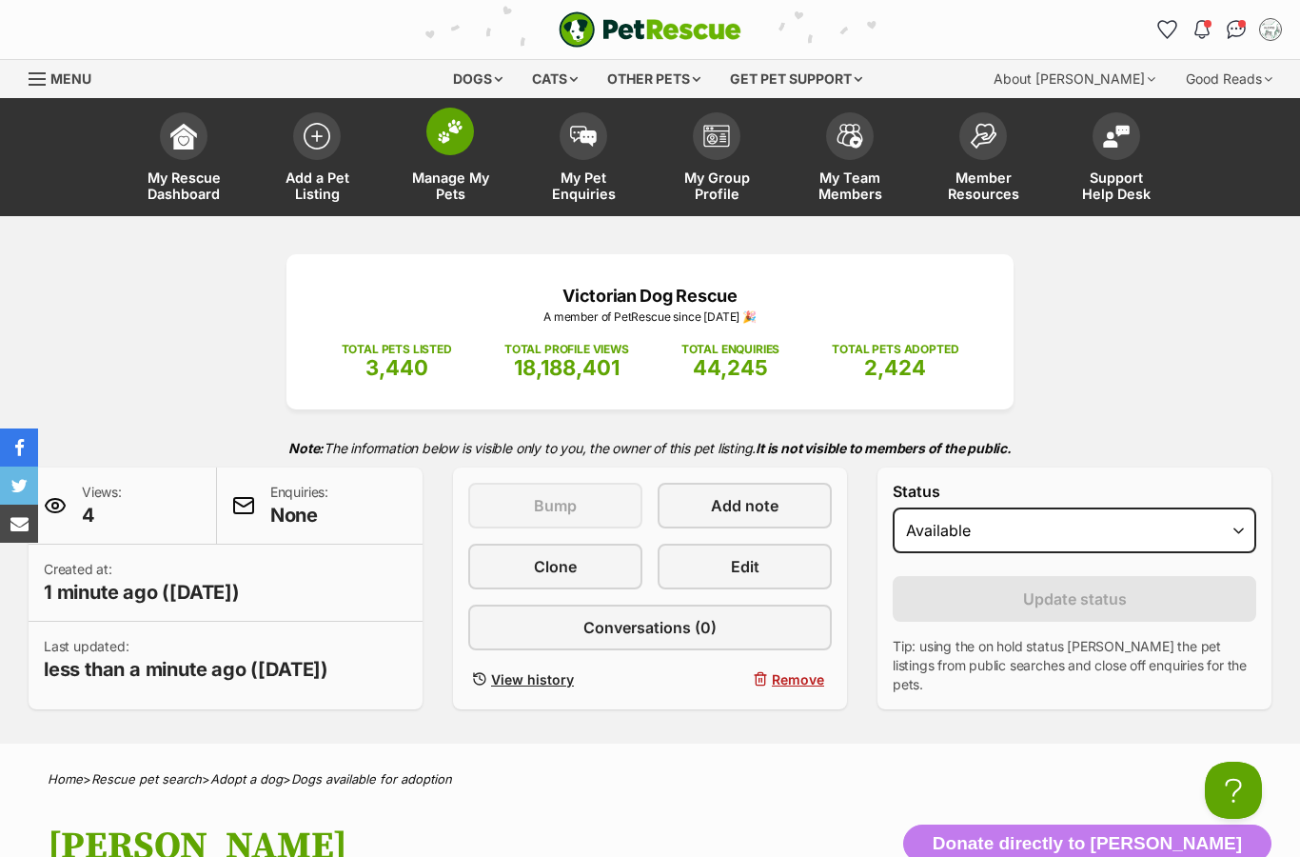
click at [441, 147] on span at bounding box center [450, 132] width 48 height 48
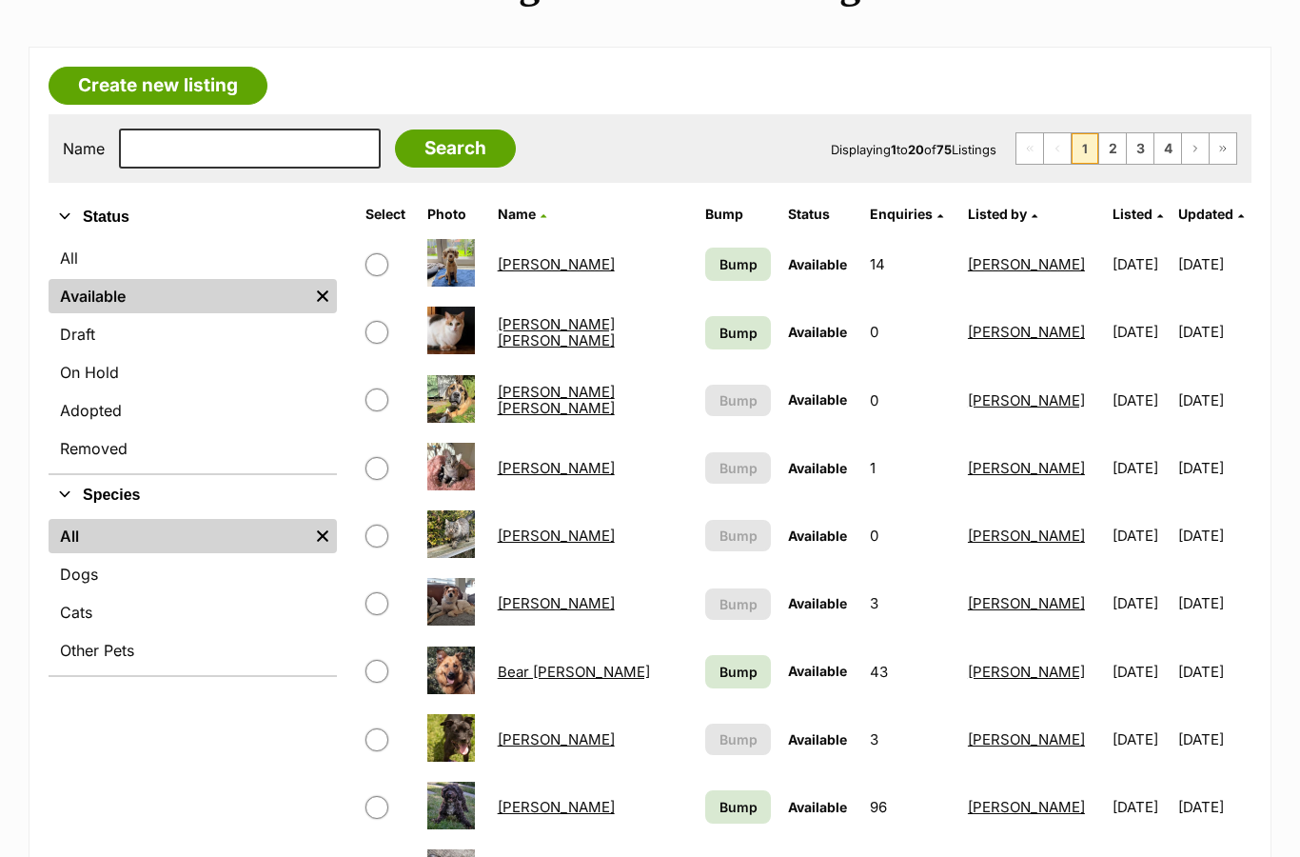
scroll to position [471, 0]
click at [568, 326] on link "[PERSON_NAME] [PERSON_NAME]" at bounding box center [556, 332] width 117 height 34
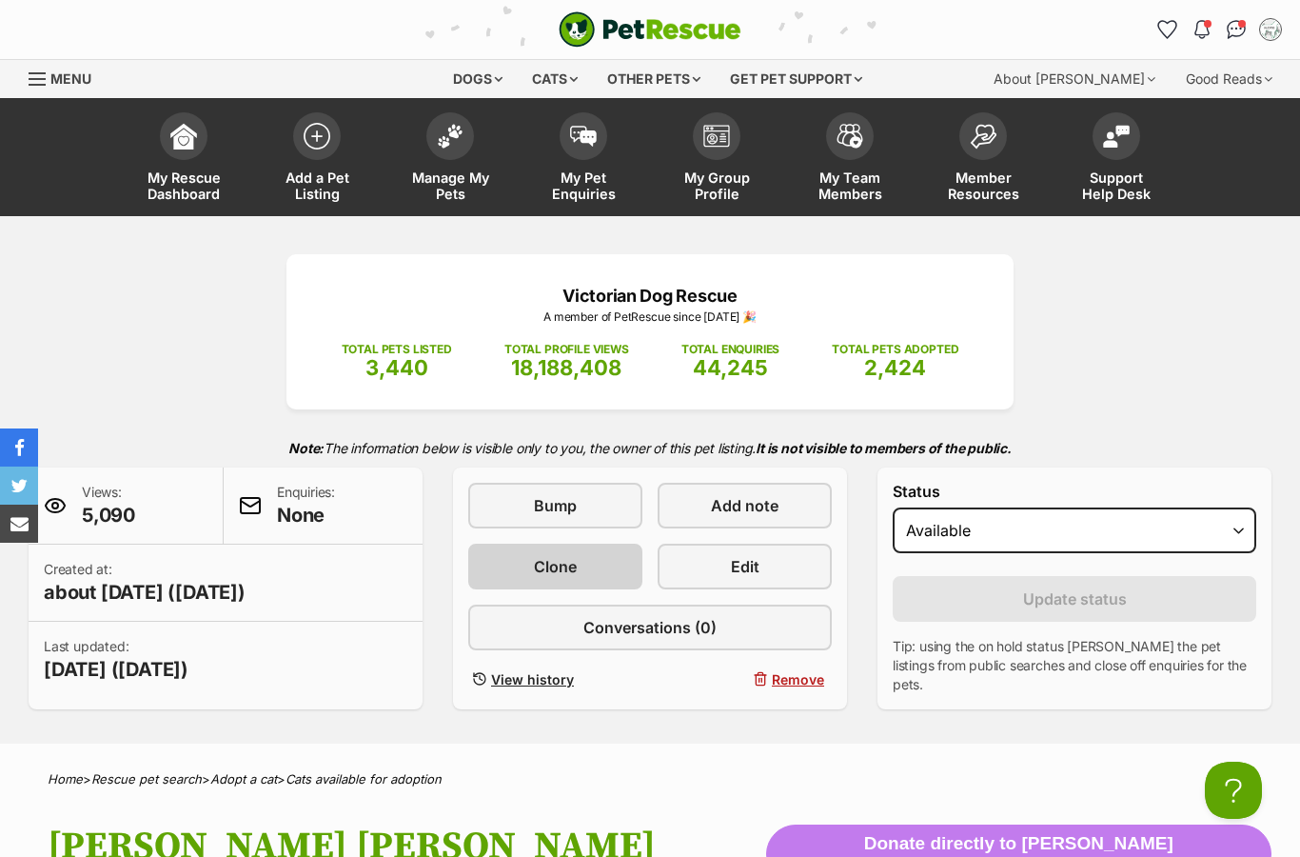
click at [571, 563] on span "Clone" at bounding box center [555, 566] width 43 height 23
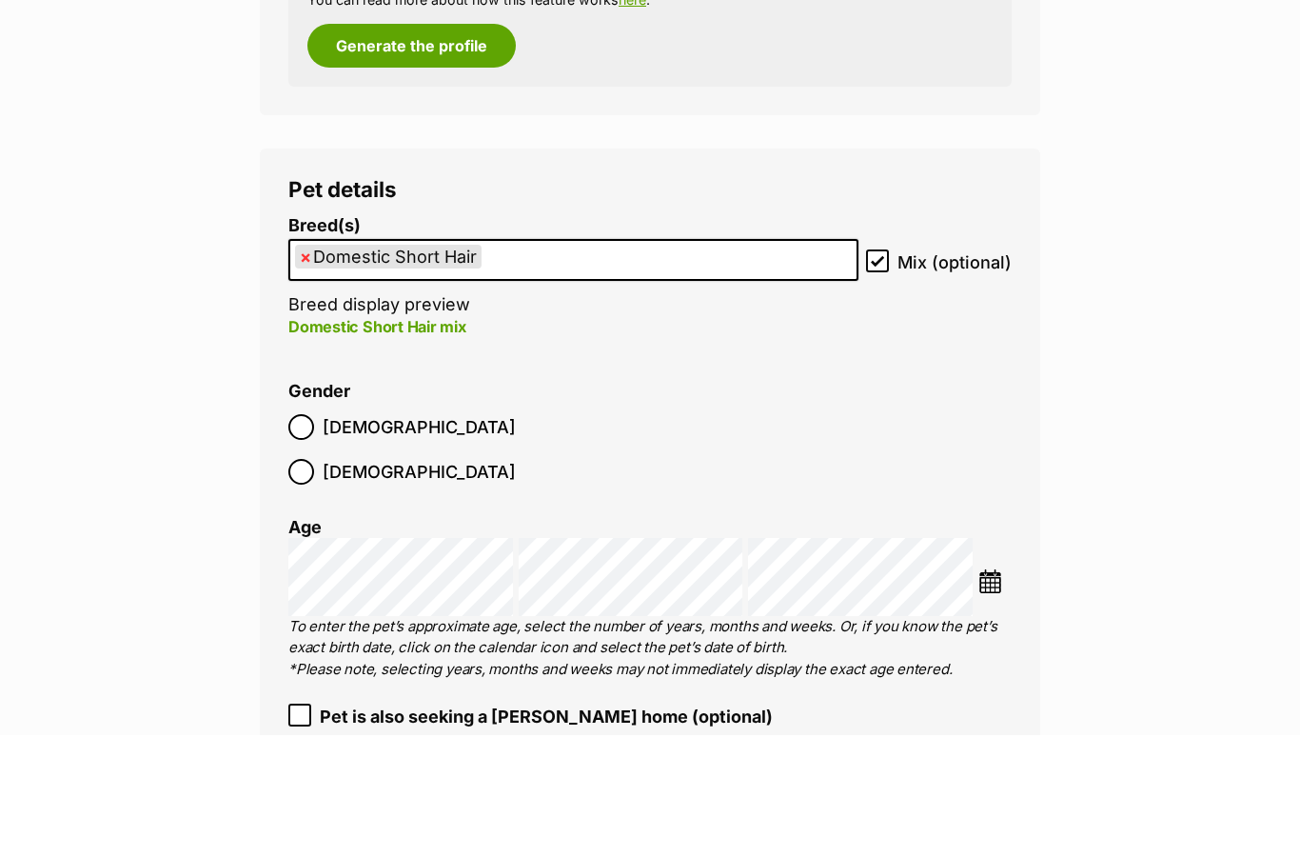
scroll to position [2680, 0]
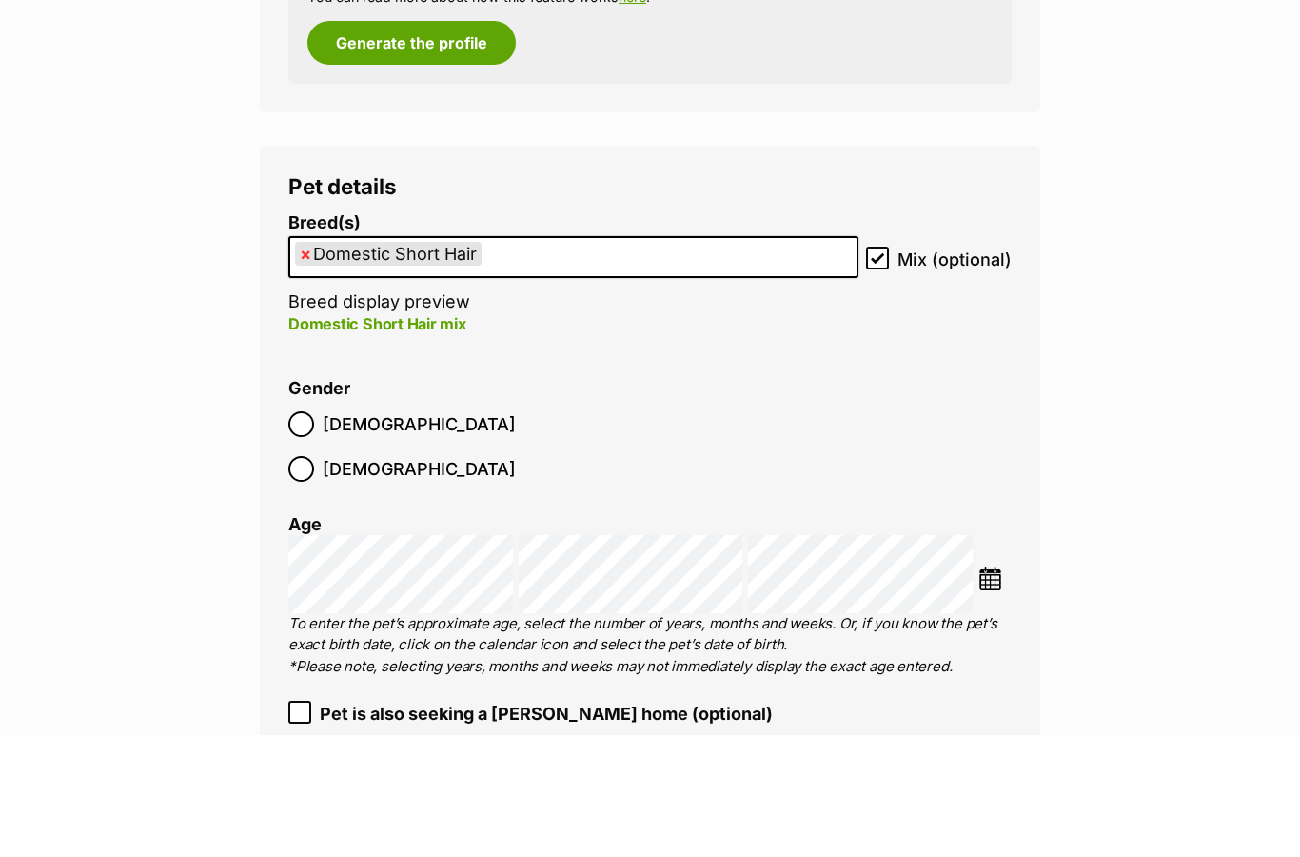
click at [997, 688] on img at bounding box center [991, 700] width 24 height 24
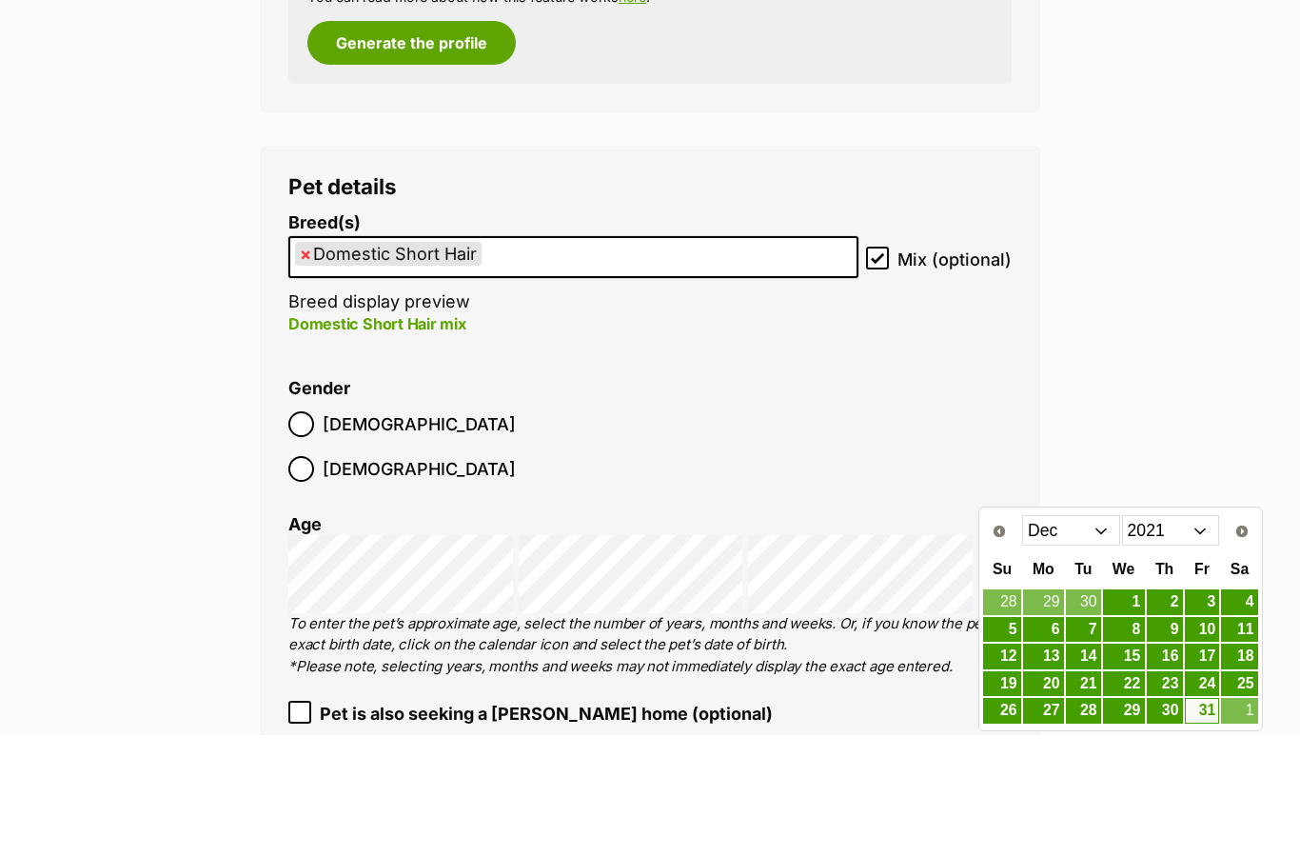
scroll to position [2802, 0]
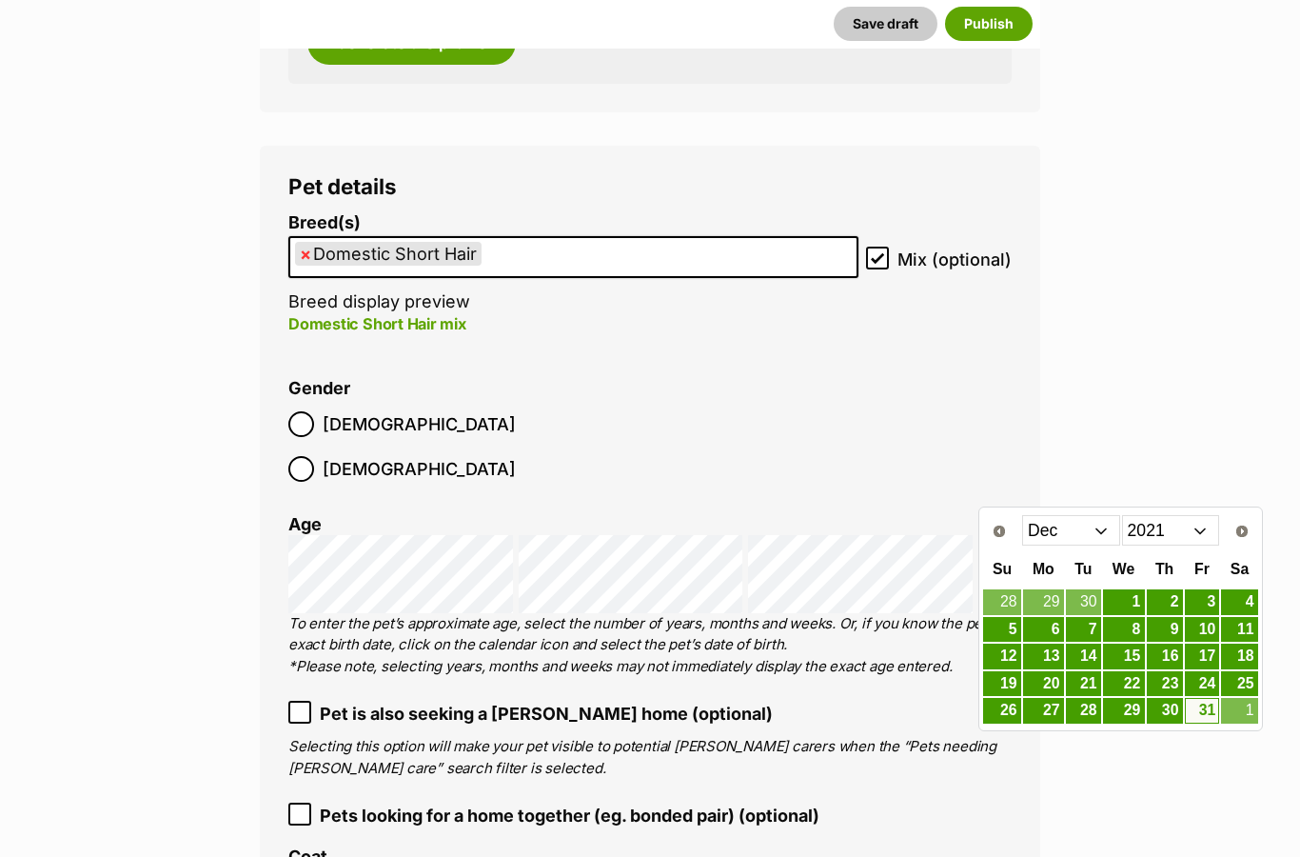
click at [1197, 538] on select "2011 2012 2013 2014 2015 2016 2017 2018 2019 2020 2021 2022 2023 2024 2025" at bounding box center [1171, 530] width 98 height 30
click at [1095, 522] on select "Jan Feb Mar Apr May Jun Jul Aug Sep Oct Nov Dec" at bounding box center [1071, 530] width 98 height 30
click at [1129, 689] on link "25" at bounding box center [1124, 684] width 42 height 24
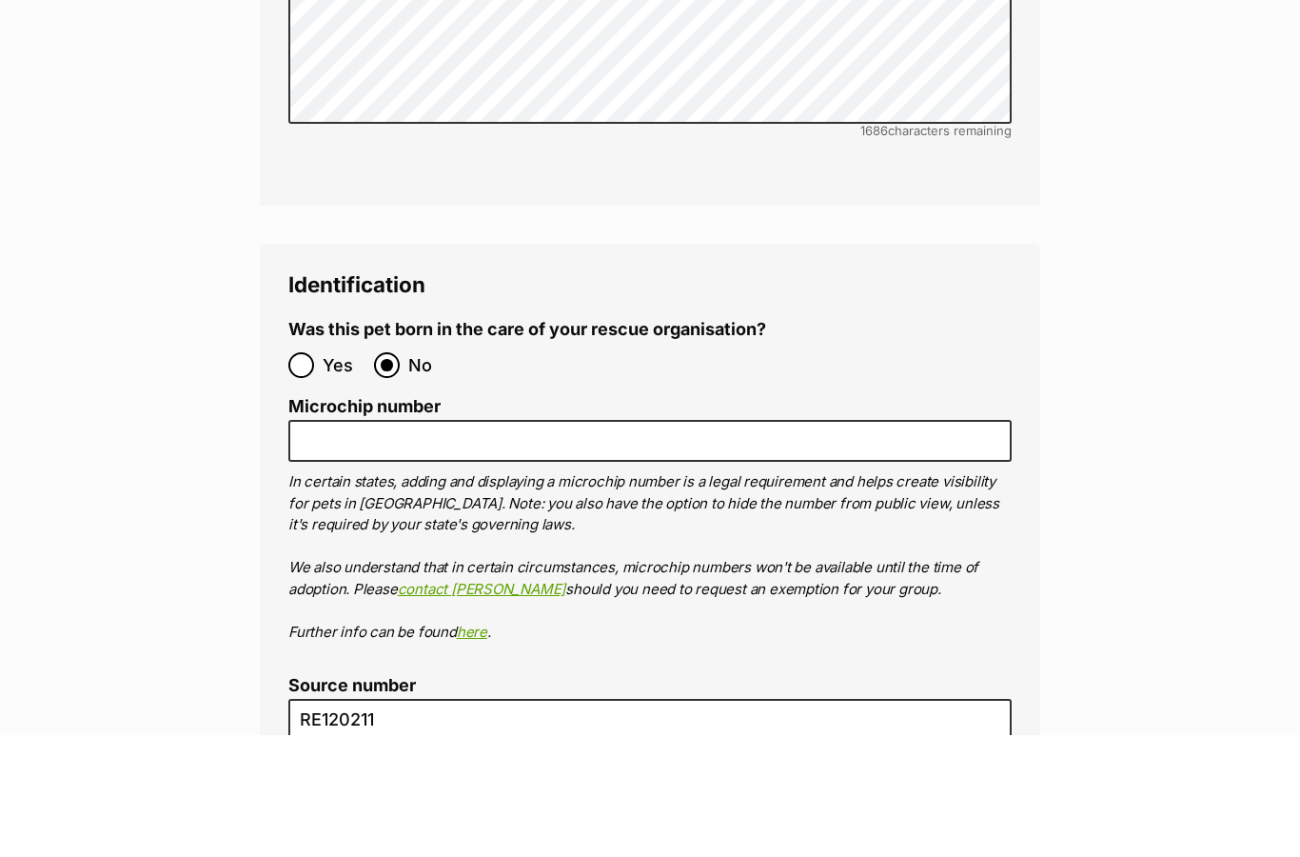
scroll to position [7384, 0]
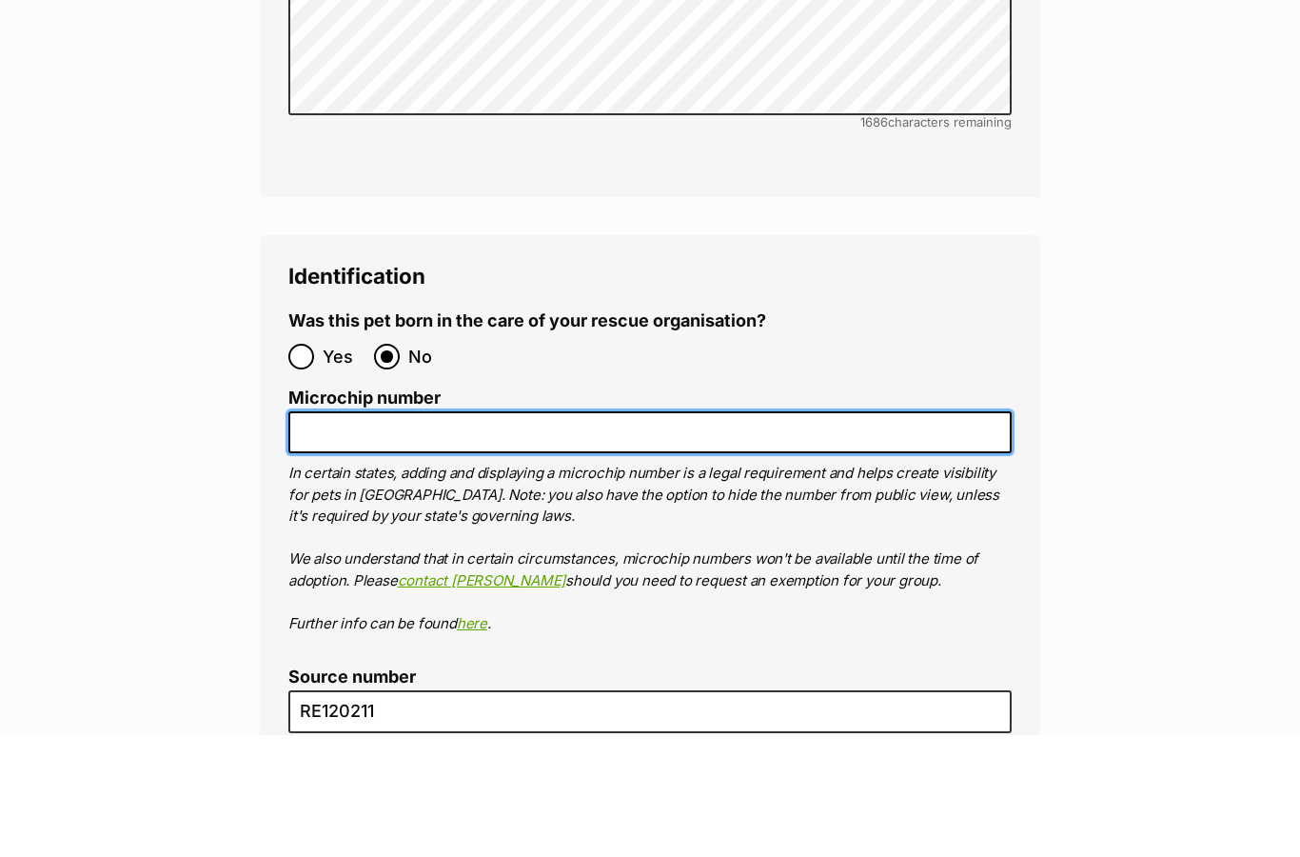
click at [720, 533] on input "Microchip number" at bounding box center [649, 554] width 723 height 43
paste input "956 000 013 020 826"
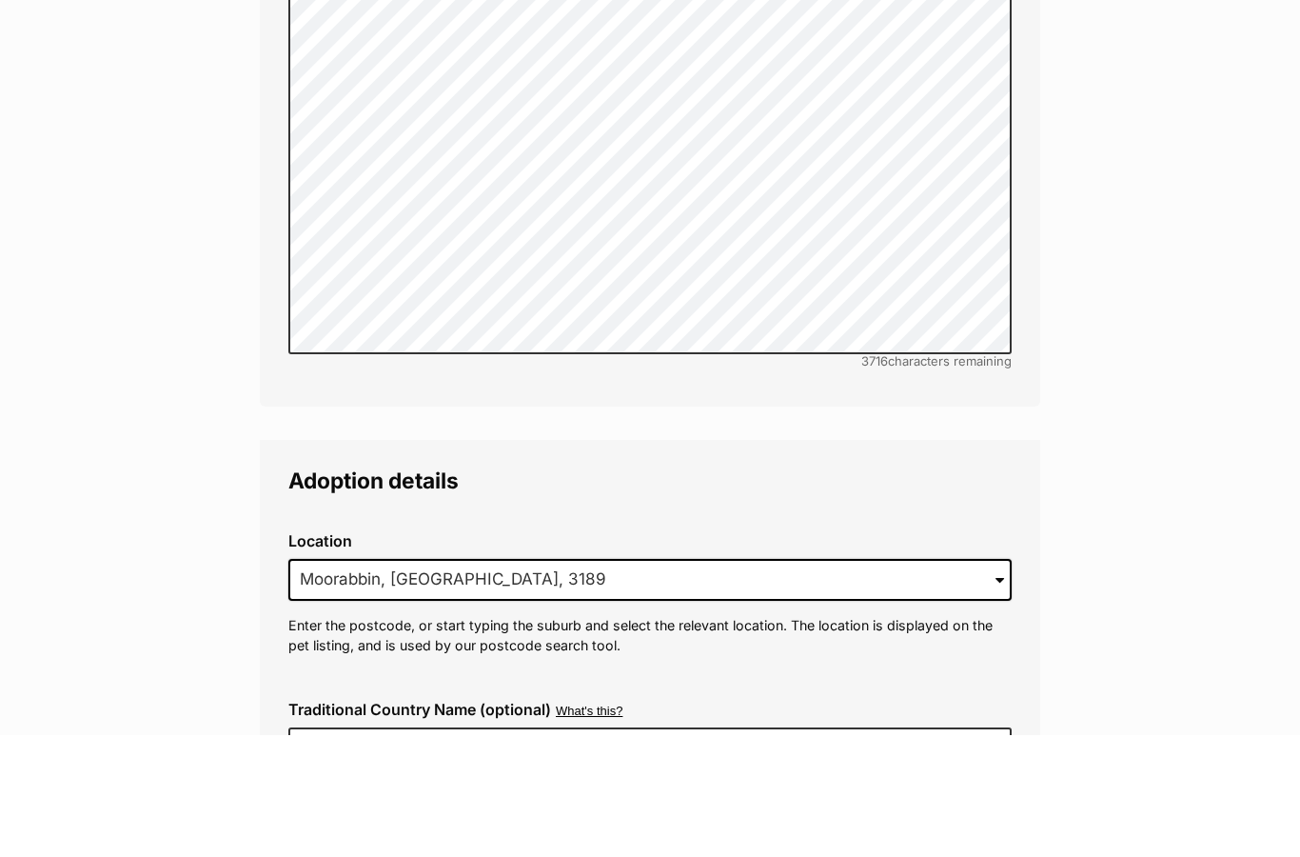
scroll to position [4882, 0]
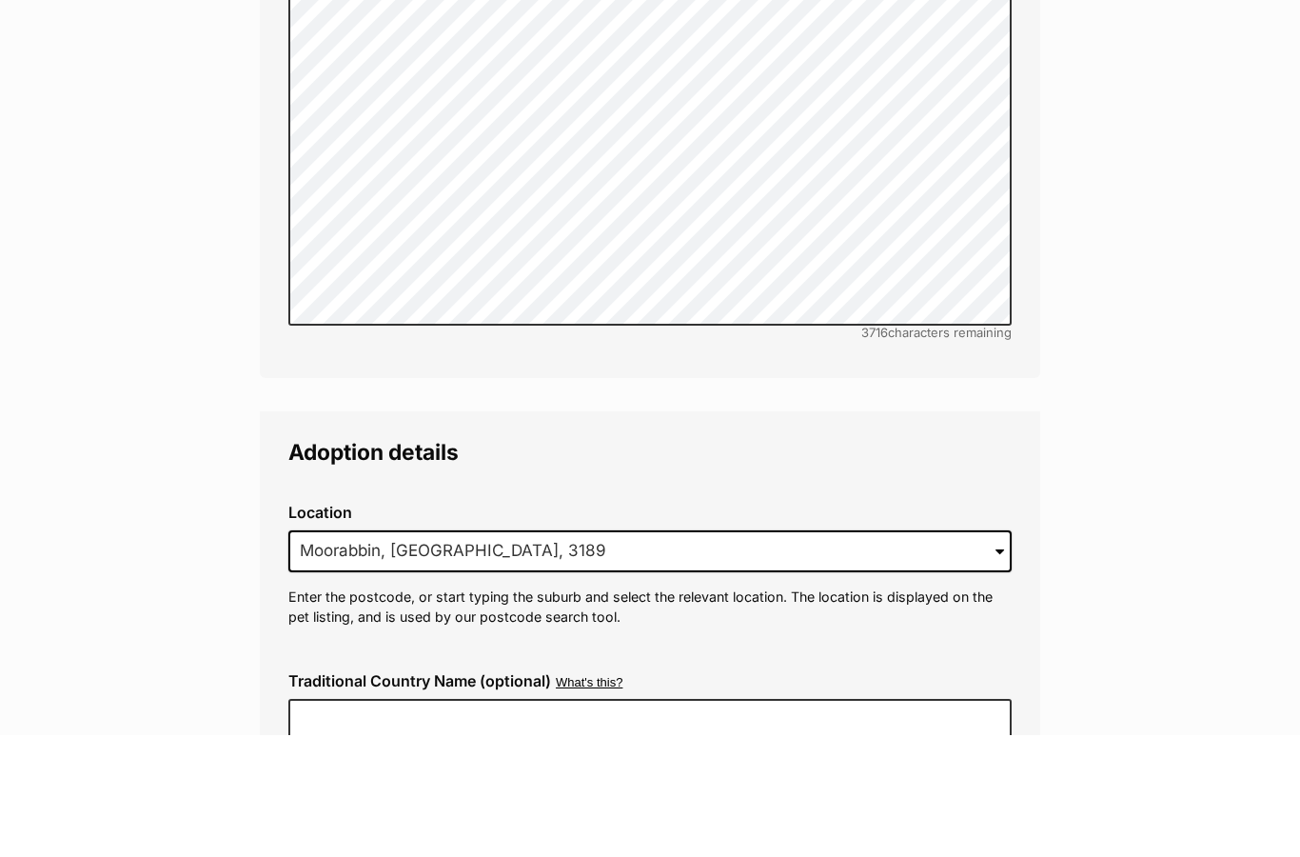
type input "956 000 013 020 826"
click at [839, 652] on input "Moorabbin, VIC, 3189" at bounding box center [649, 673] width 723 height 42
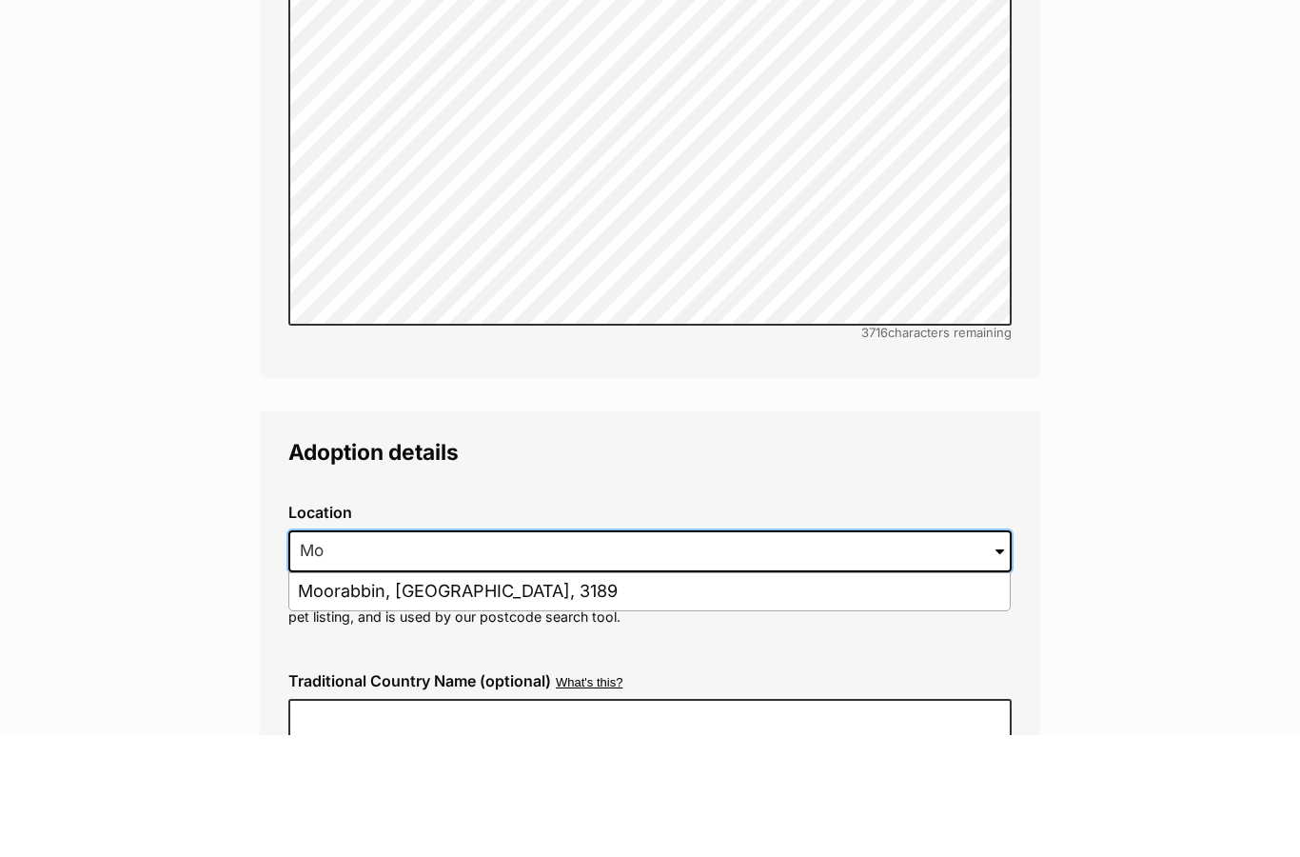
type input "M"
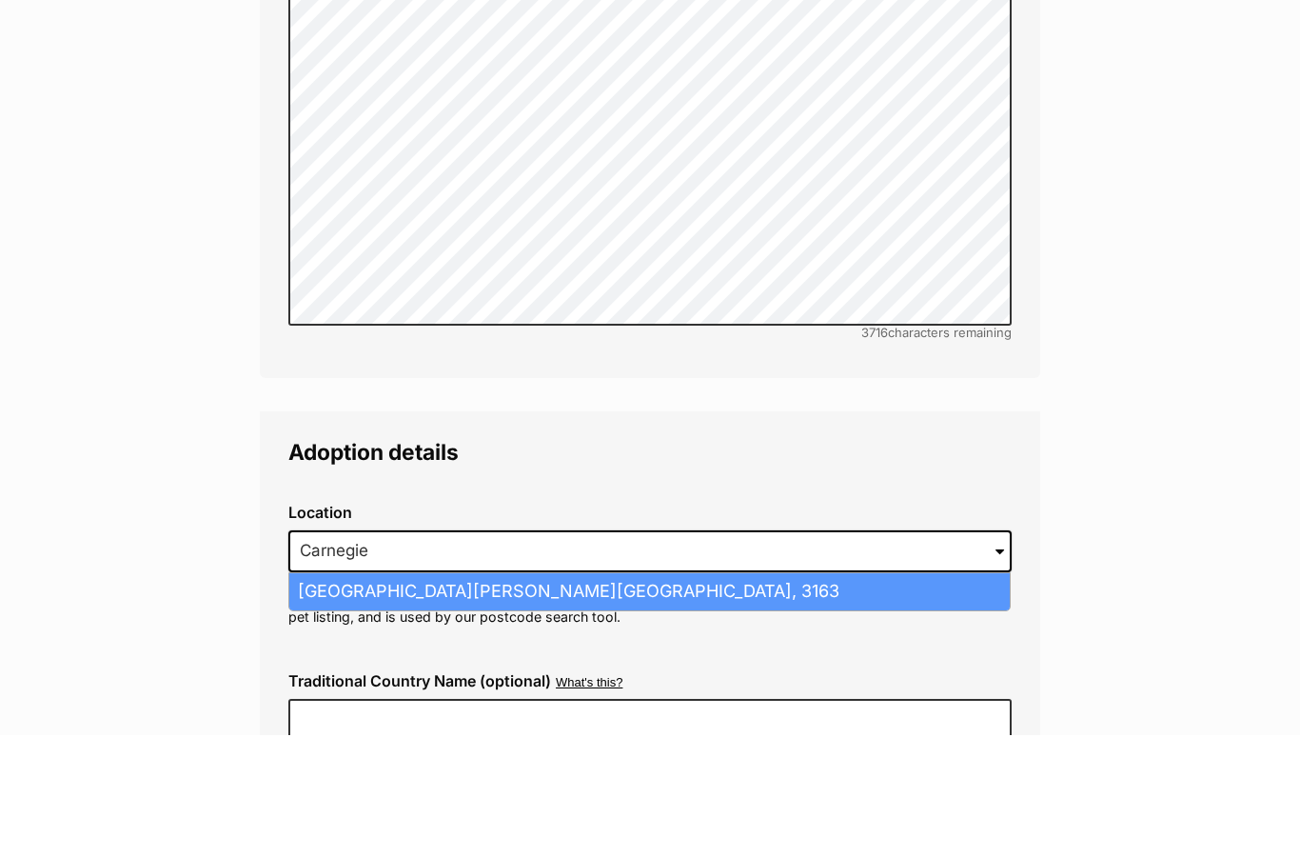
click at [601, 695] on li "Carnegie, Victoria, 3163" at bounding box center [649, 713] width 721 height 37
type input "Carnegie, Victoria, 3163"
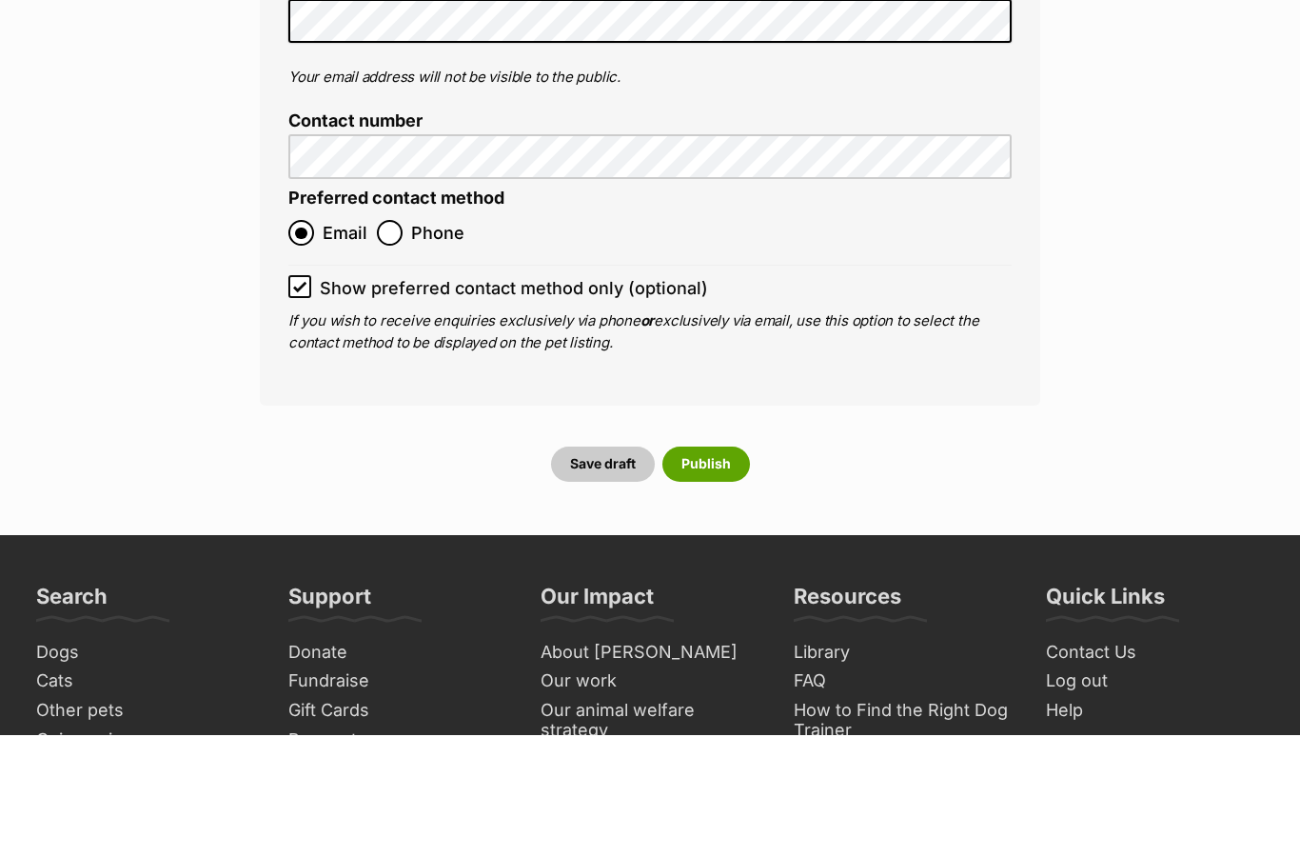
scroll to position [8970, 0]
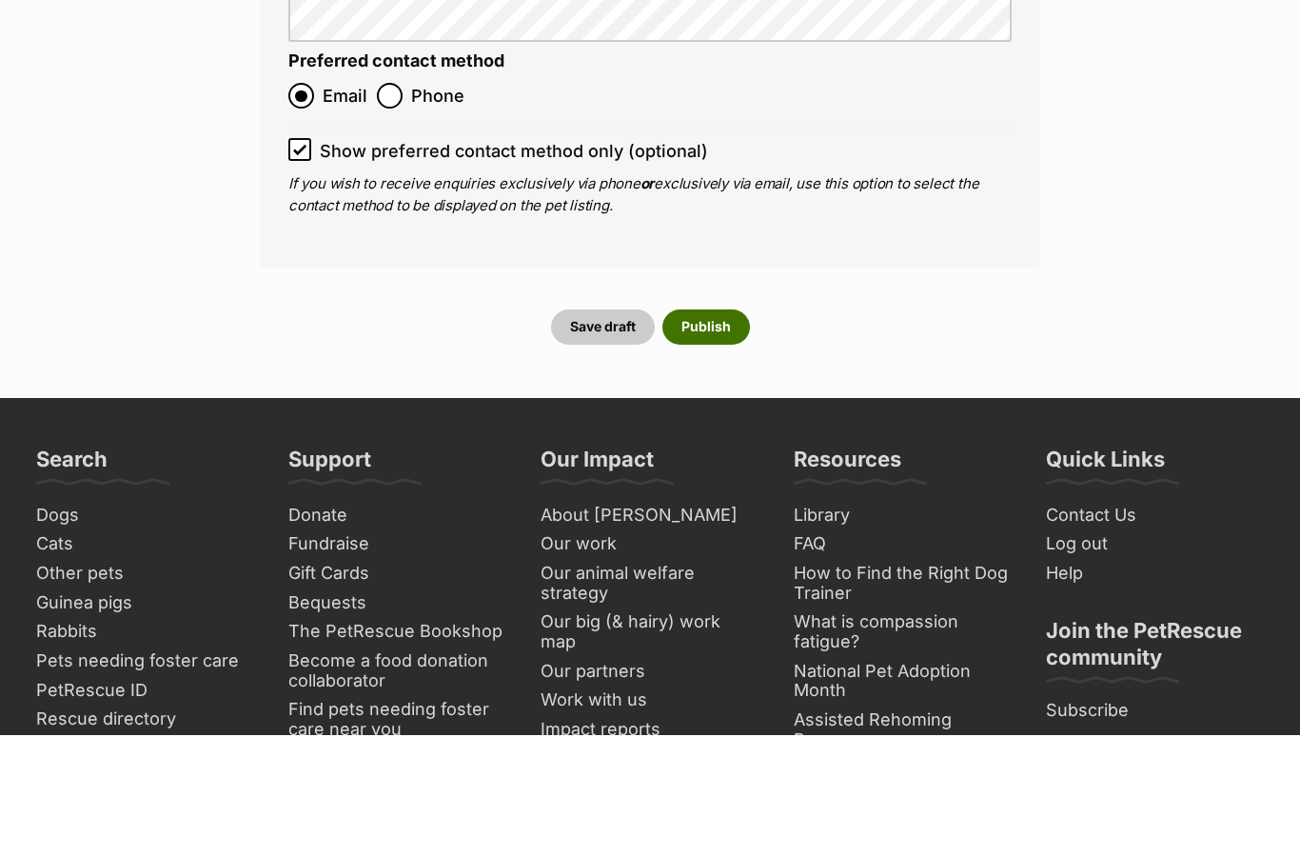
click at [731, 431] on button "Publish" at bounding box center [707, 448] width 88 height 34
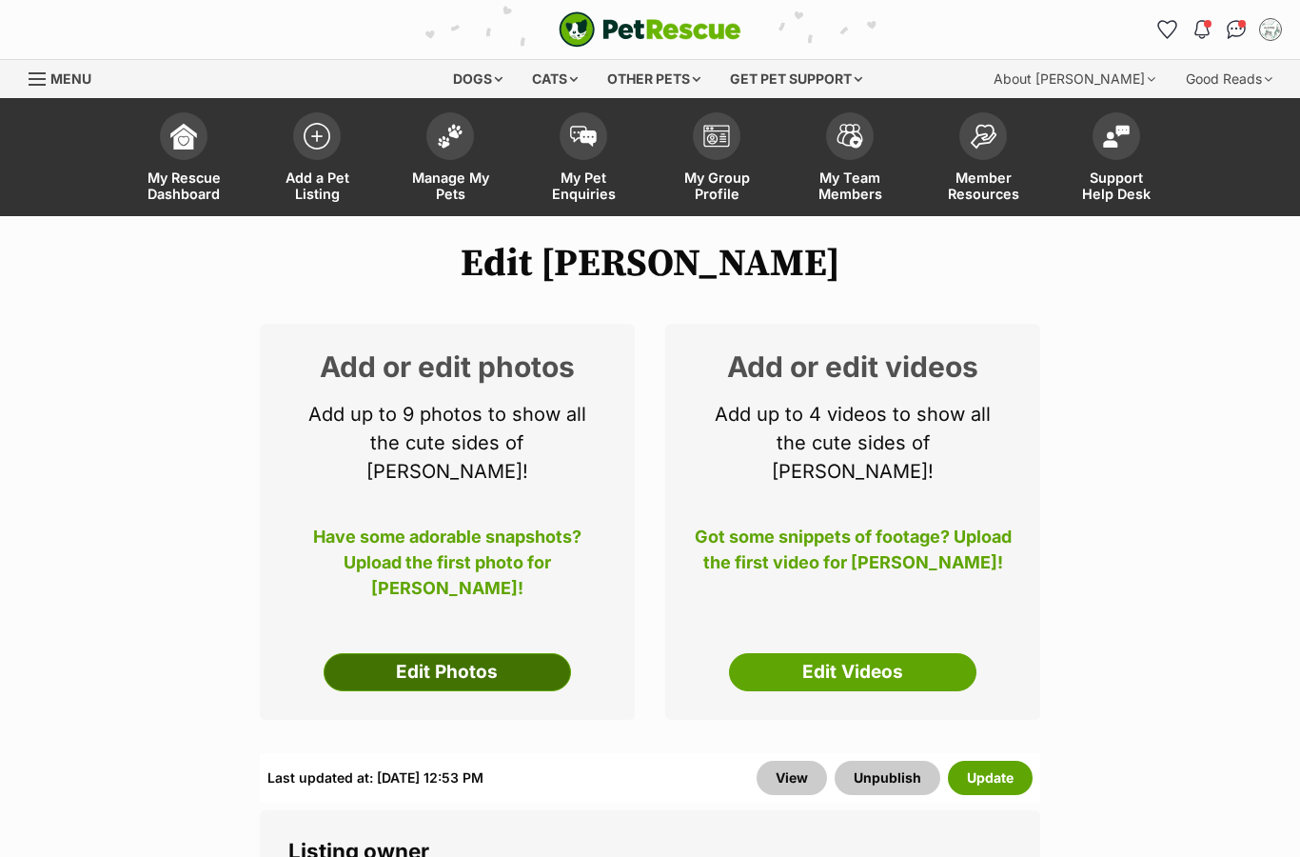
click at [385, 653] on link "Edit Photos" at bounding box center [447, 672] width 247 height 38
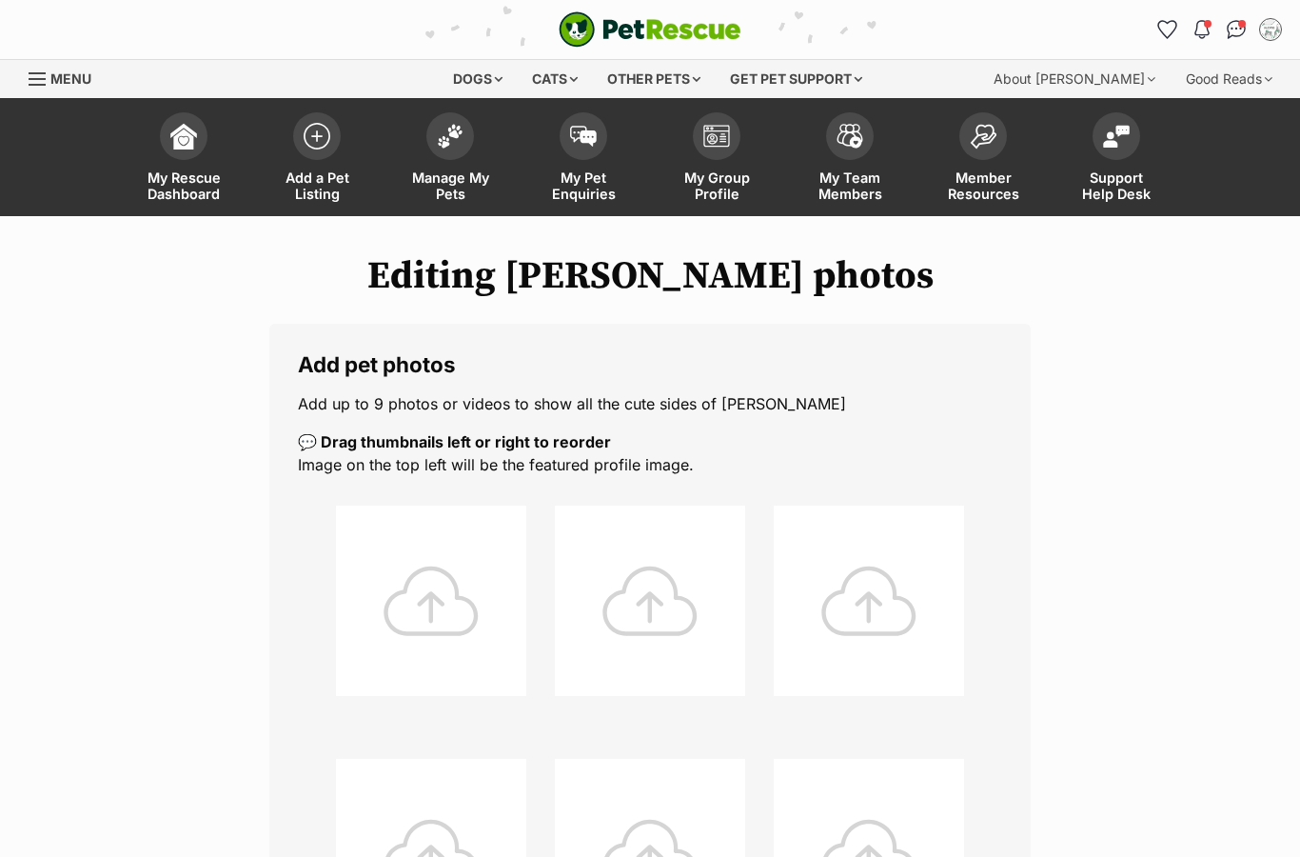
click at [387, 651] on div at bounding box center [431, 600] width 190 height 190
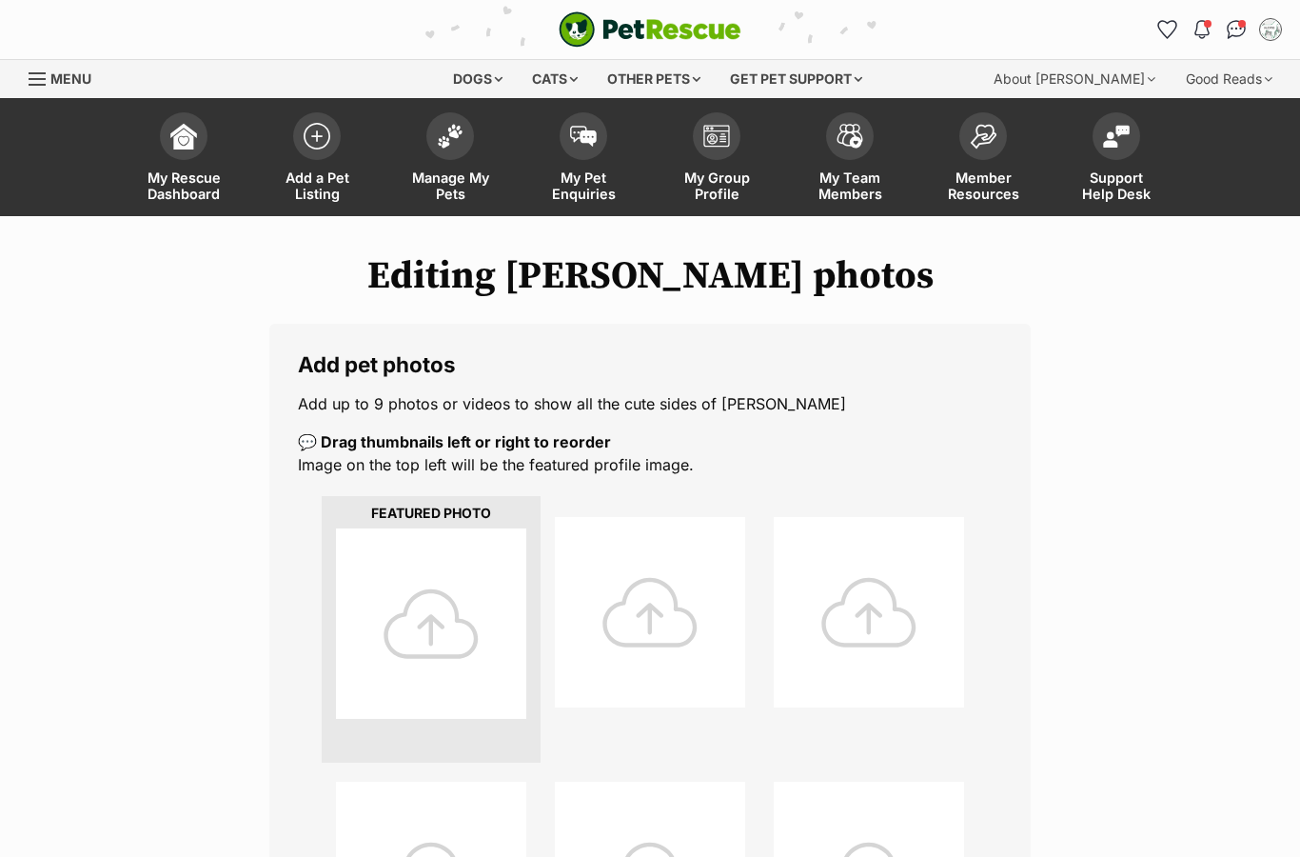
click at [416, 609] on div at bounding box center [431, 623] width 190 height 190
click at [641, 649] on div at bounding box center [650, 612] width 190 height 190
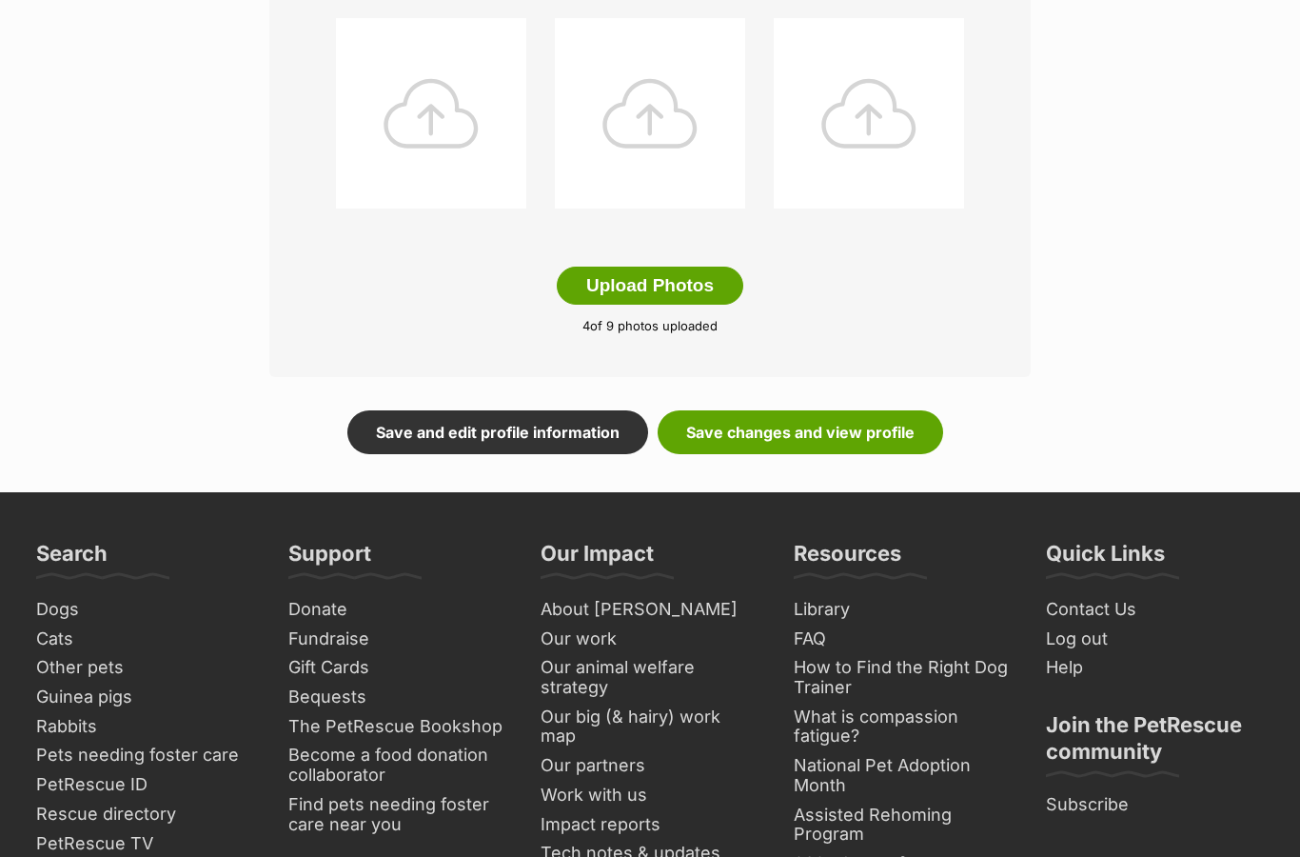
scroll to position [1034, 0]
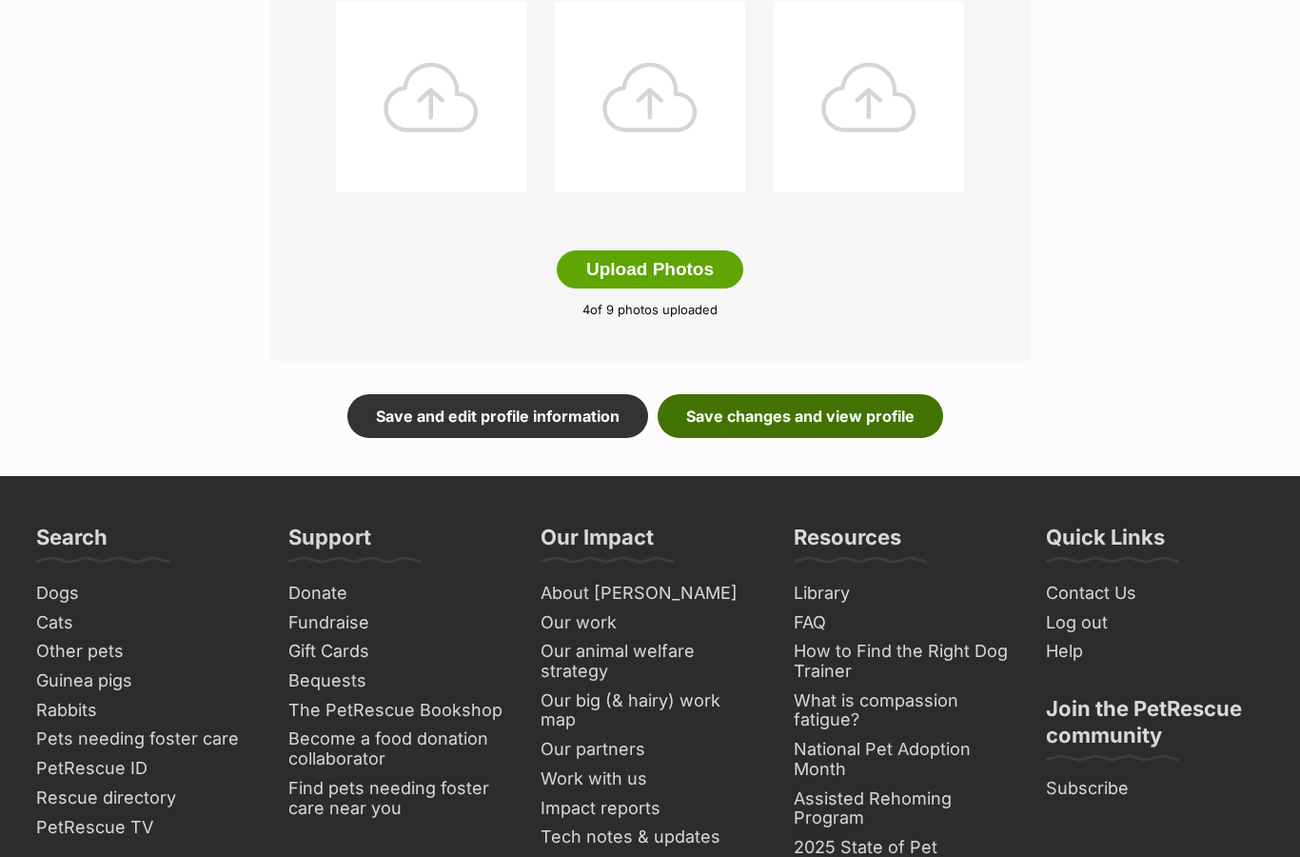
click at [721, 410] on link "Save changes and view profile" at bounding box center [801, 416] width 286 height 44
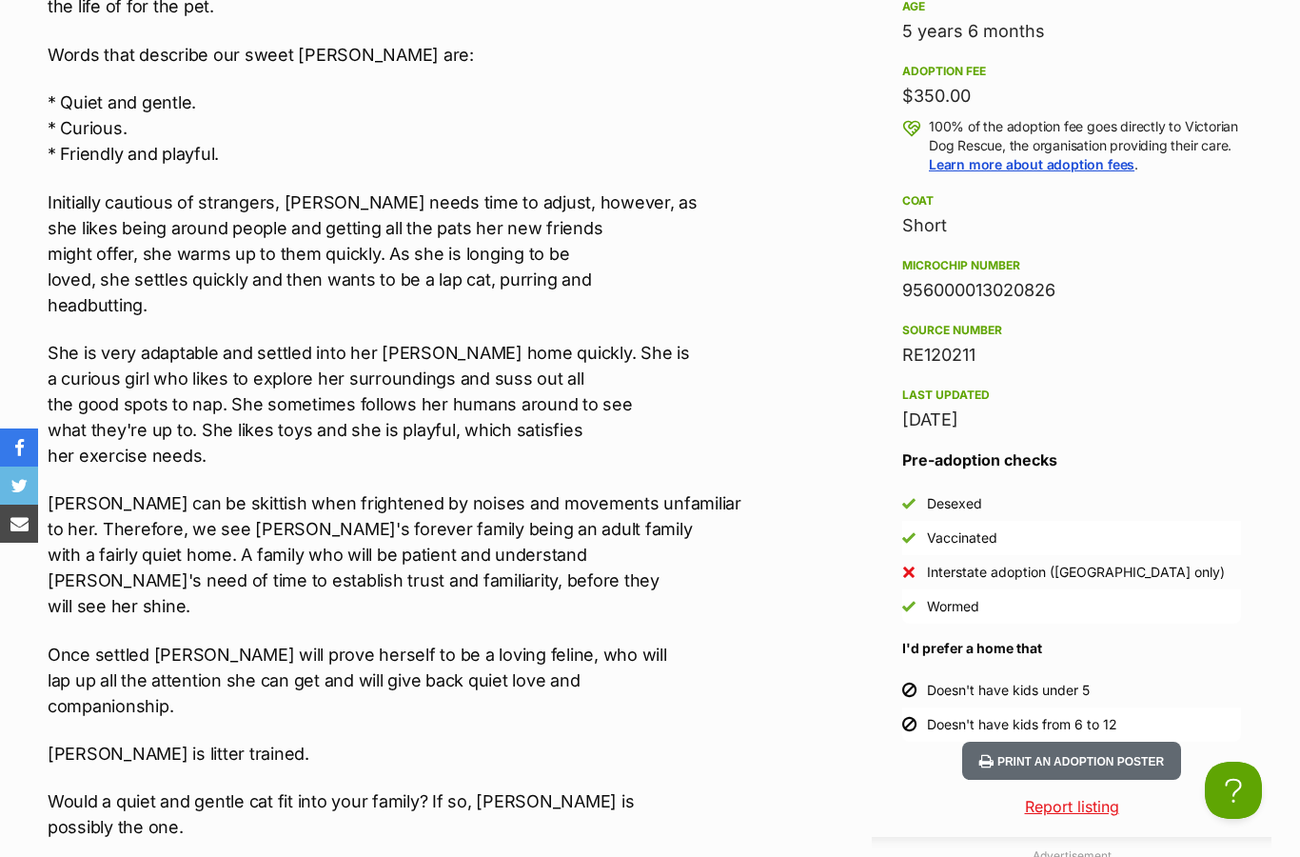
scroll to position [2021, 0]
